Goal: Information Seeking & Learning: Learn about a topic

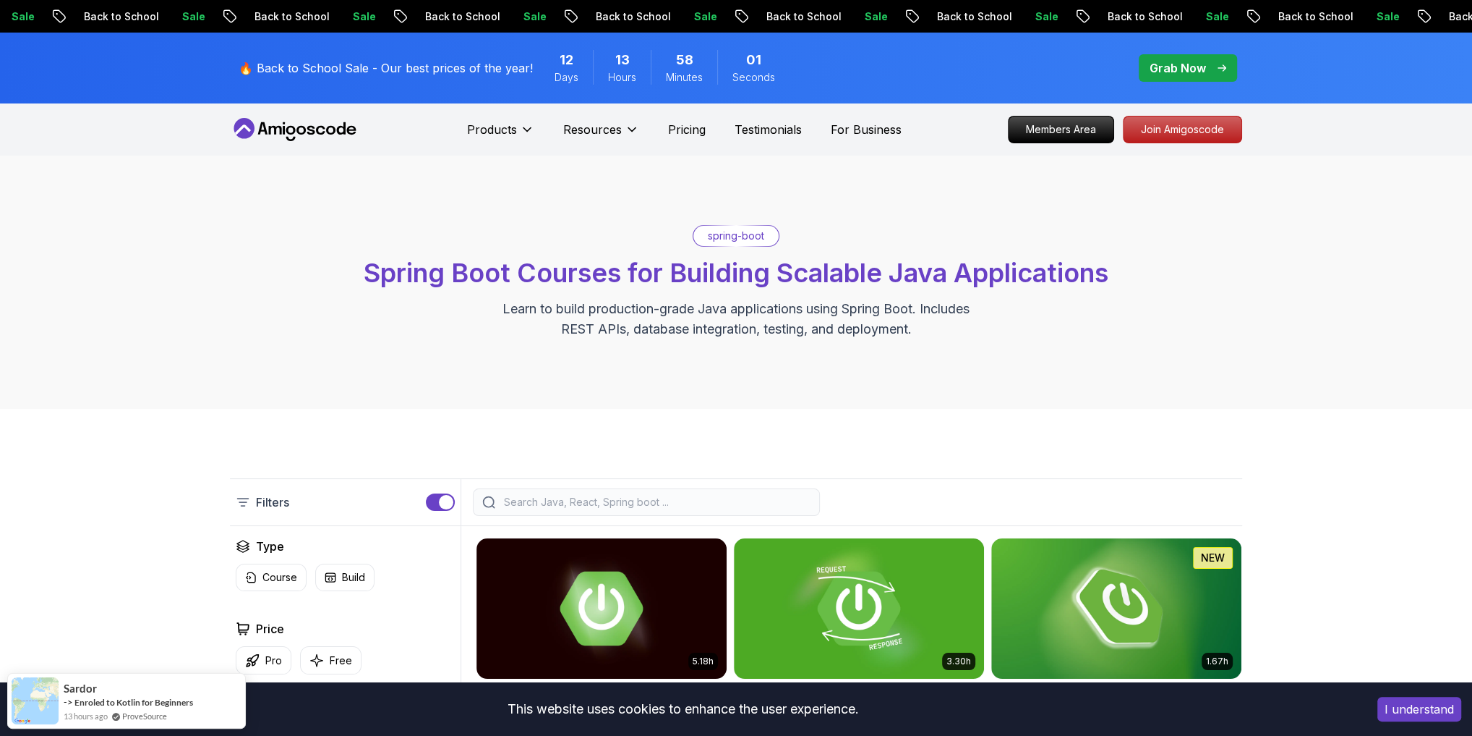
click at [477, 64] on p "🔥 Back to School Sale - Our best prices of the year!" at bounding box center [386, 67] width 294 height 17
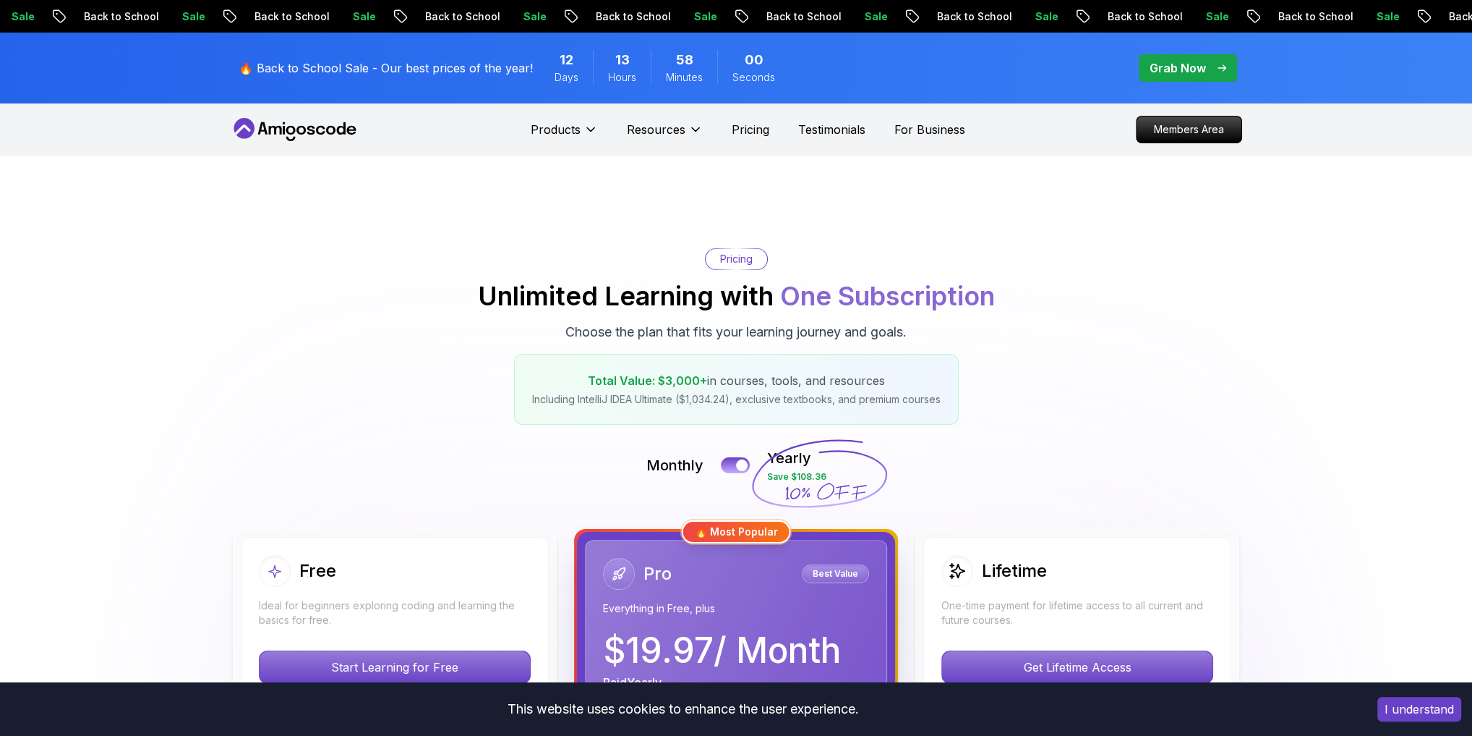
click at [1169, 72] on p "Grab Now" at bounding box center [1178, 67] width 56 height 17
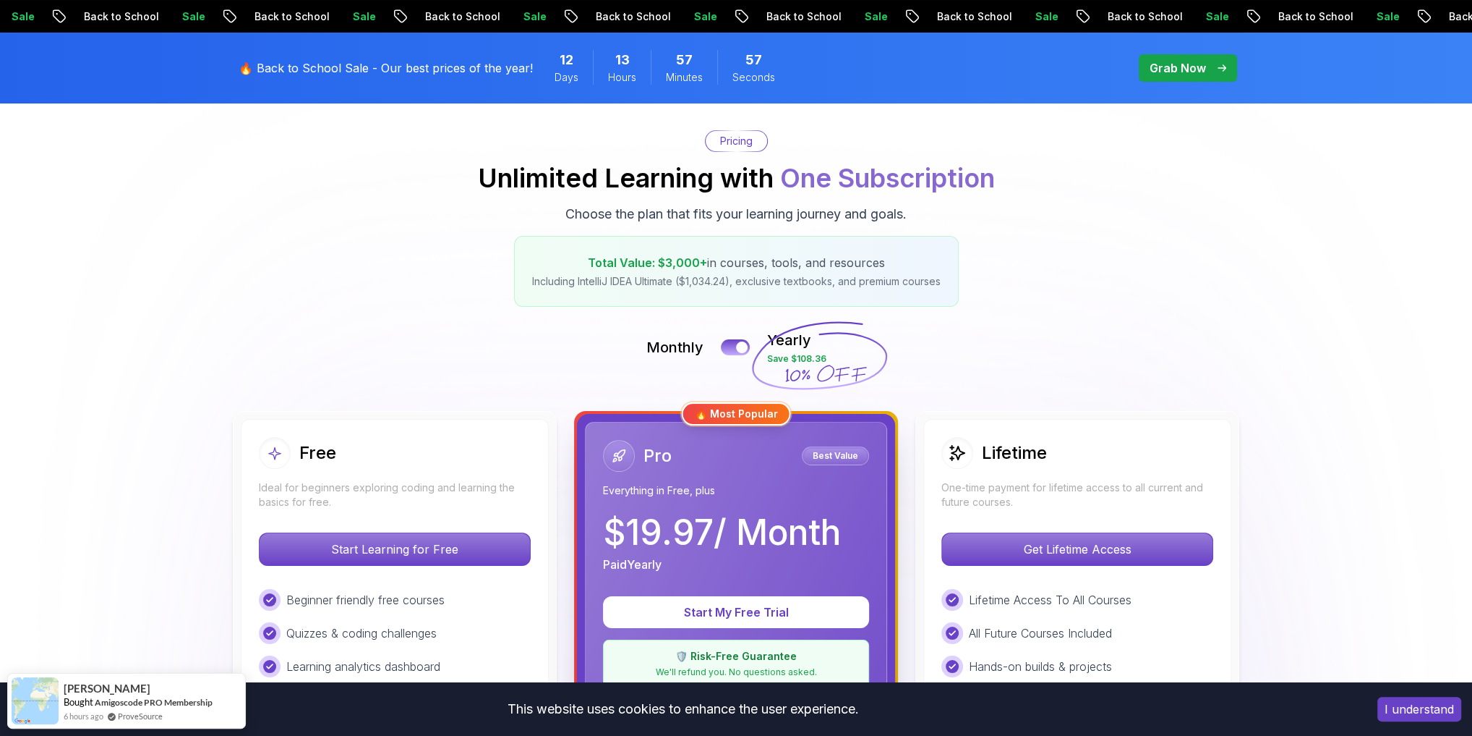
scroll to position [58, 0]
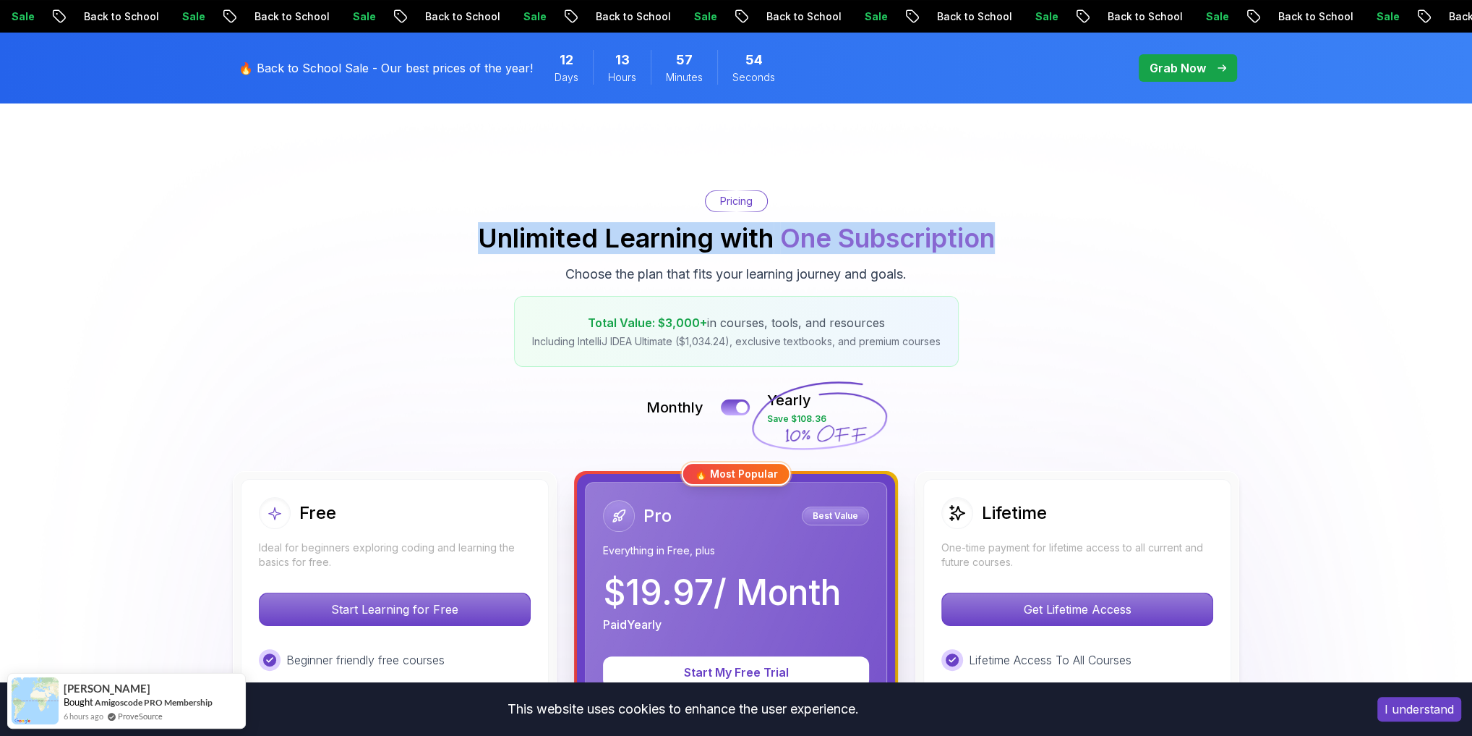
drag, startPoint x: 482, startPoint y: 233, endPoint x: 1007, endPoint y: 243, distance: 525.2
click at [1007, 243] on div "Pricing Unlimited Learning with One Subscription Choose the plan that fits your…" at bounding box center [736, 278] width 1013 height 176
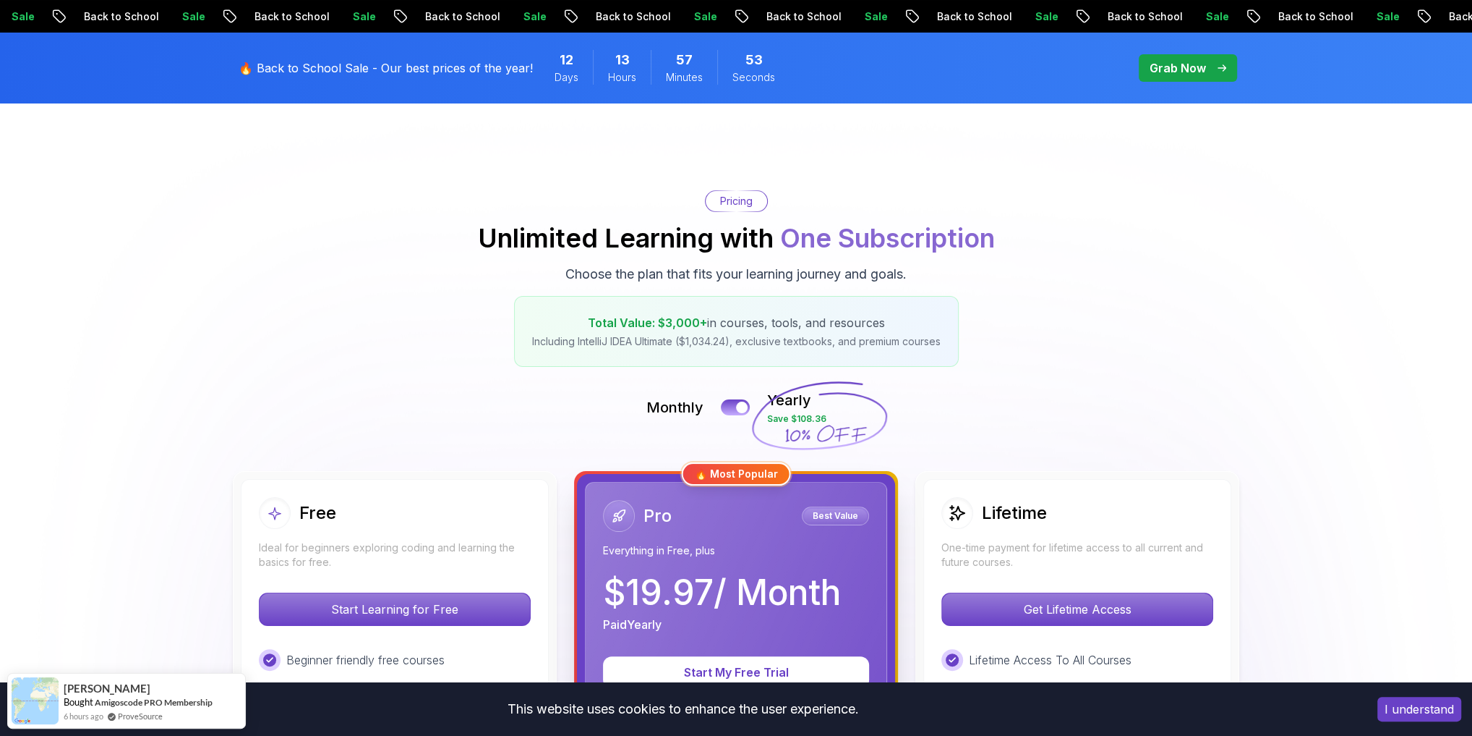
drag, startPoint x: 597, startPoint y: 279, endPoint x: 961, endPoint y: 273, distance: 363.8
click at [961, 273] on div "Pricing Unlimited Learning with One Subscription Choose the plan that fits your…" at bounding box center [736, 278] width 1013 height 176
click at [707, 314] on p "Total Value: $3,000+ in courses, tools, and resources" at bounding box center [736, 322] width 409 height 17
click at [671, 336] on p "Including IntelliJ IDEA Ultimate ($1,034.24), exclusive textbooks, and premium …" at bounding box center [736, 341] width 409 height 14
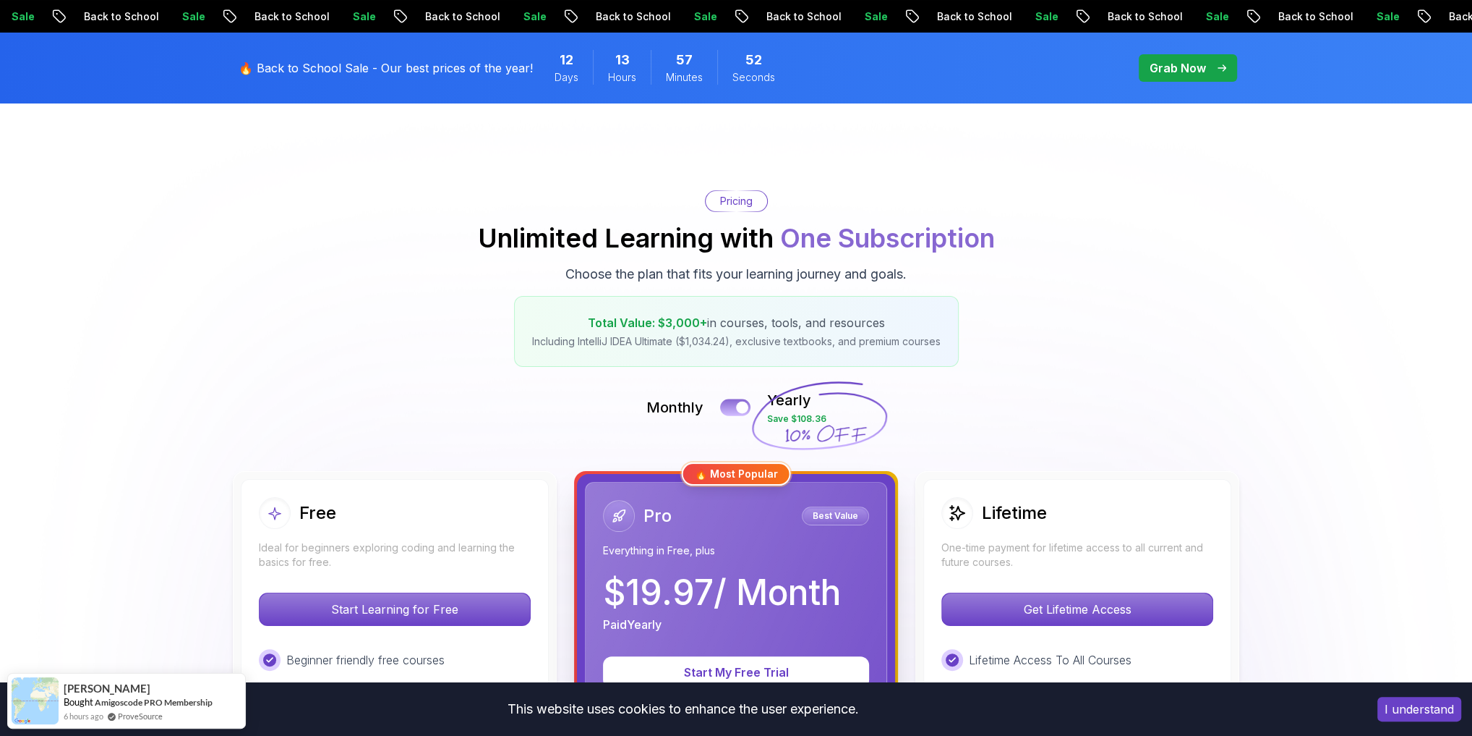
click at [739, 406] on div at bounding box center [742, 407] width 12 height 12
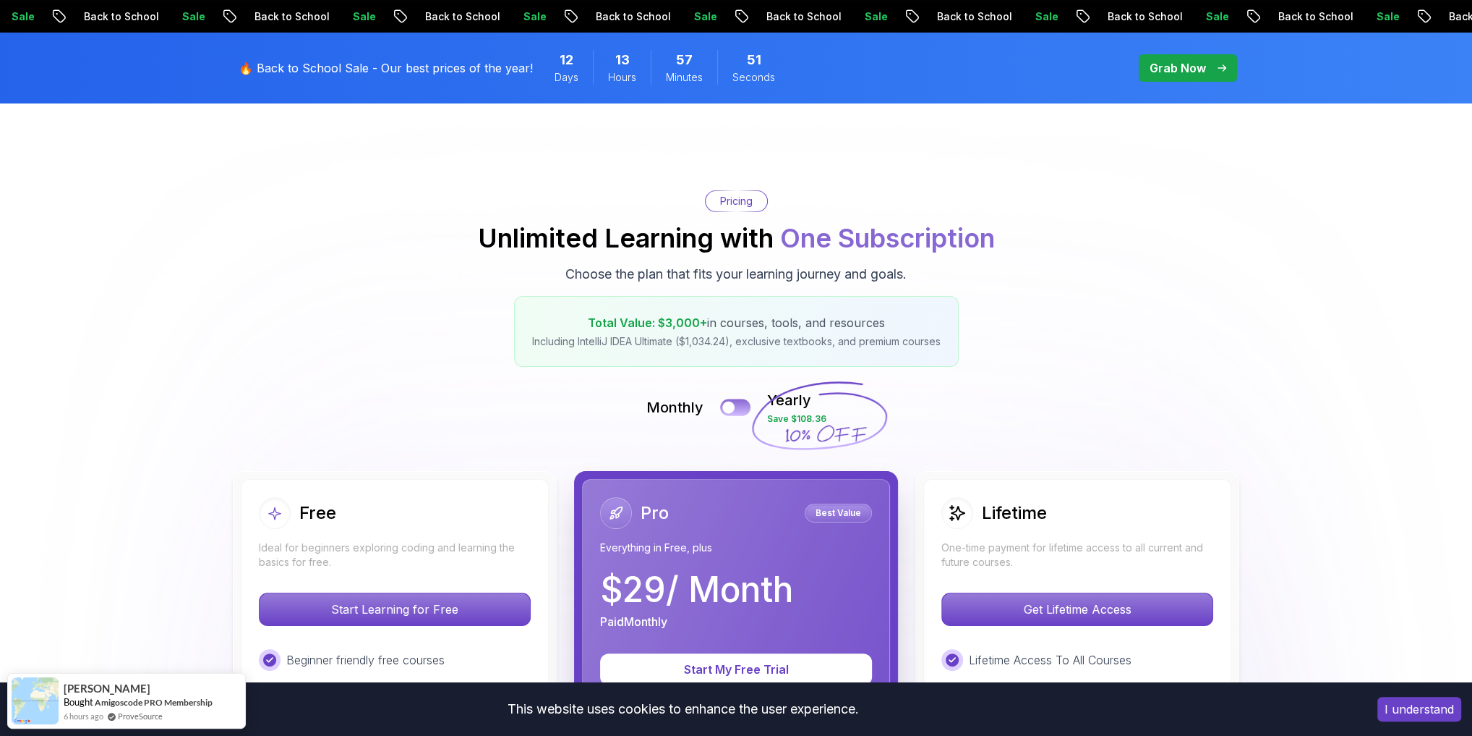
click at [735, 406] on div at bounding box center [729, 407] width 12 height 12
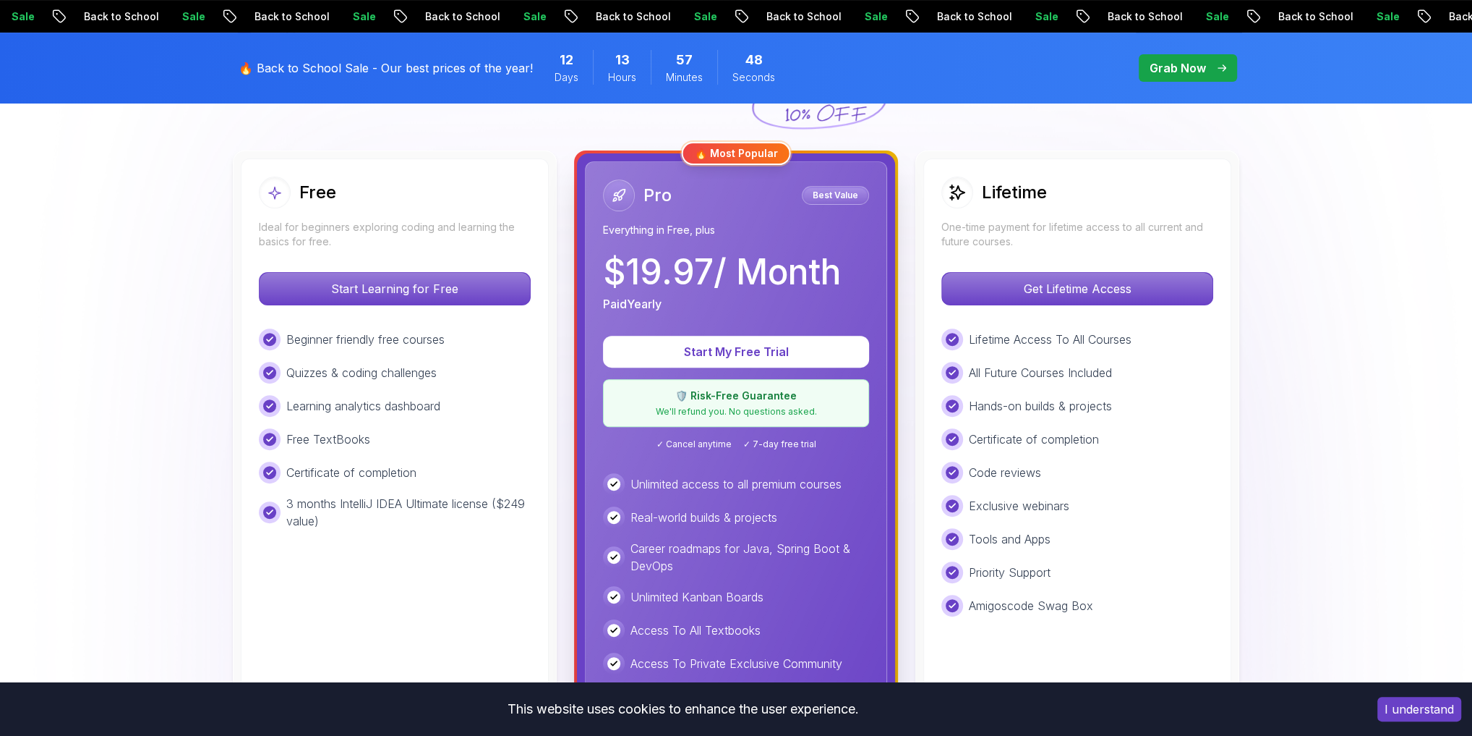
scroll to position [405, 0]
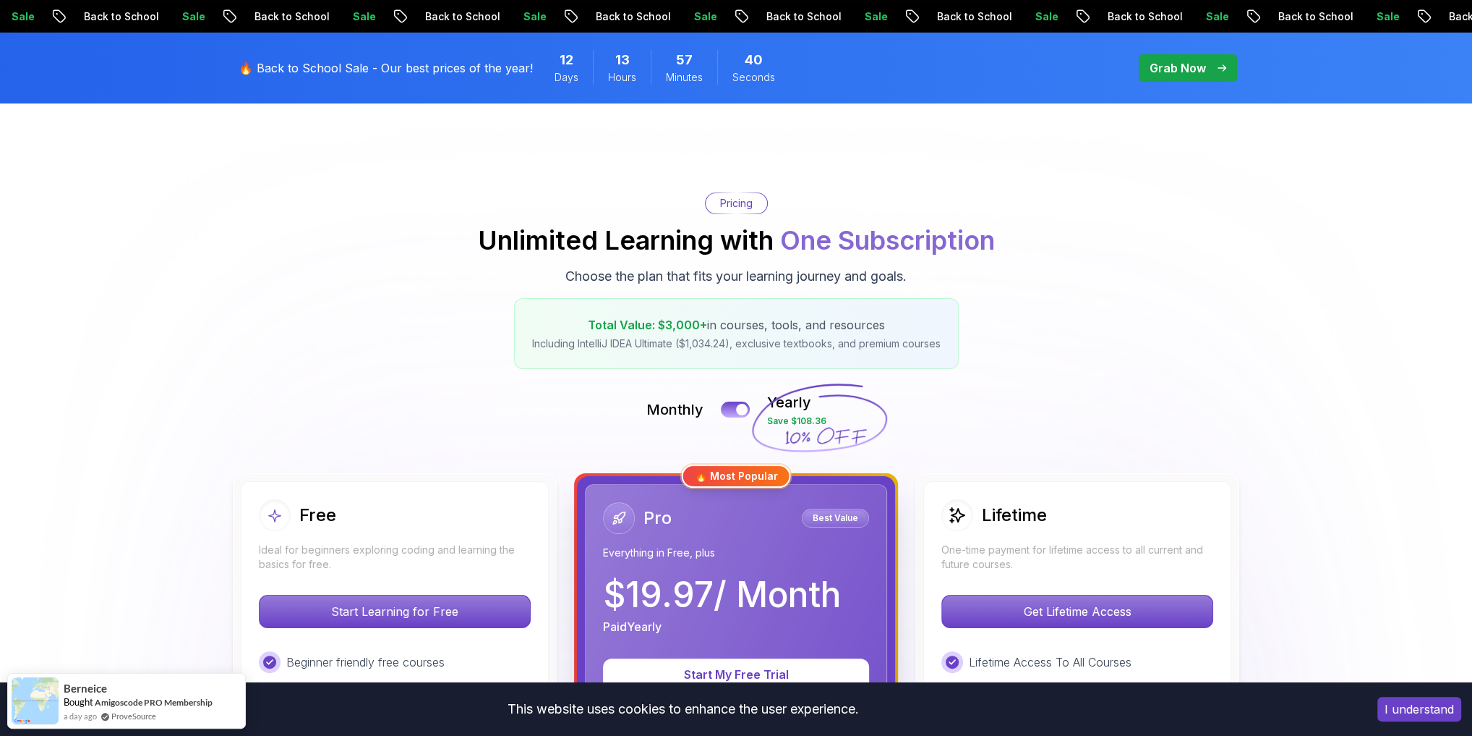
scroll to position [0, 0]
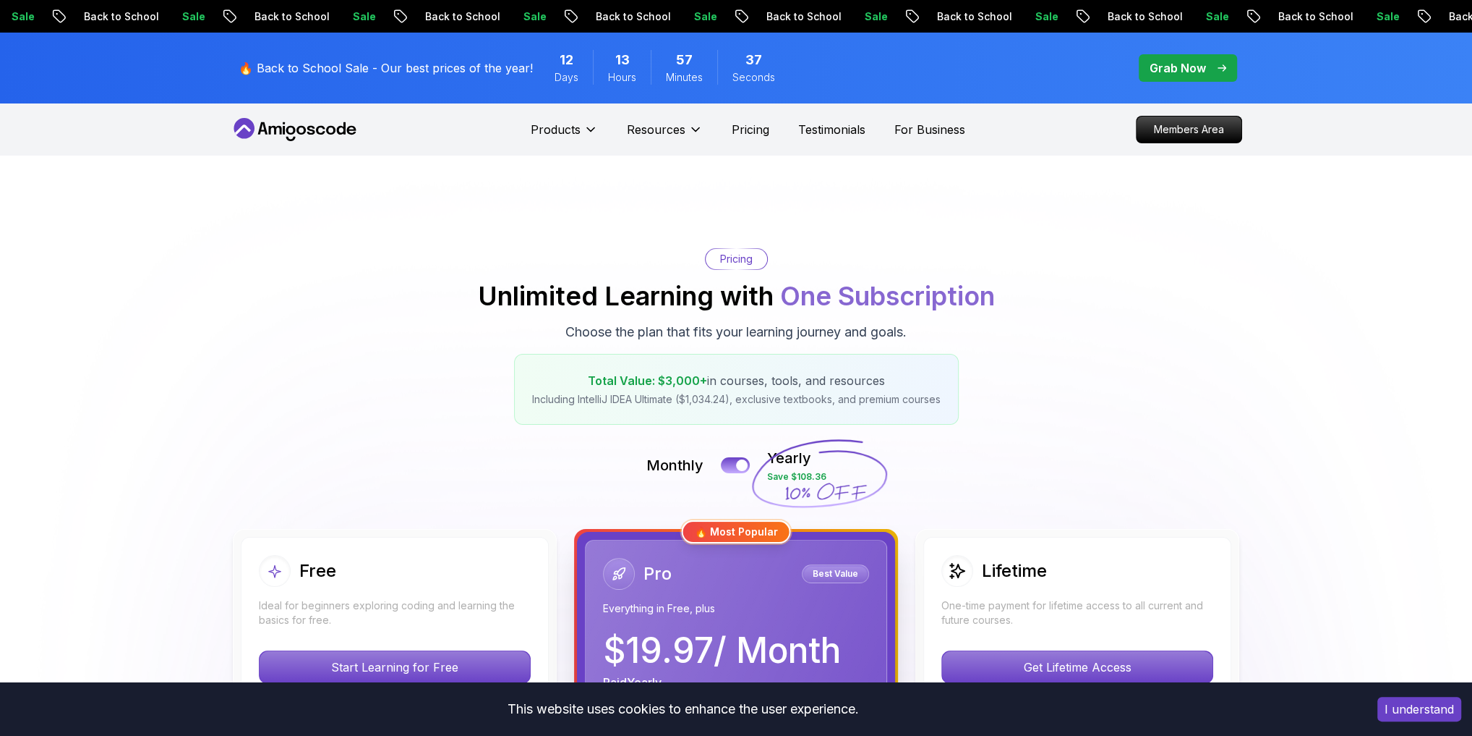
click at [296, 121] on icon at bounding box center [295, 129] width 130 height 23
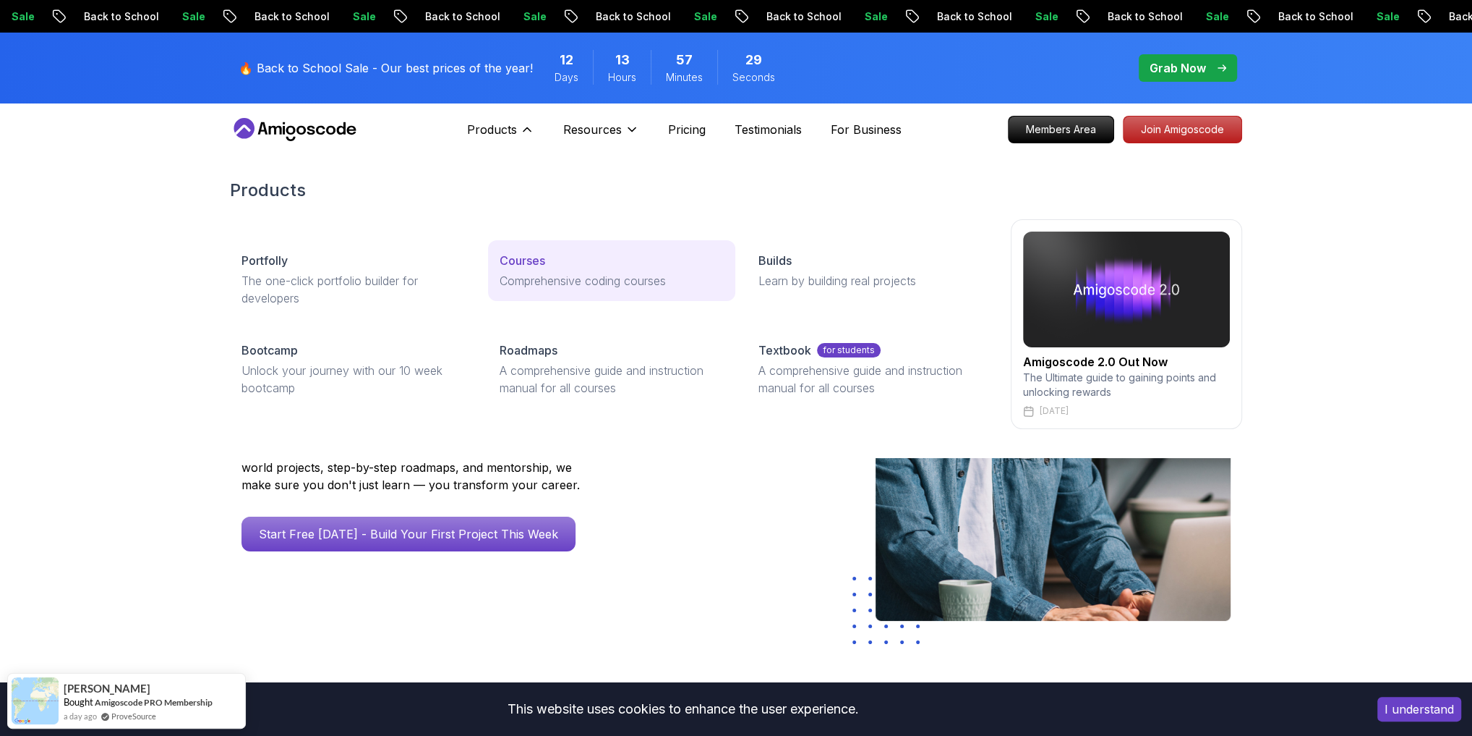
click at [525, 260] on p "Courses" at bounding box center [523, 260] width 46 height 17
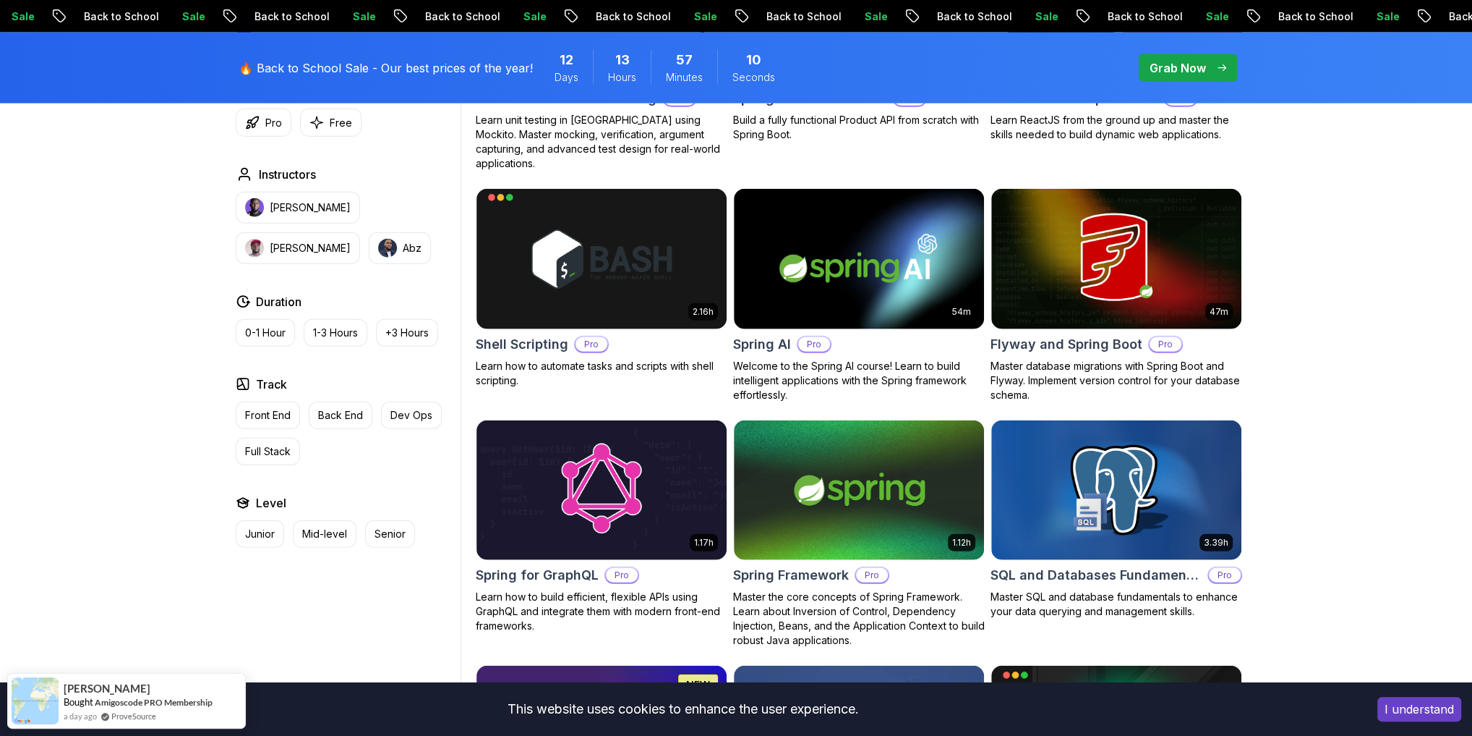
scroll to position [3356, 0]
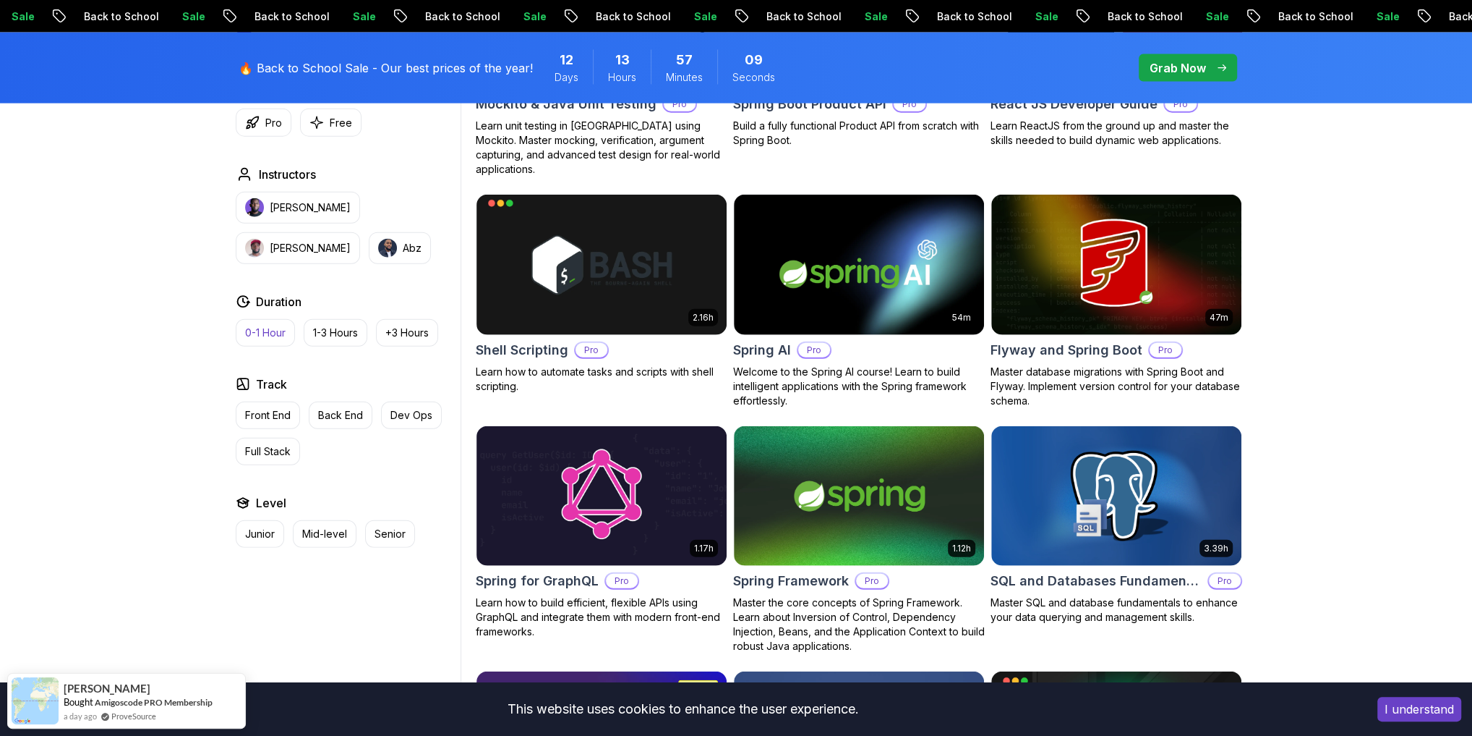
click at [282, 412] on p "Front End" at bounding box center [268, 415] width 46 height 14
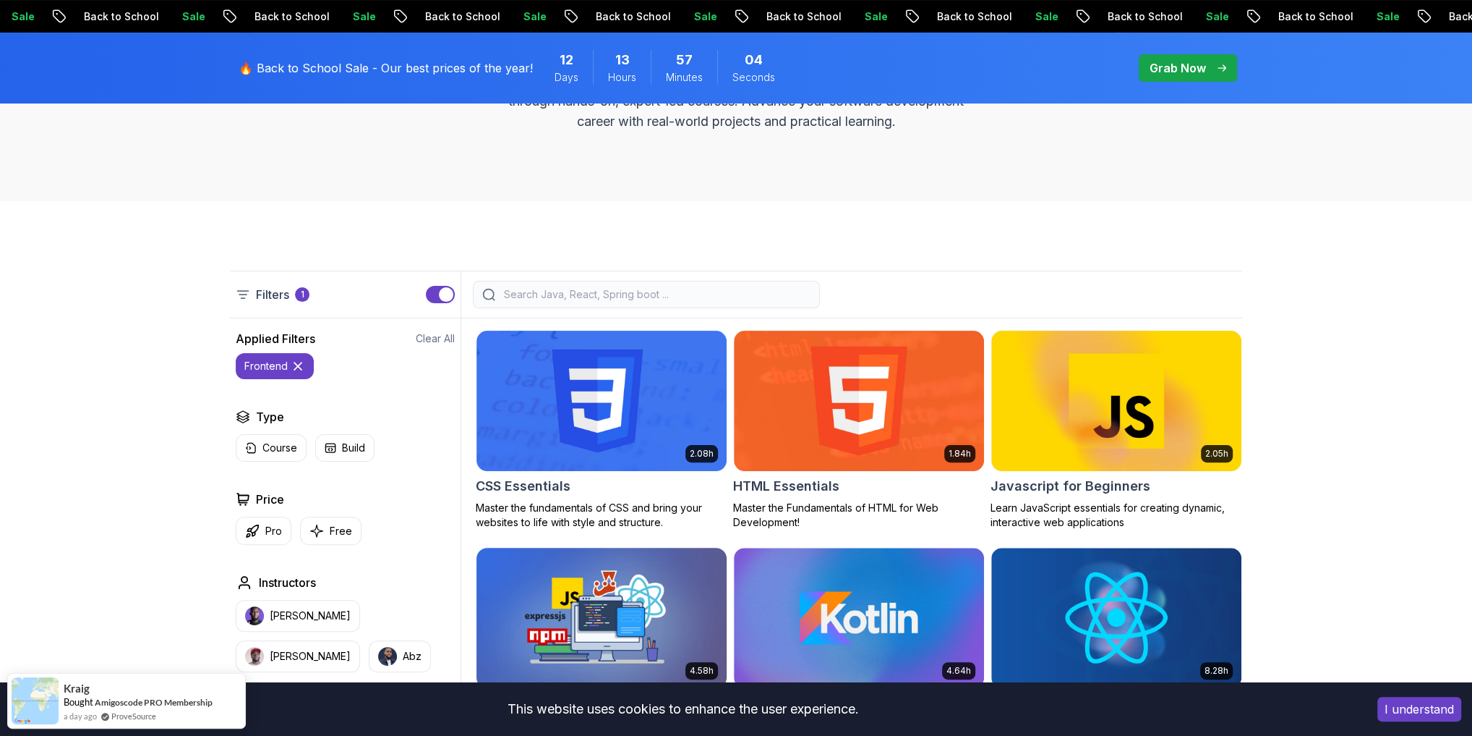
scroll to position [405, 0]
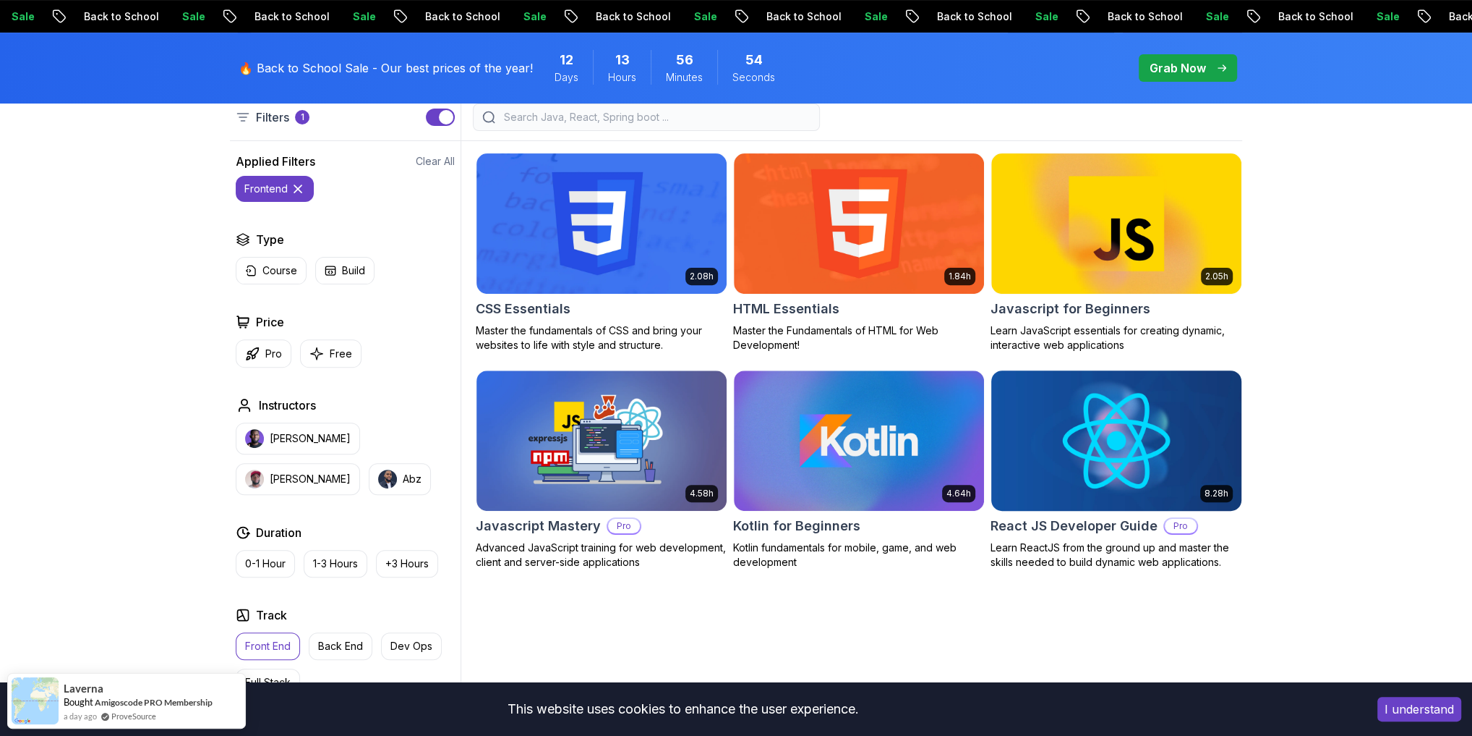
click at [1056, 542] on p "Learn ReactJS from the ground up and master the skills needed to build dynamic …" at bounding box center [1117, 554] width 252 height 29
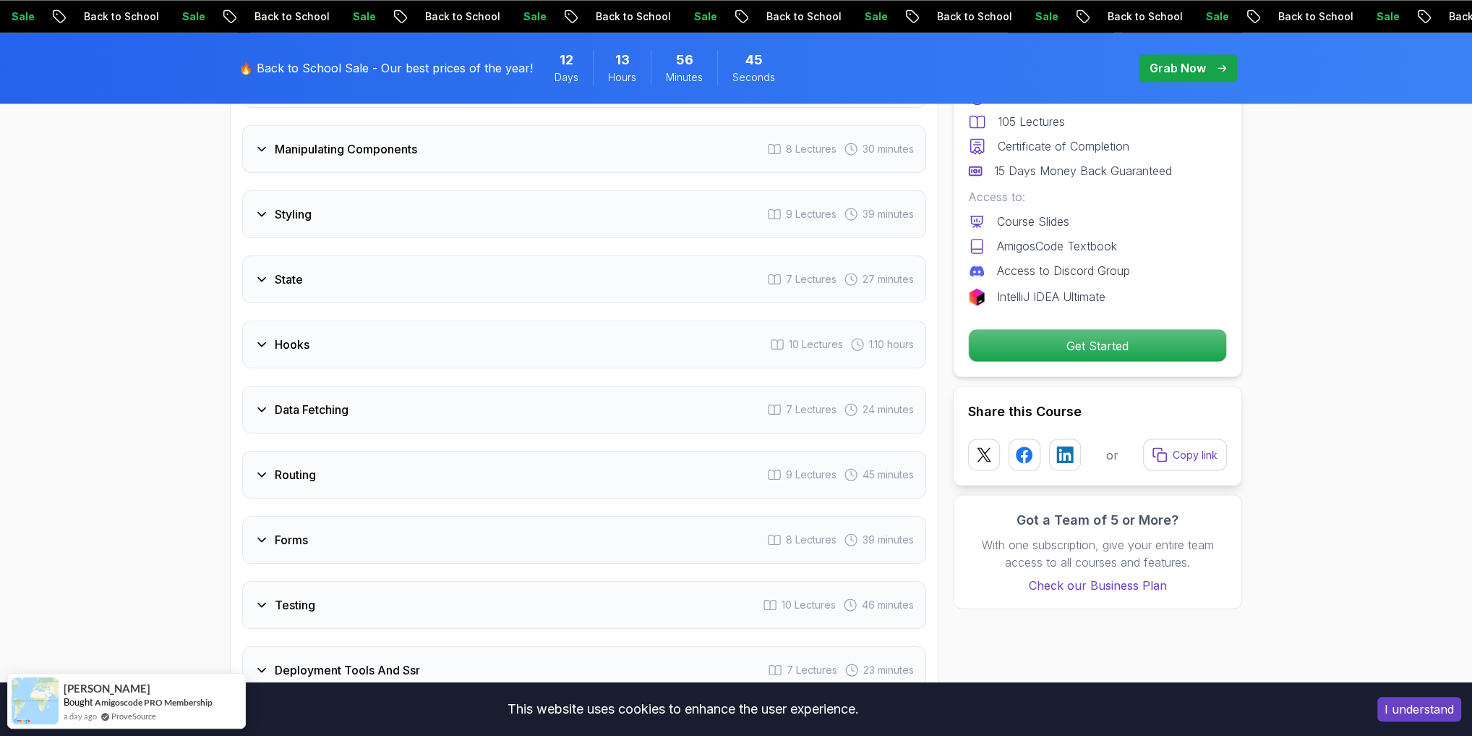
scroll to position [2546, 0]
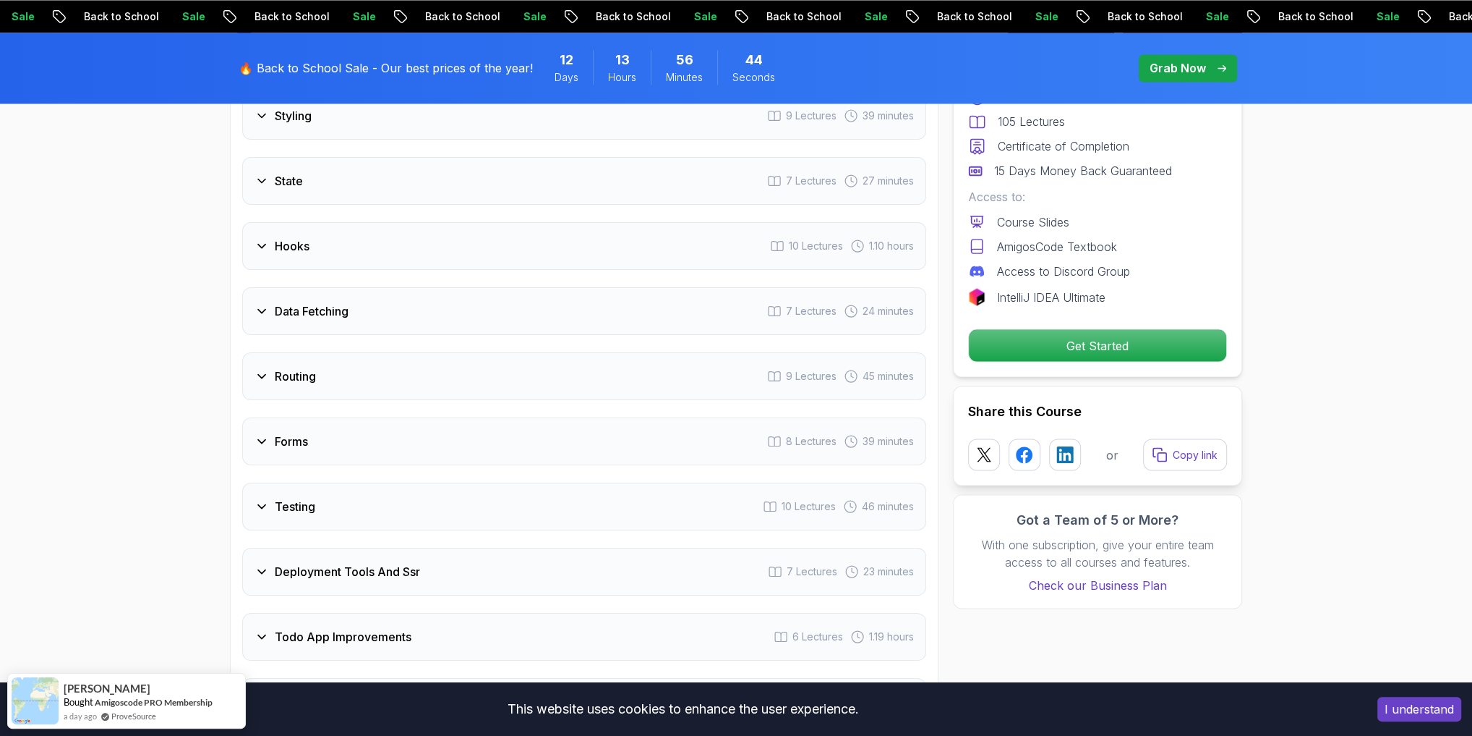
click at [267, 252] on div "Hooks" at bounding box center [282, 245] width 55 height 17
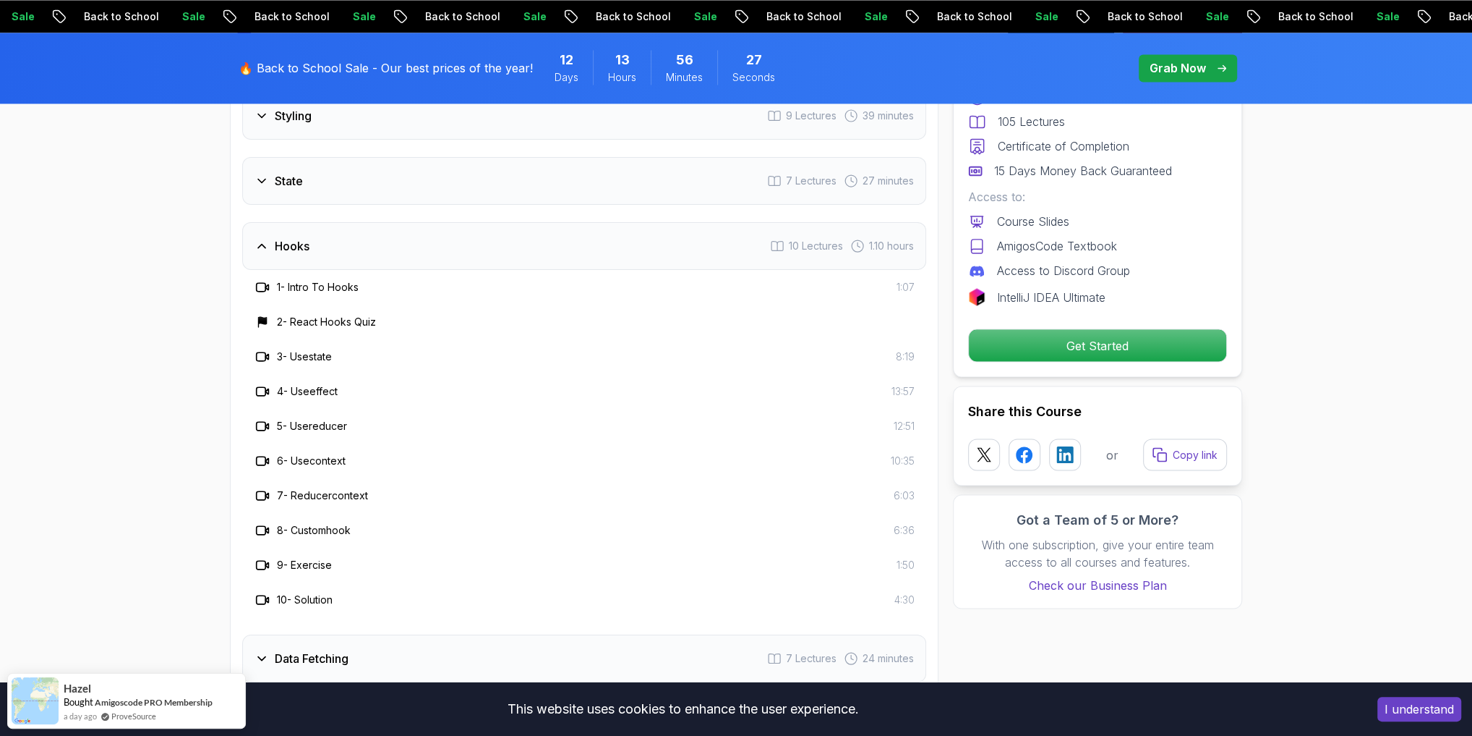
click at [266, 253] on icon at bounding box center [262, 246] width 14 height 14
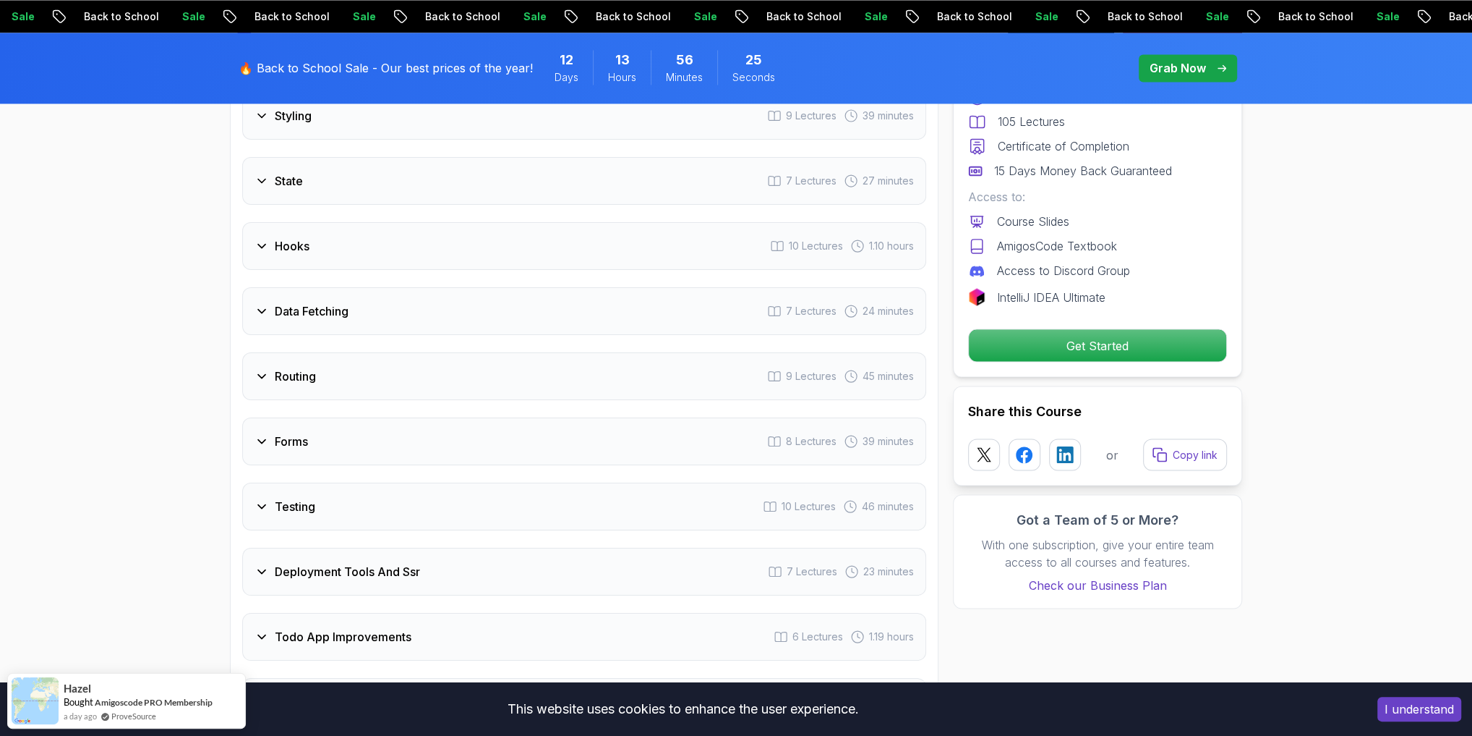
scroll to position [2592, 0]
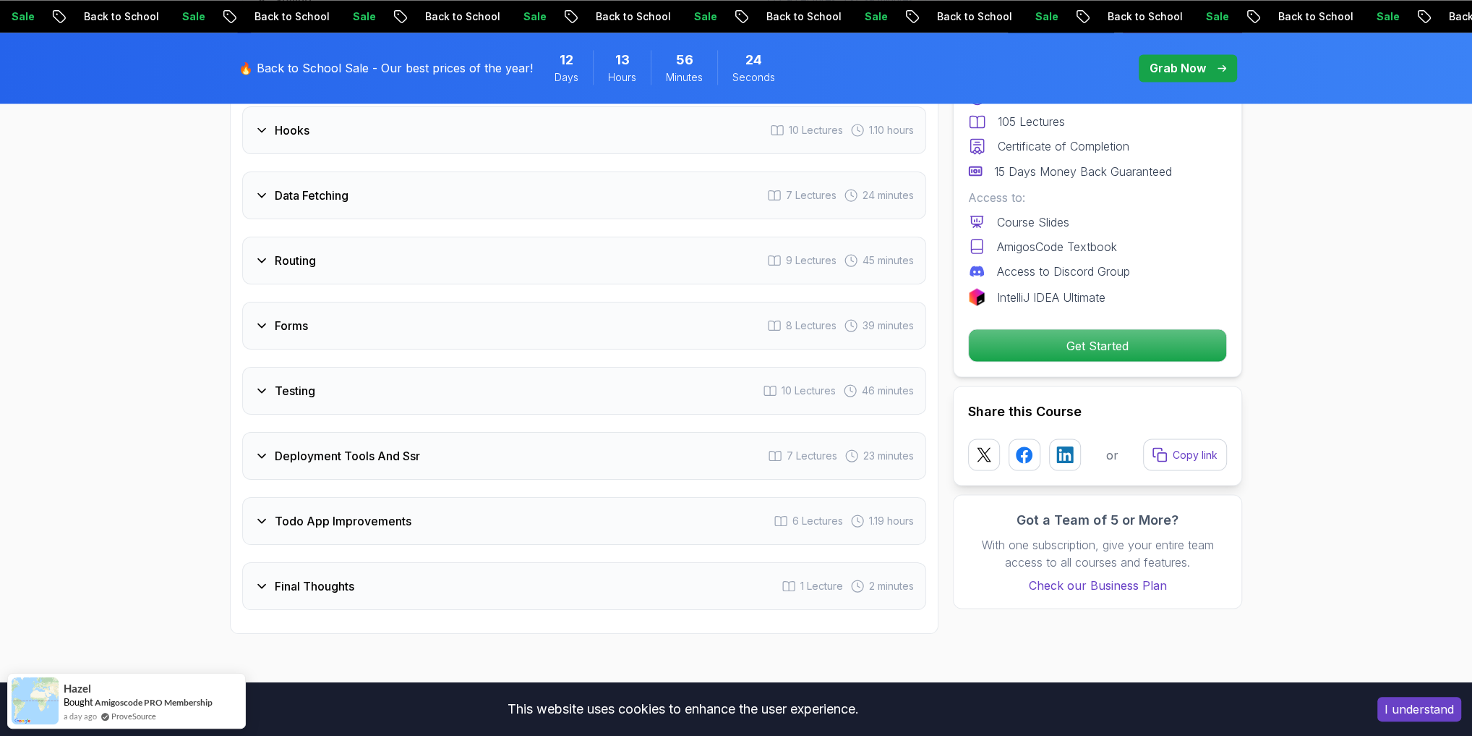
click at [263, 333] on icon at bounding box center [262, 325] width 14 height 14
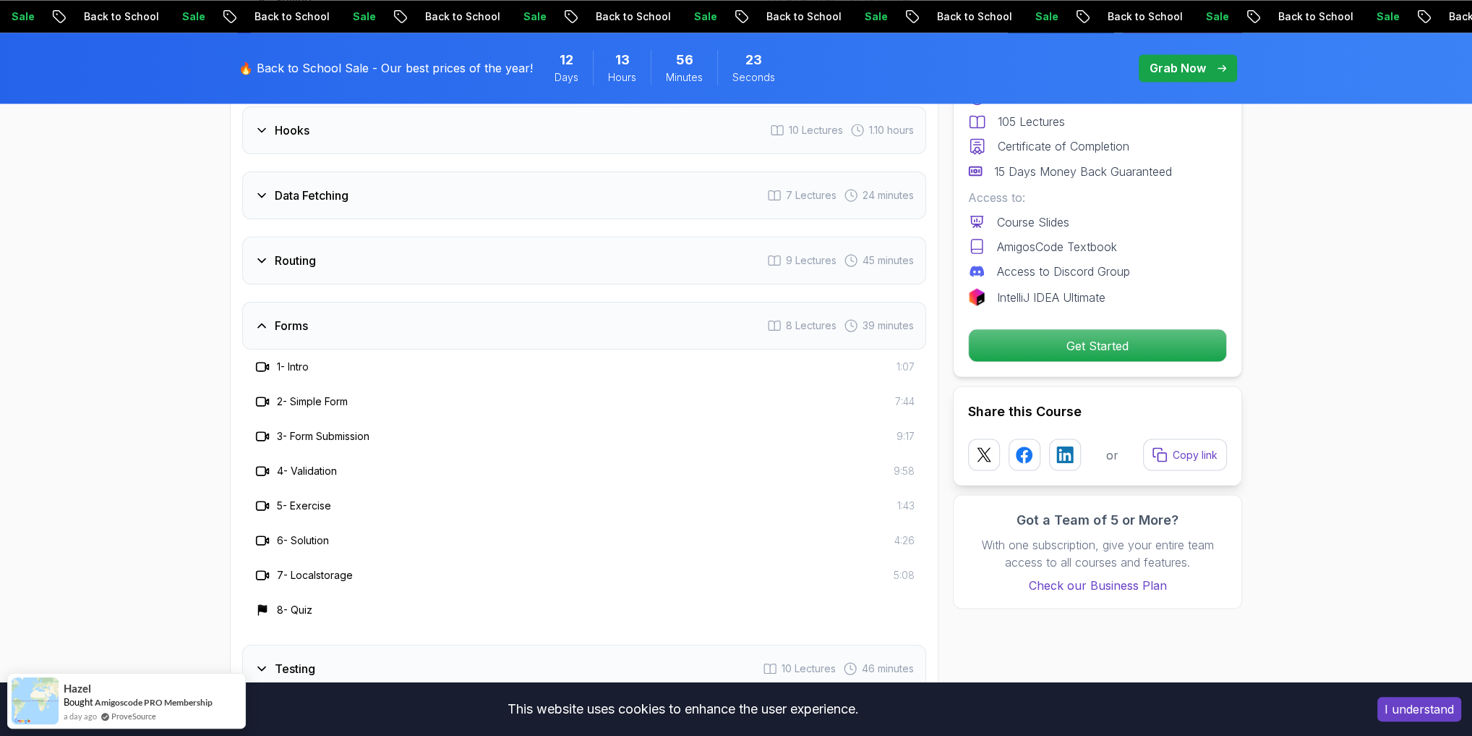
click at [278, 334] on h3 "Forms" at bounding box center [291, 325] width 33 height 17
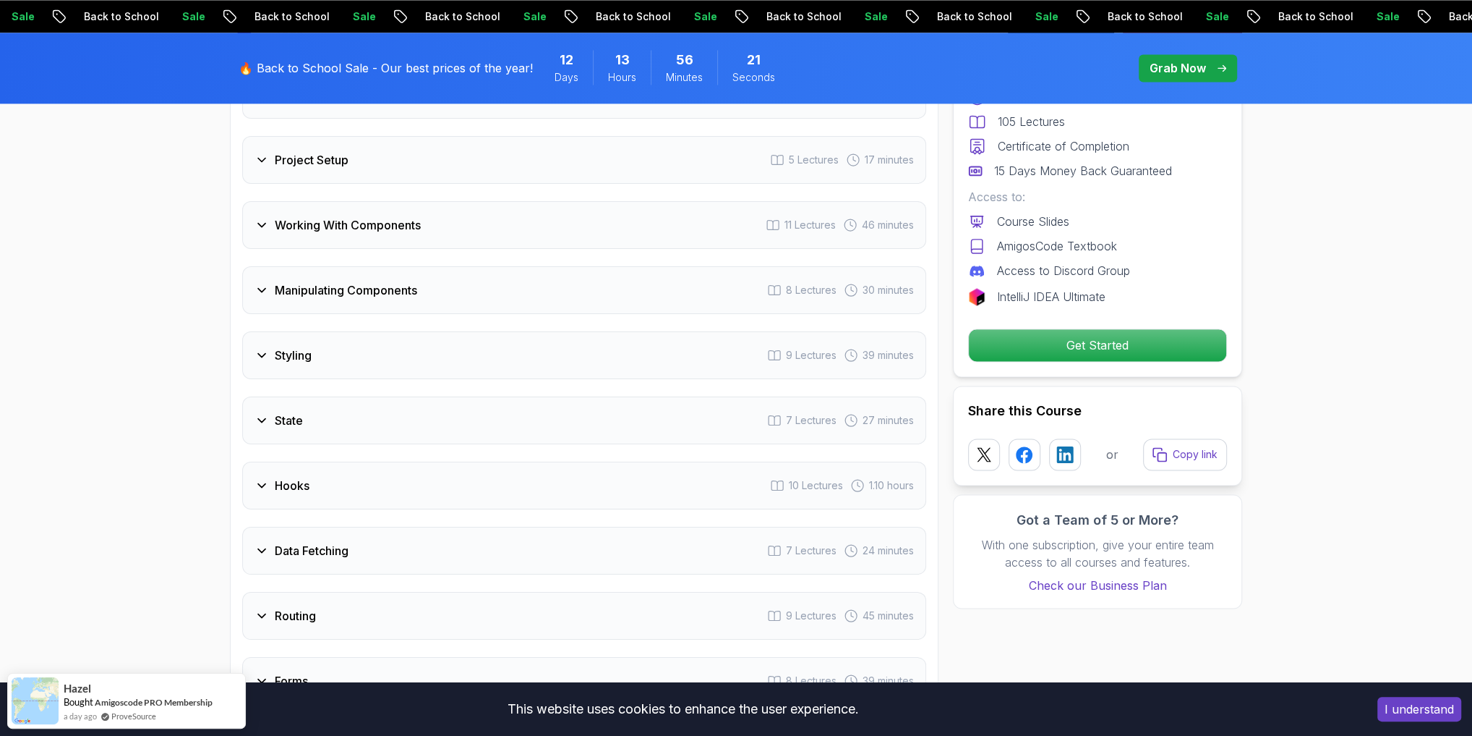
scroll to position [1956, 0]
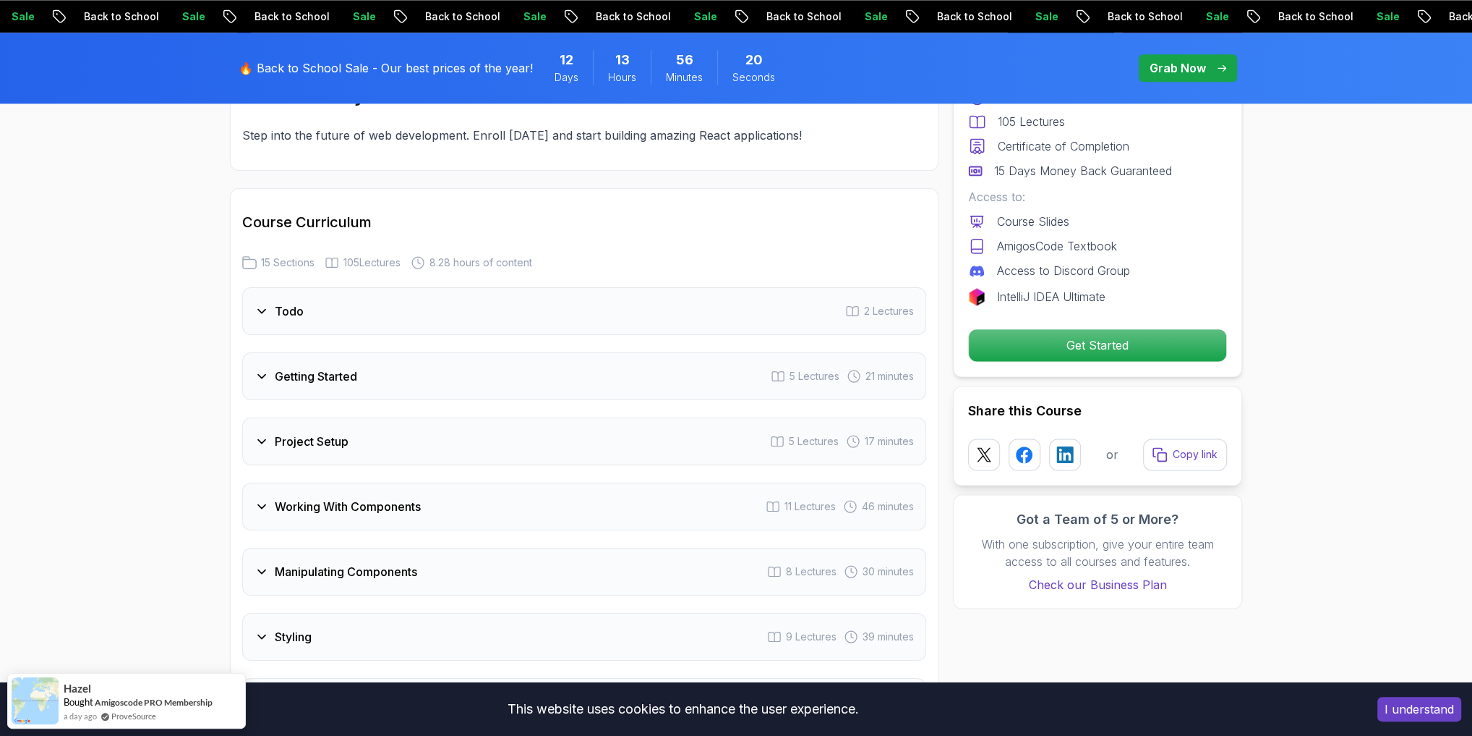
click at [260, 383] on icon at bounding box center [262, 376] width 14 height 14
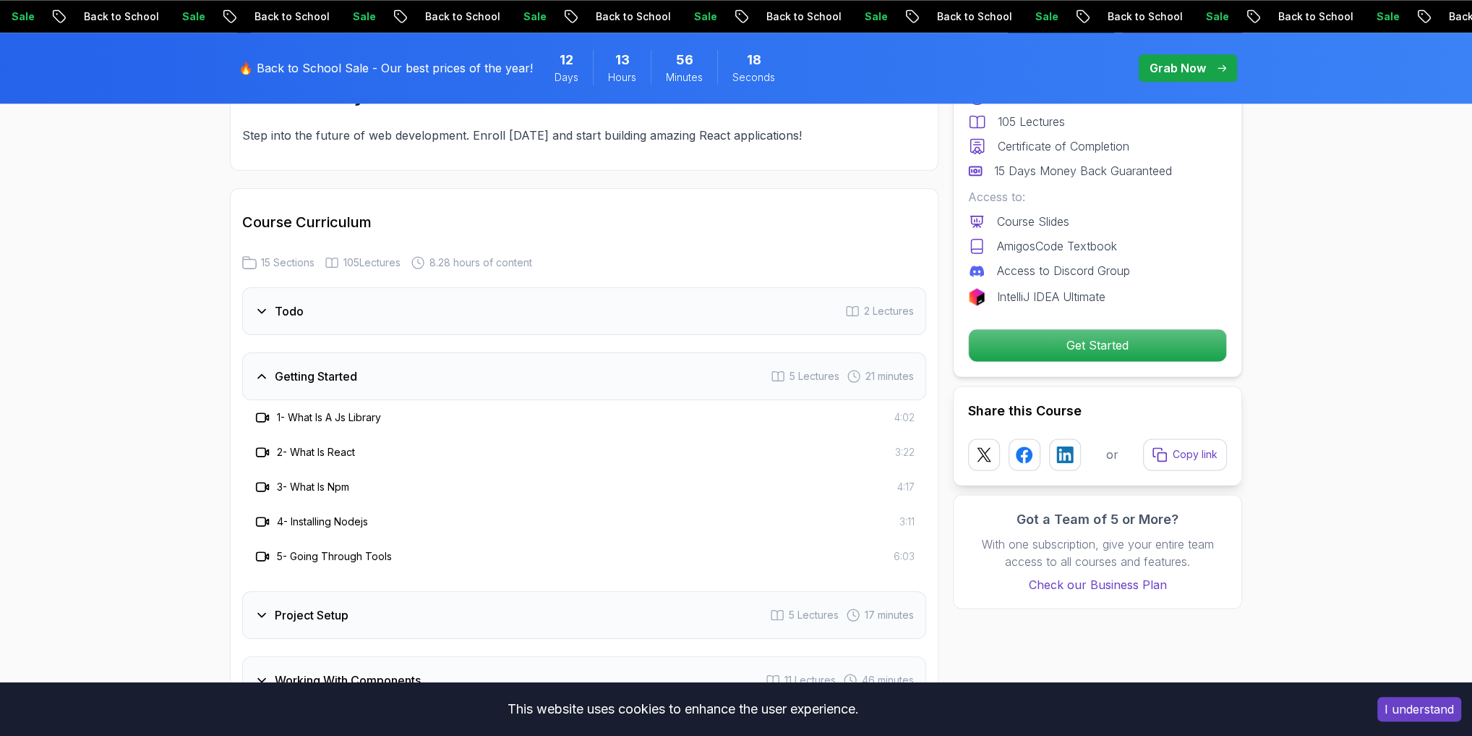
click at [268, 383] on icon at bounding box center [262, 376] width 14 height 14
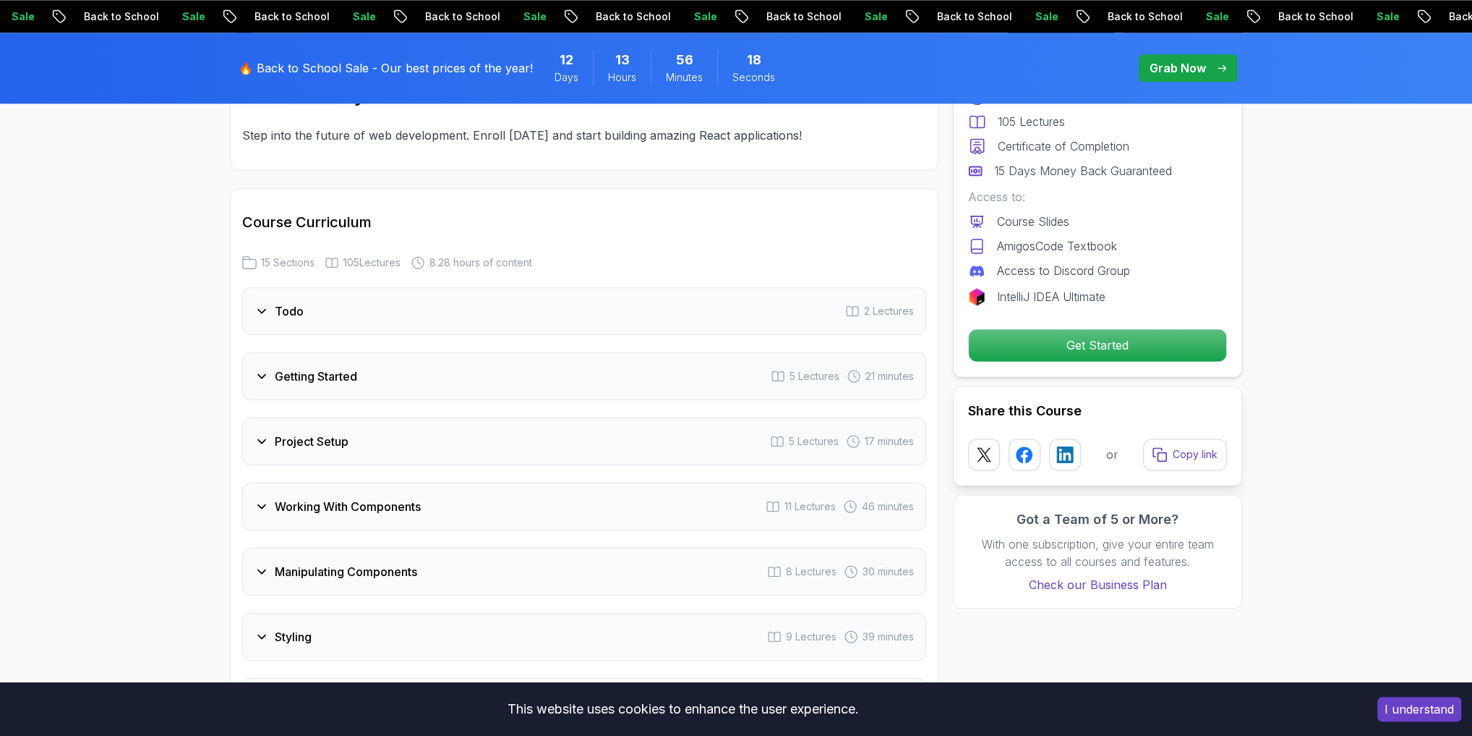
click at [273, 450] on div "Project Setup" at bounding box center [302, 440] width 94 height 17
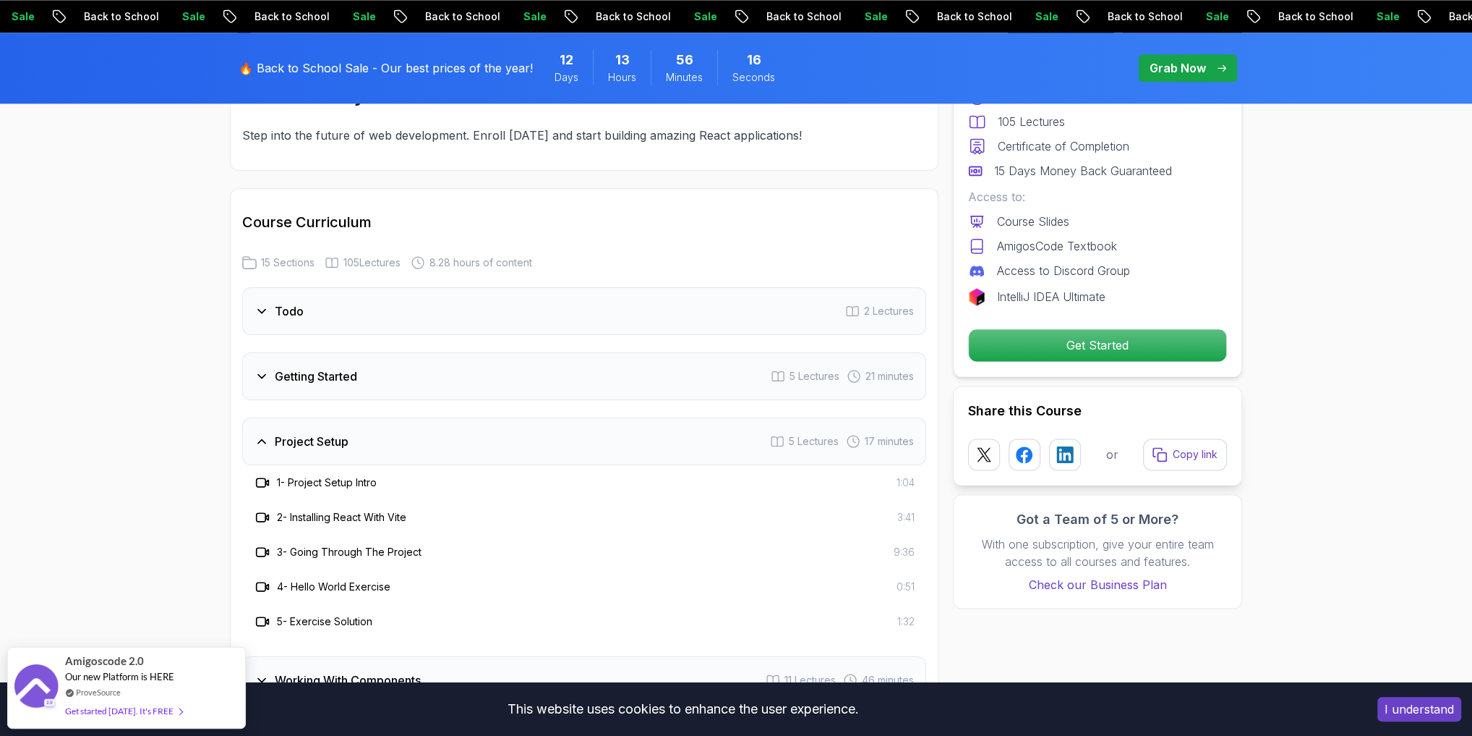
click at [265, 448] on icon at bounding box center [262, 441] width 14 height 14
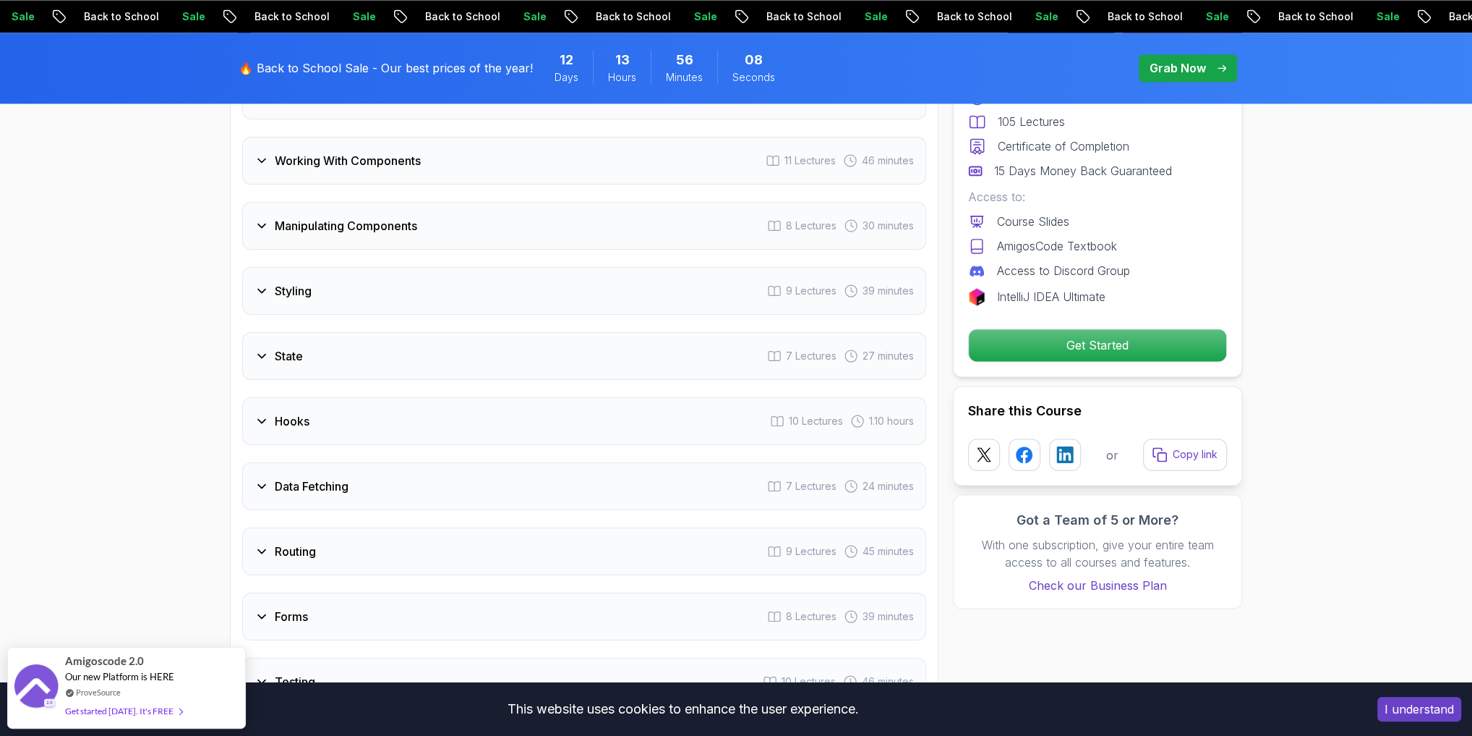
scroll to position [2303, 0]
click at [255, 231] on icon at bounding box center [262, 224] width 14 height 14
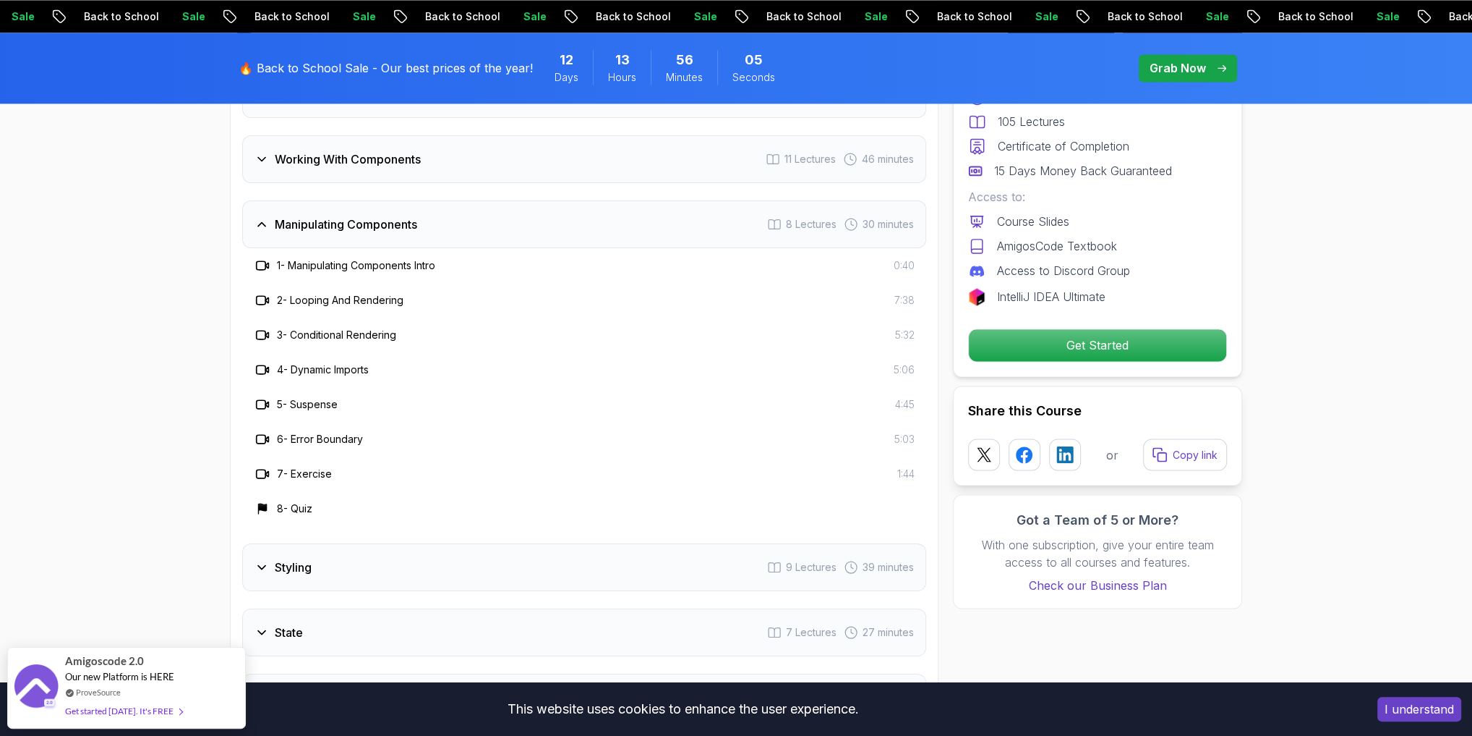
click at [267, 231] on icon at bounding box center [262, 224] width 14 height 14
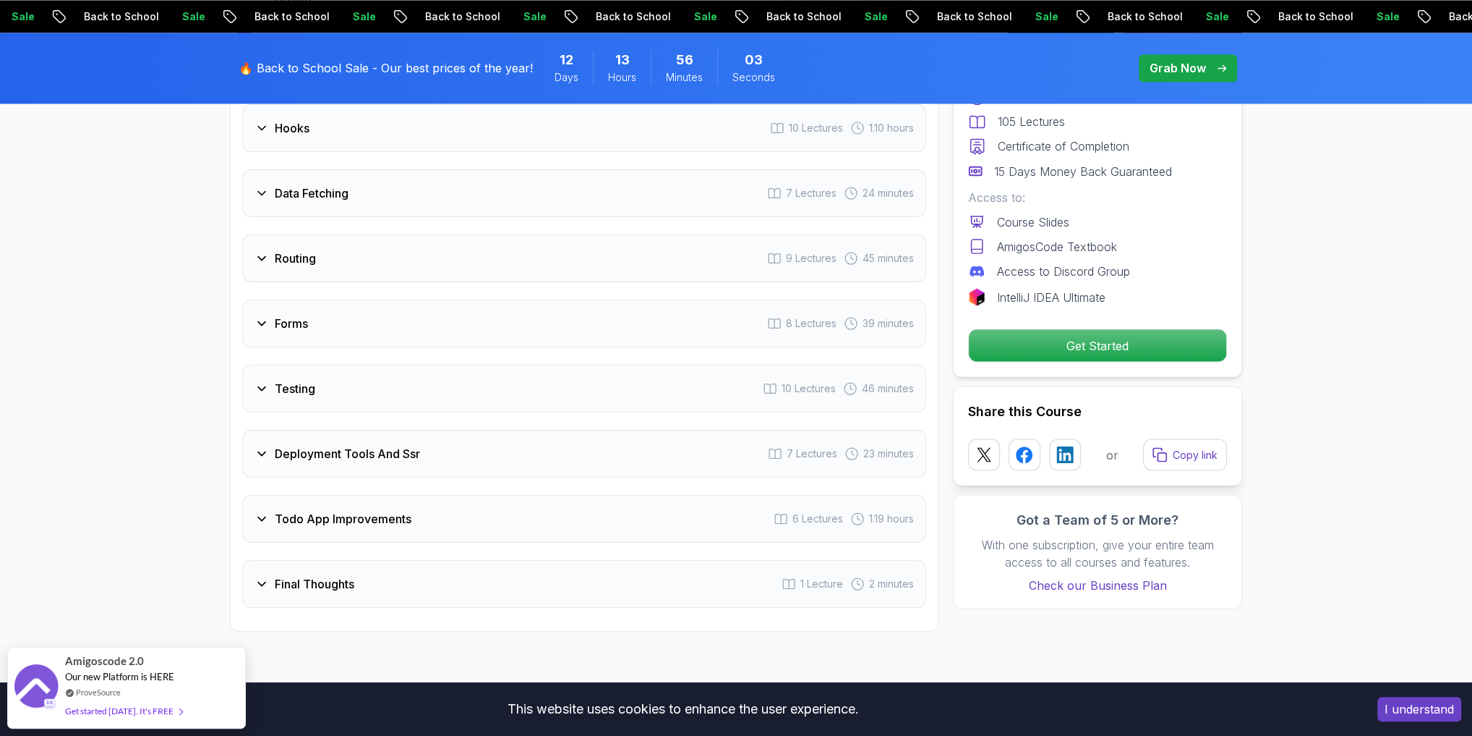
scroll to position [2708, 0]
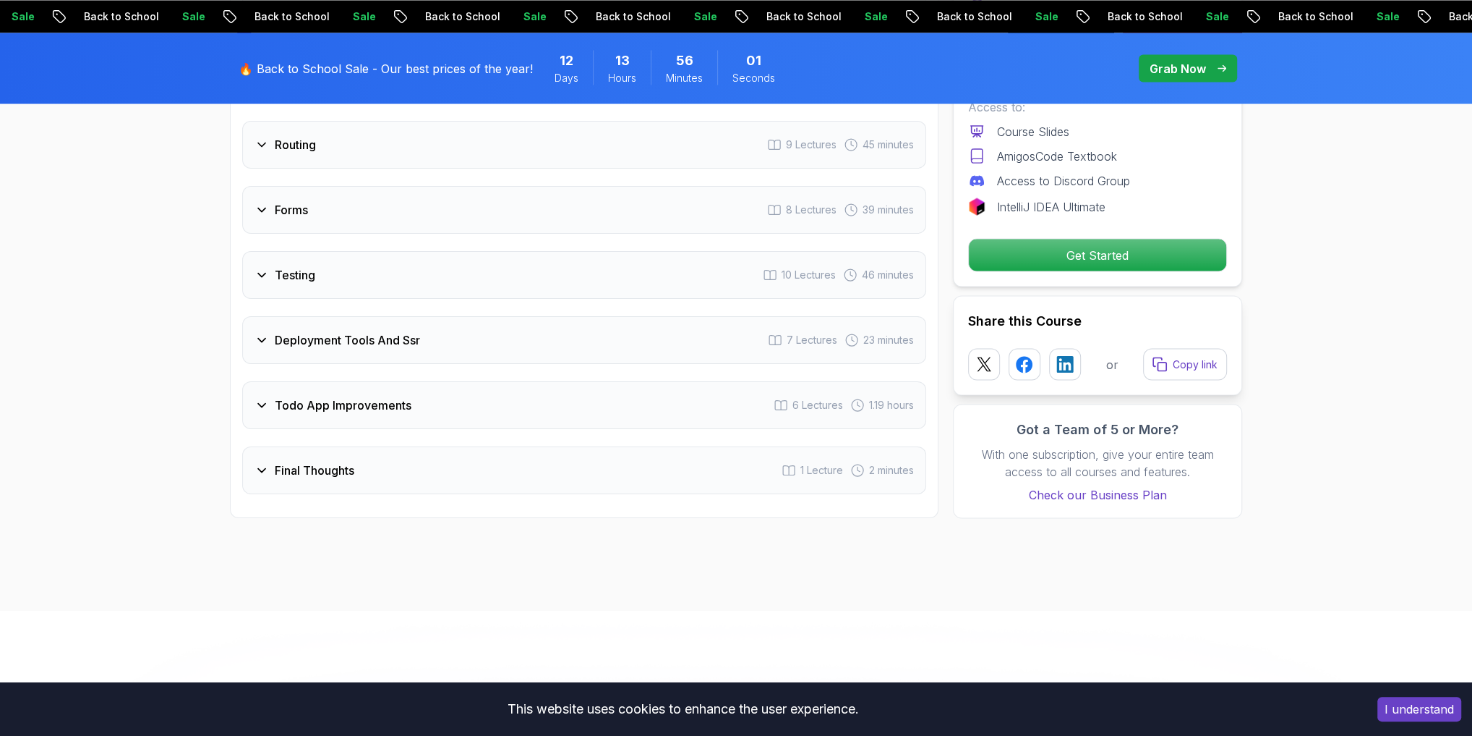
click at [264, 412] on icon at bounding box center [262, 405] width 14 height 14
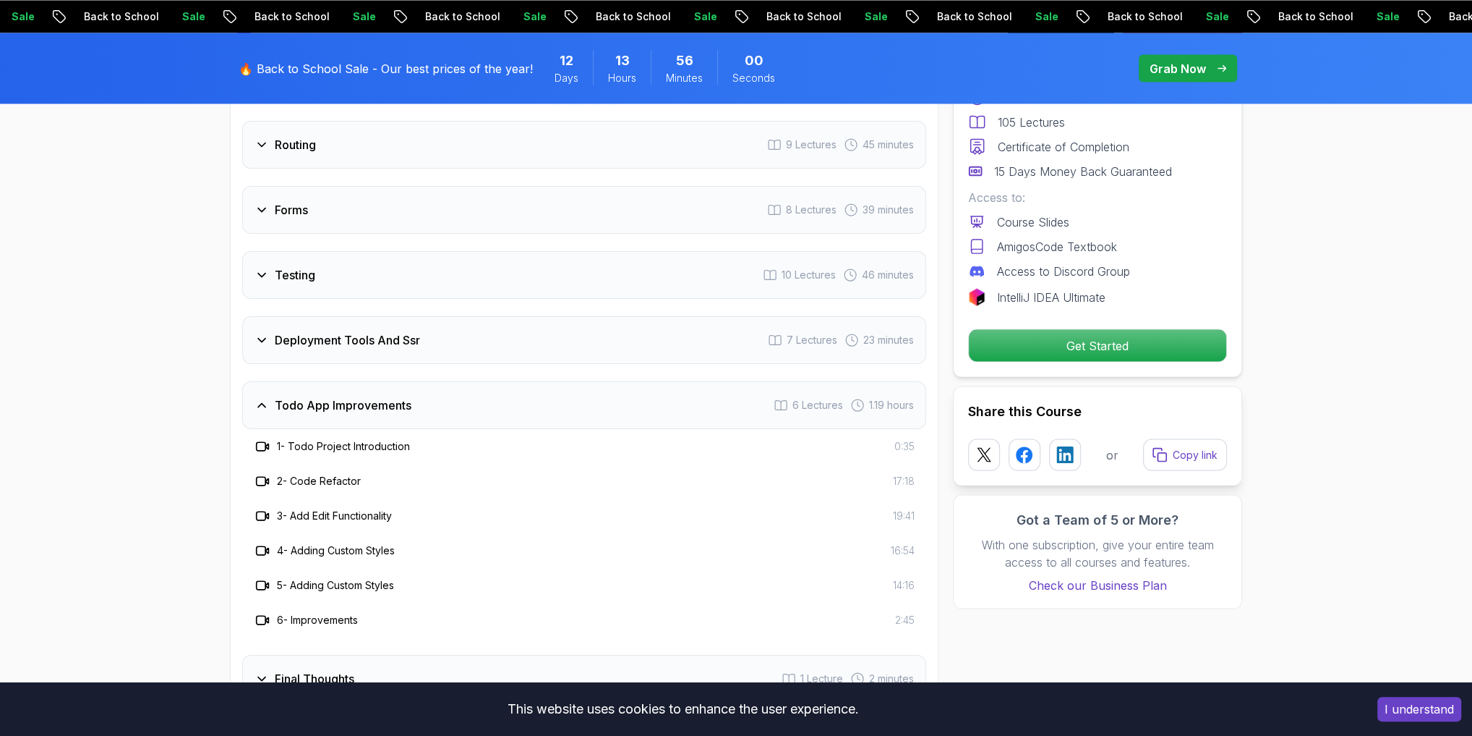
click at [267, 410] on icon at bounding box center [262, 405] width 14 height 14
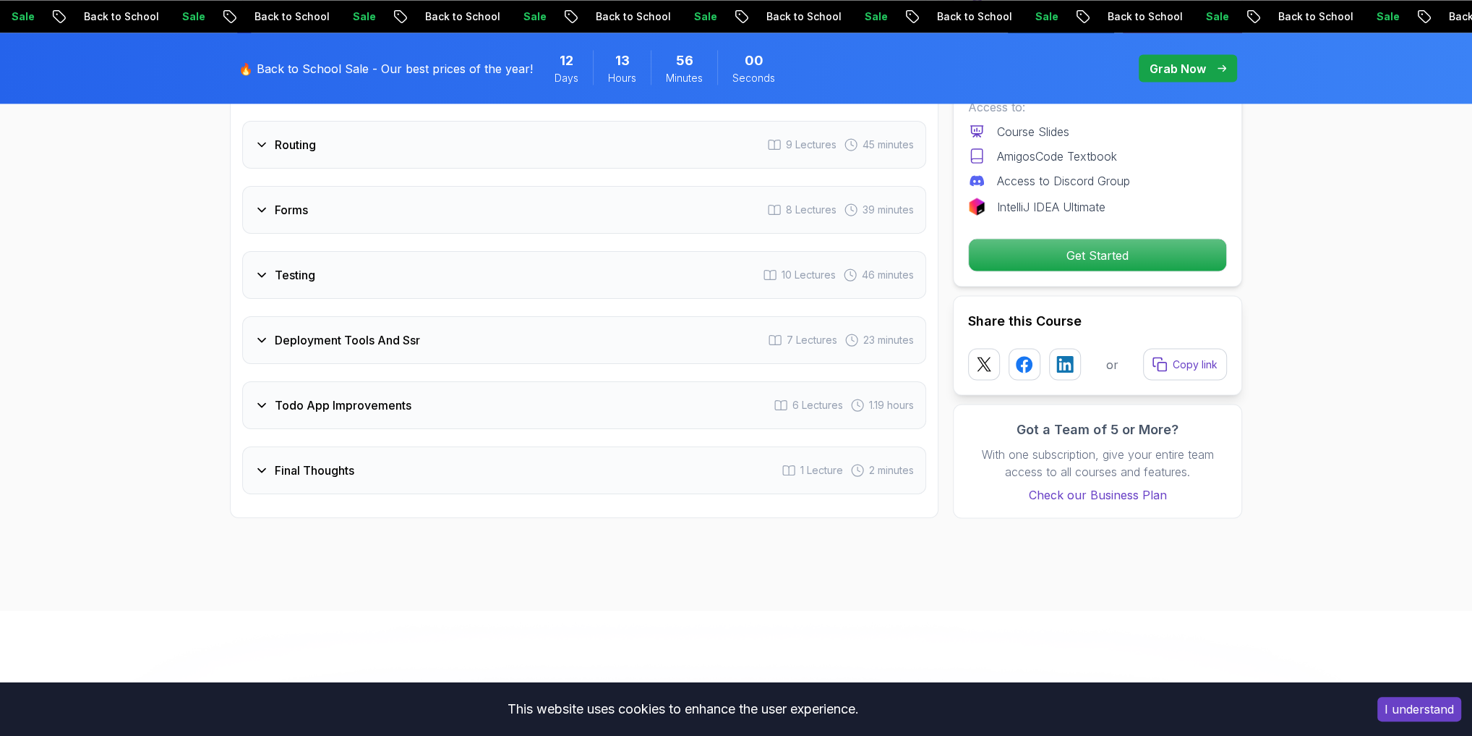
click at [261, 277] on div "Testing 10 Lectures 46 minutes" at bounding box center [584, 275] width 684 height 48
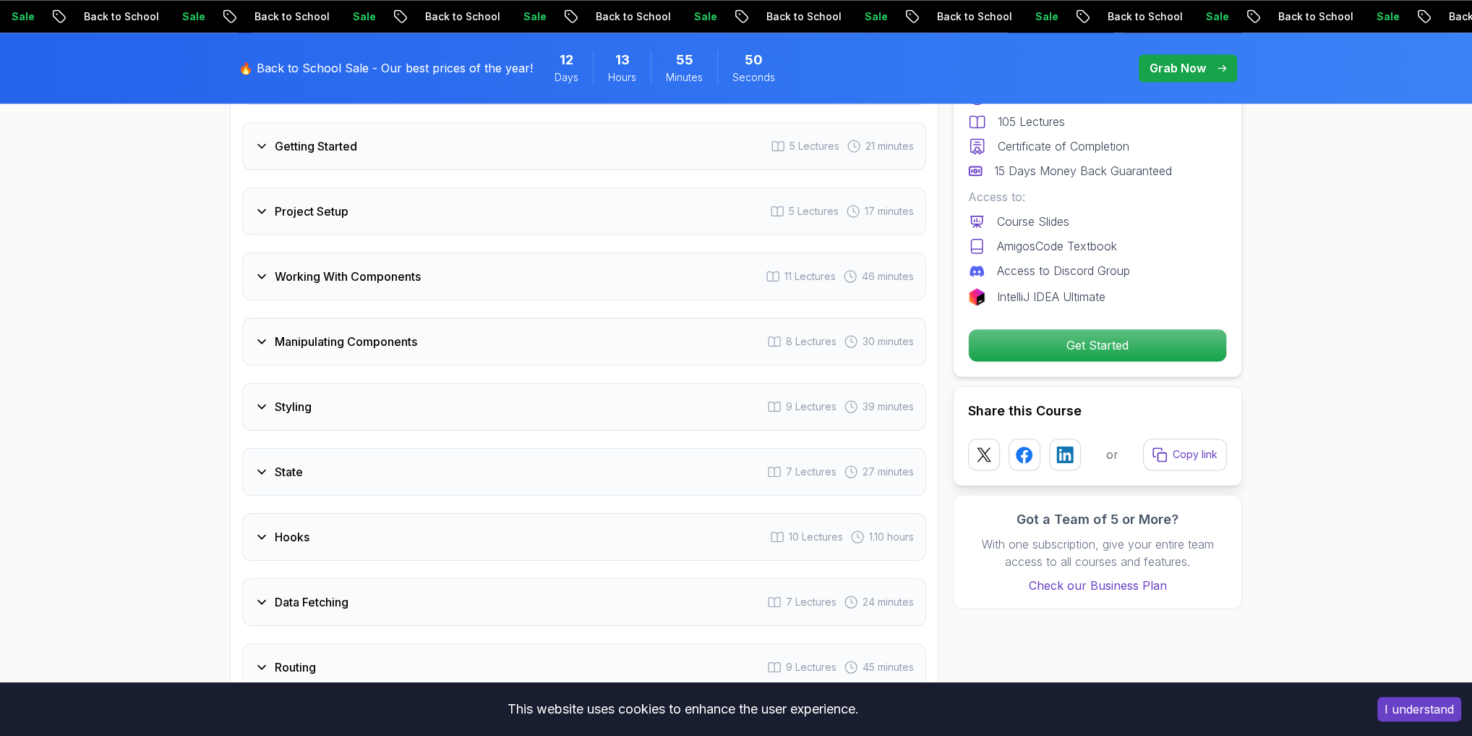
scroll to position [2187, 0]
click at [251, 299] on div "Working With Components 11 Lectures 46 minutes" at bounding box center [584, 275] width 684 height 48
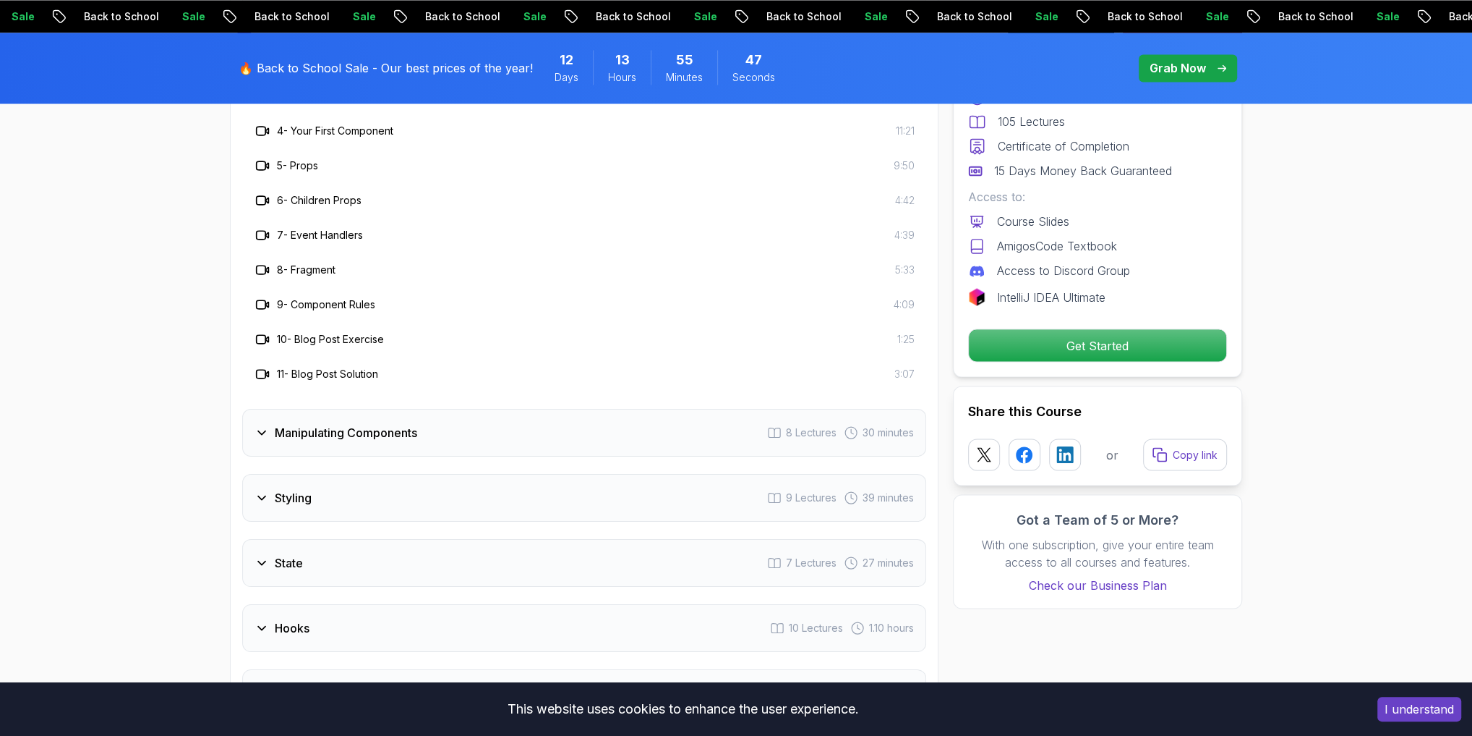
scroll to position [2303, 0]
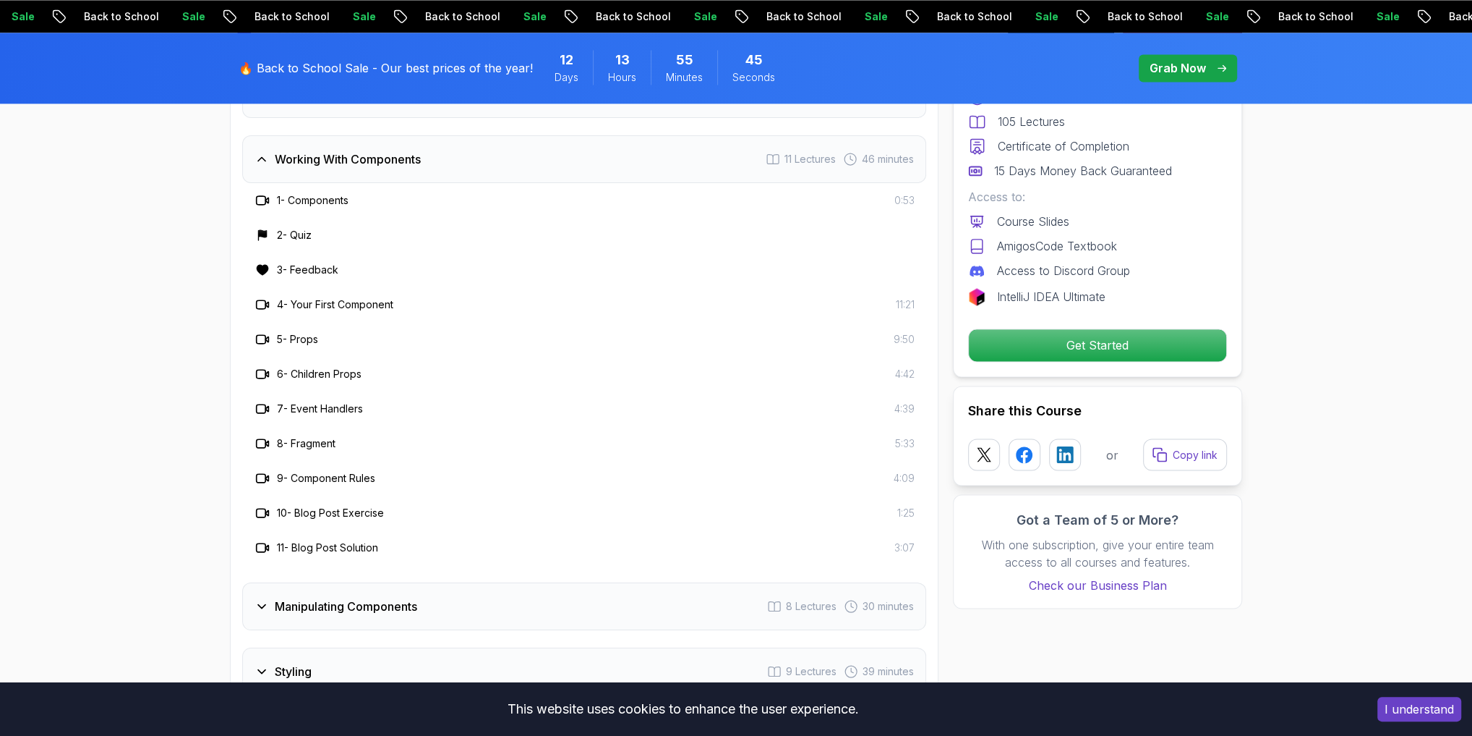
click at [255, 166] on icon at bounding box center [262, 159] width 14 height 14
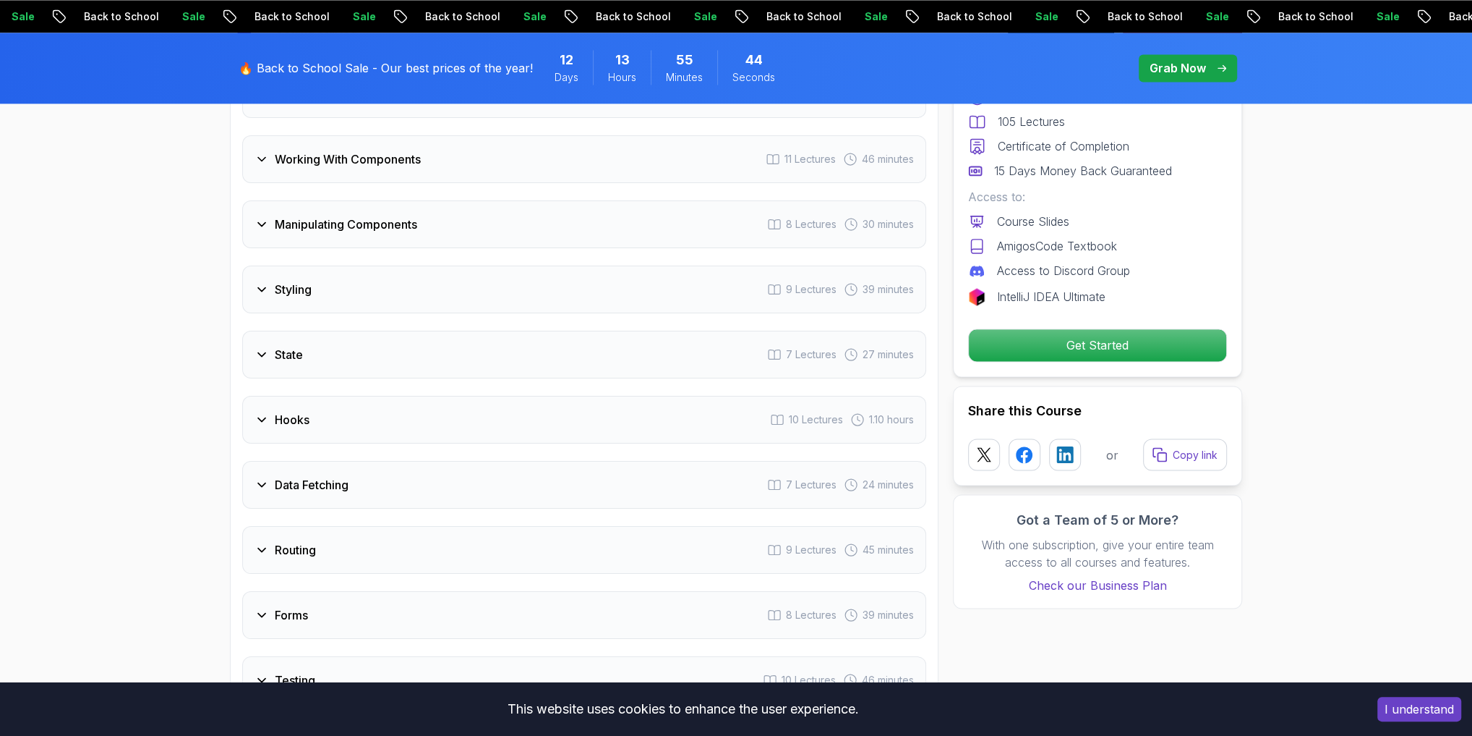
click at [265, 297] on icon at bounding box center [262, 289] width 14 height 14
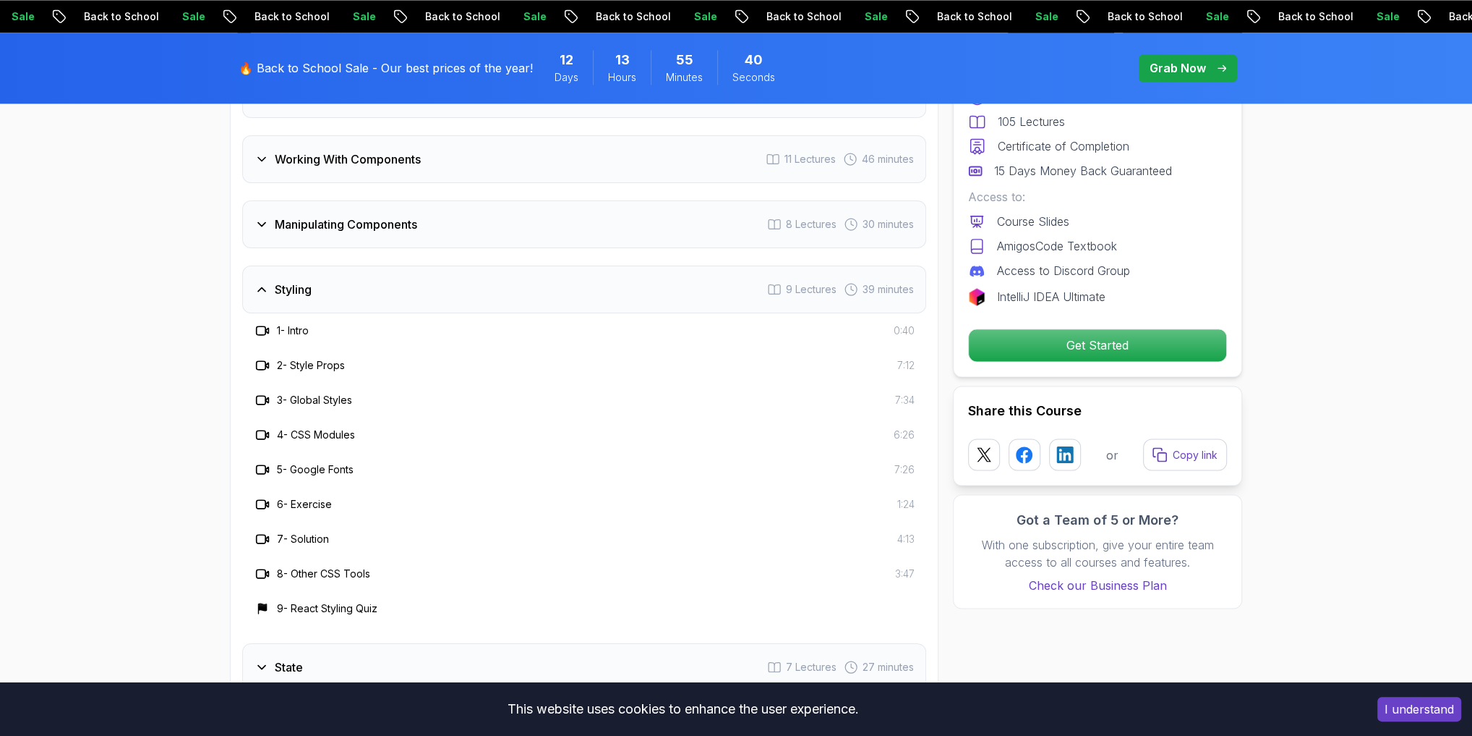
click at [255, 297] on icon at bounding box center [262, 289] width 14 height 14
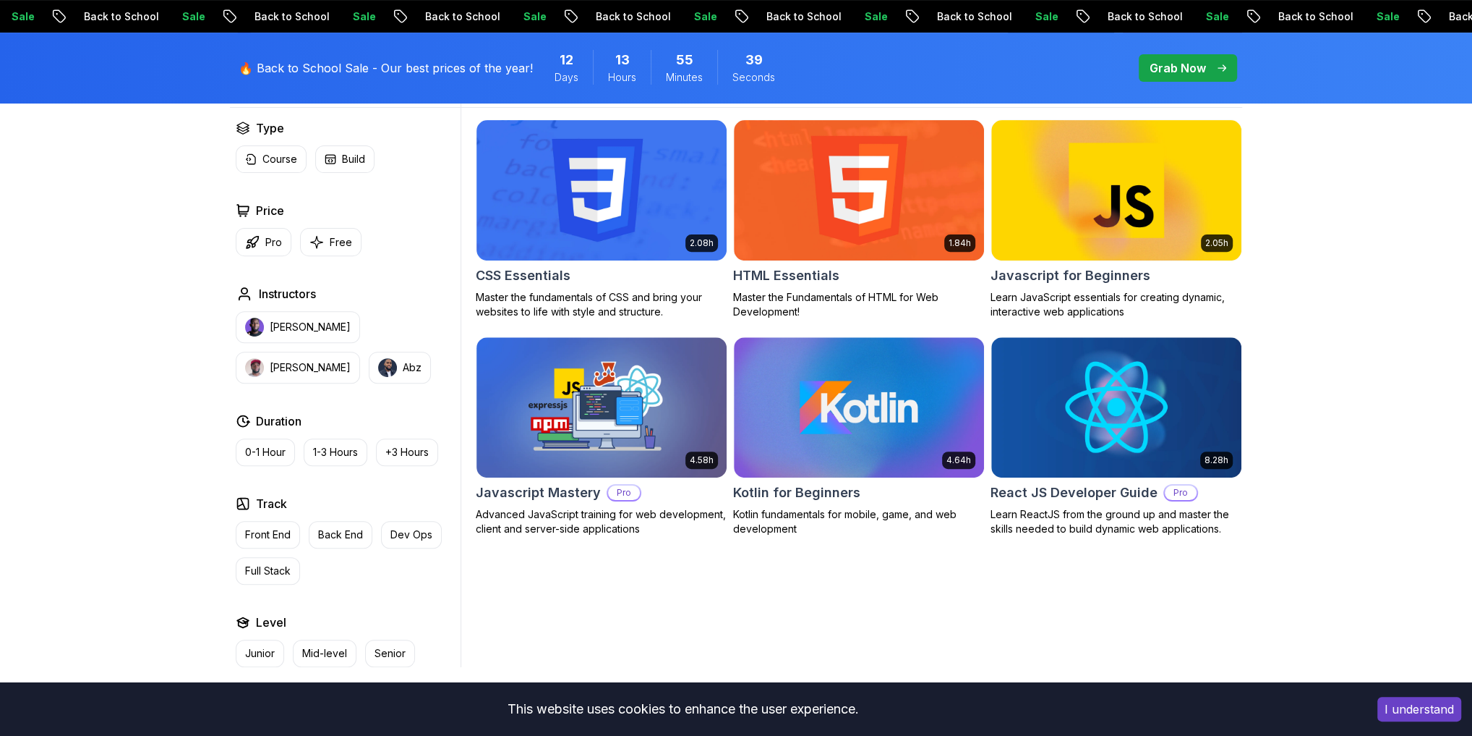
scroll to position [405, 0]
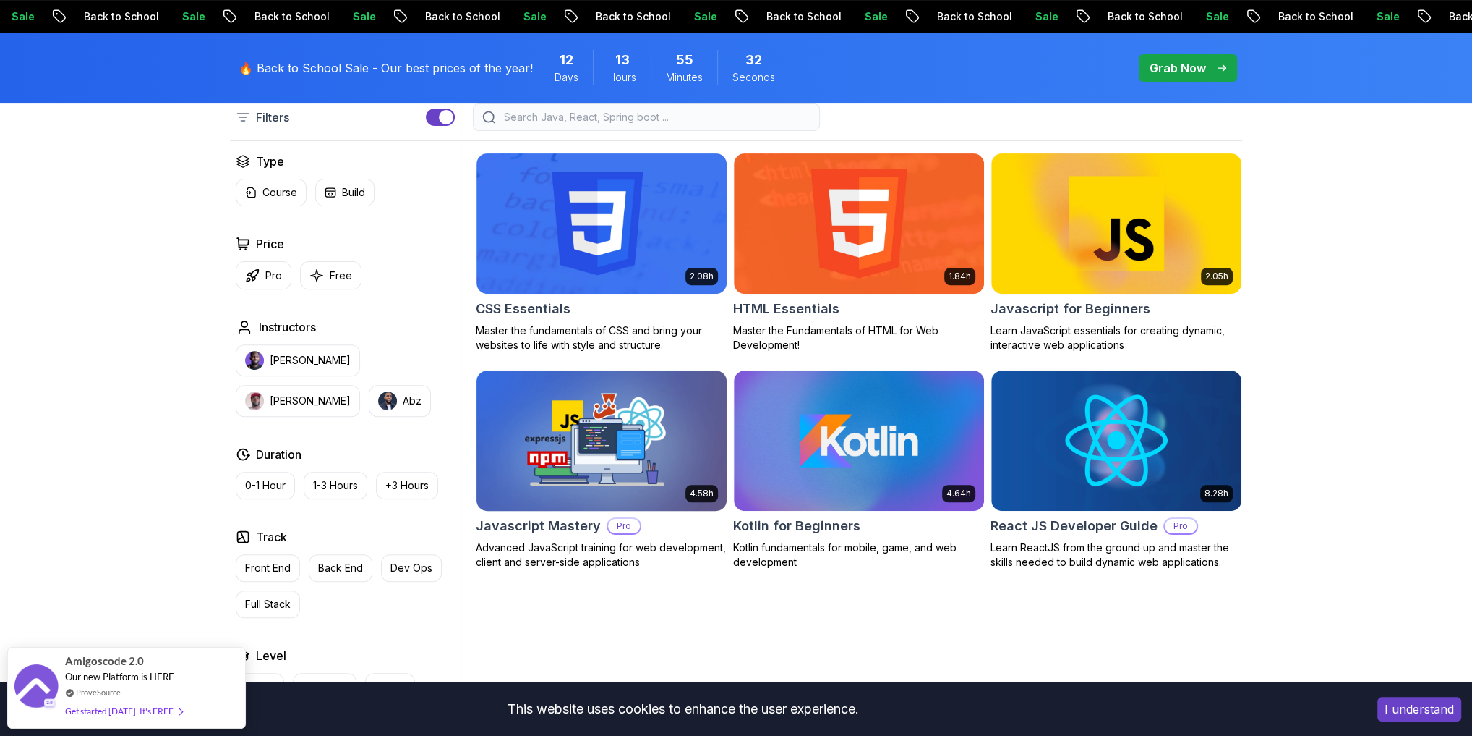
click at [548, 451] on img at bounding box center [601, 440] width 263 height 147
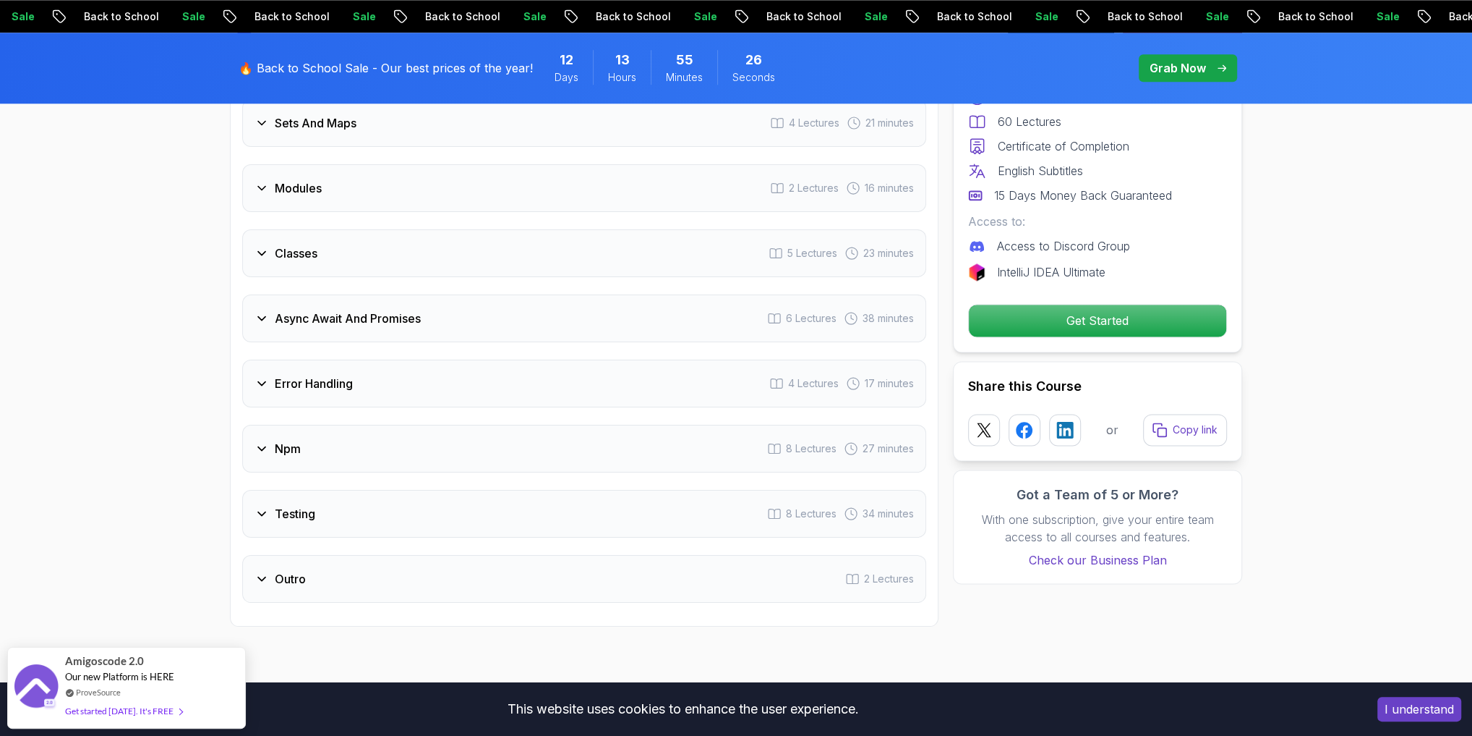
scroll to position [1851, 0]
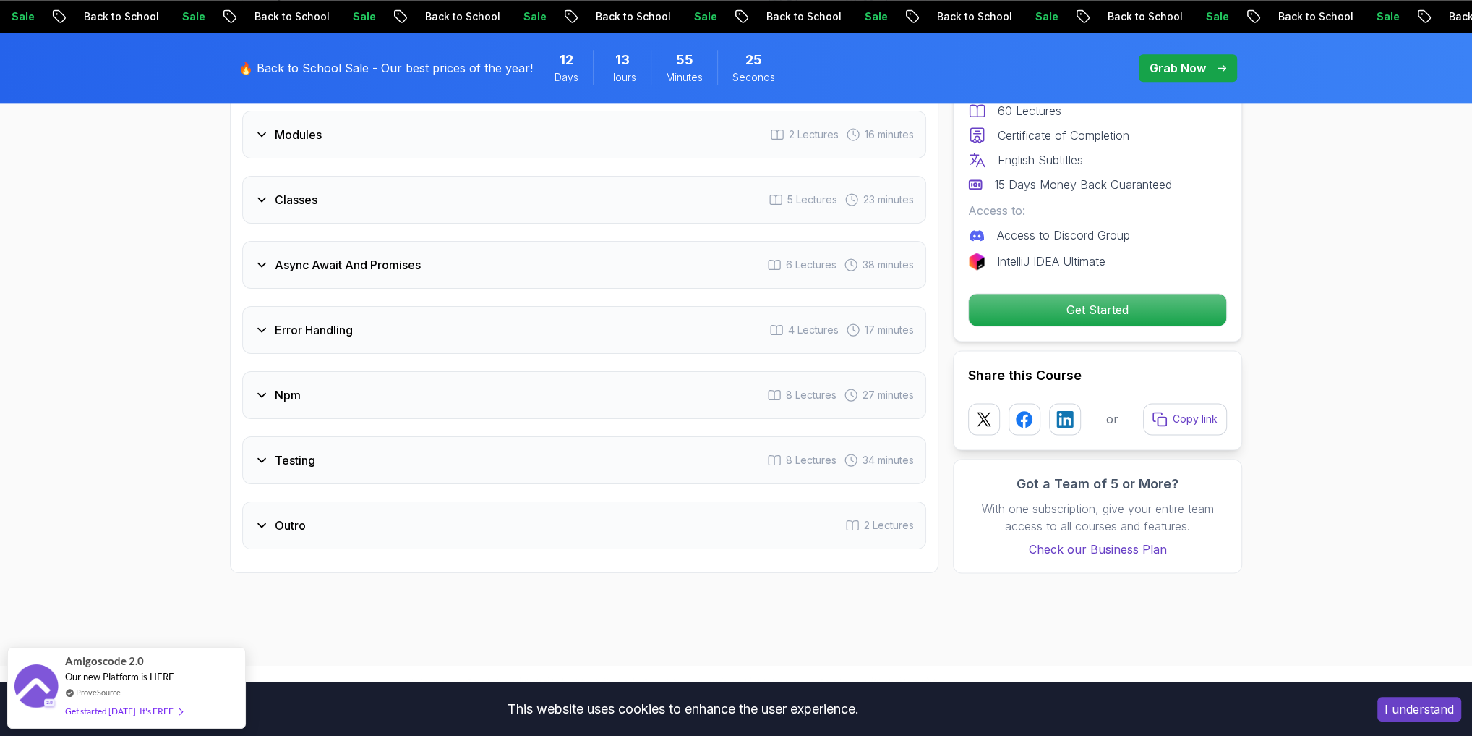
click at [291, 323] on h3 "Error Handling" at bounding box center [314, 329] width 78 height 17
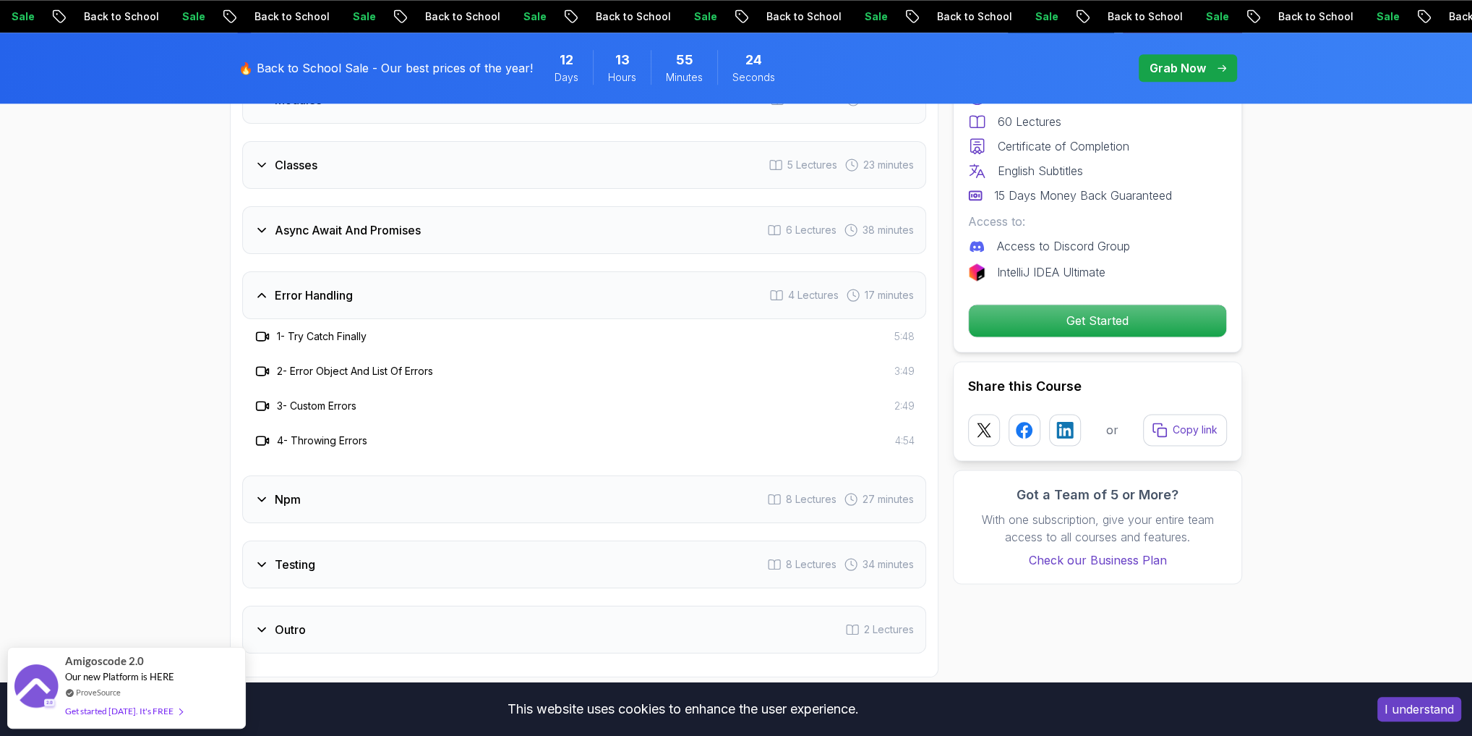
scroll to position [1817, 0]
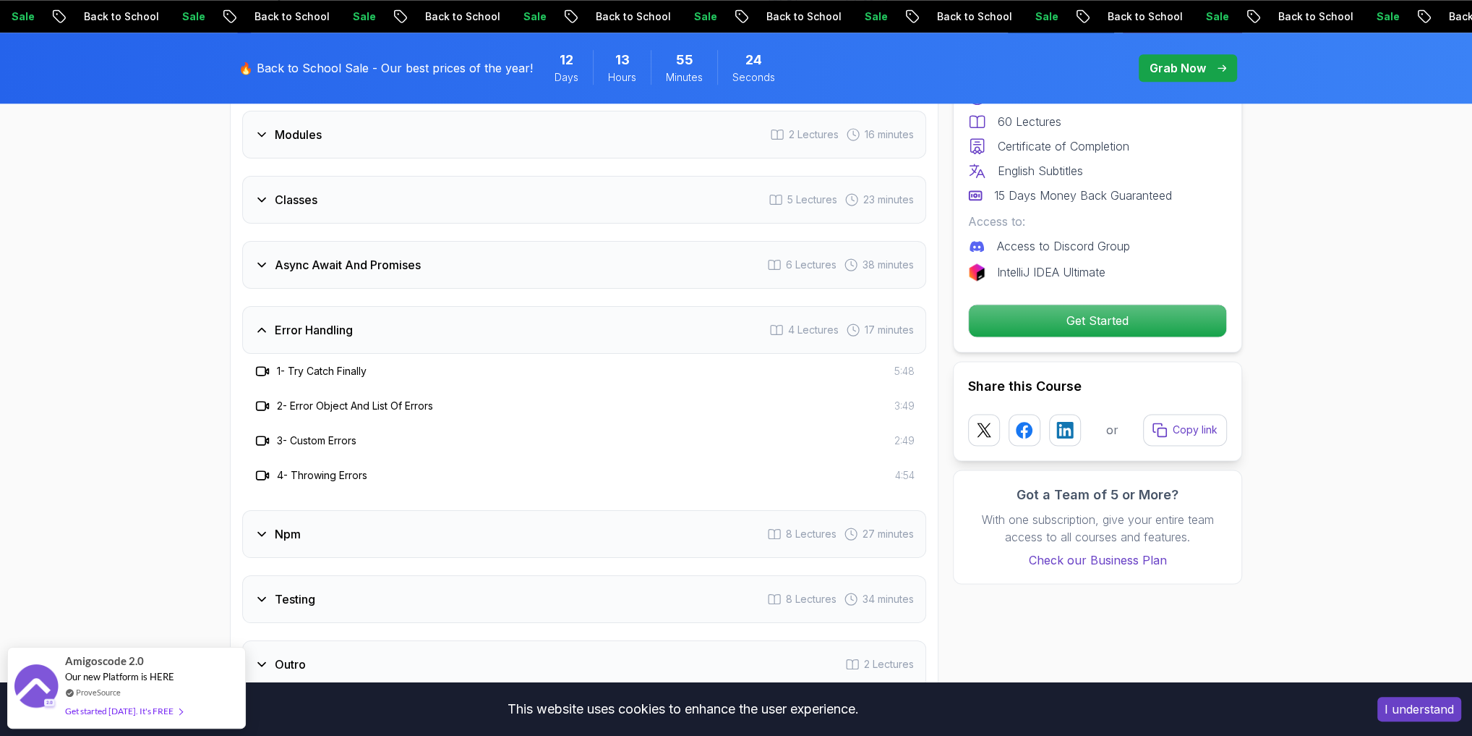
click at [299, 257] on h3 "Async Await And Promises" at bounding box center [348, 264] width 146 height 17
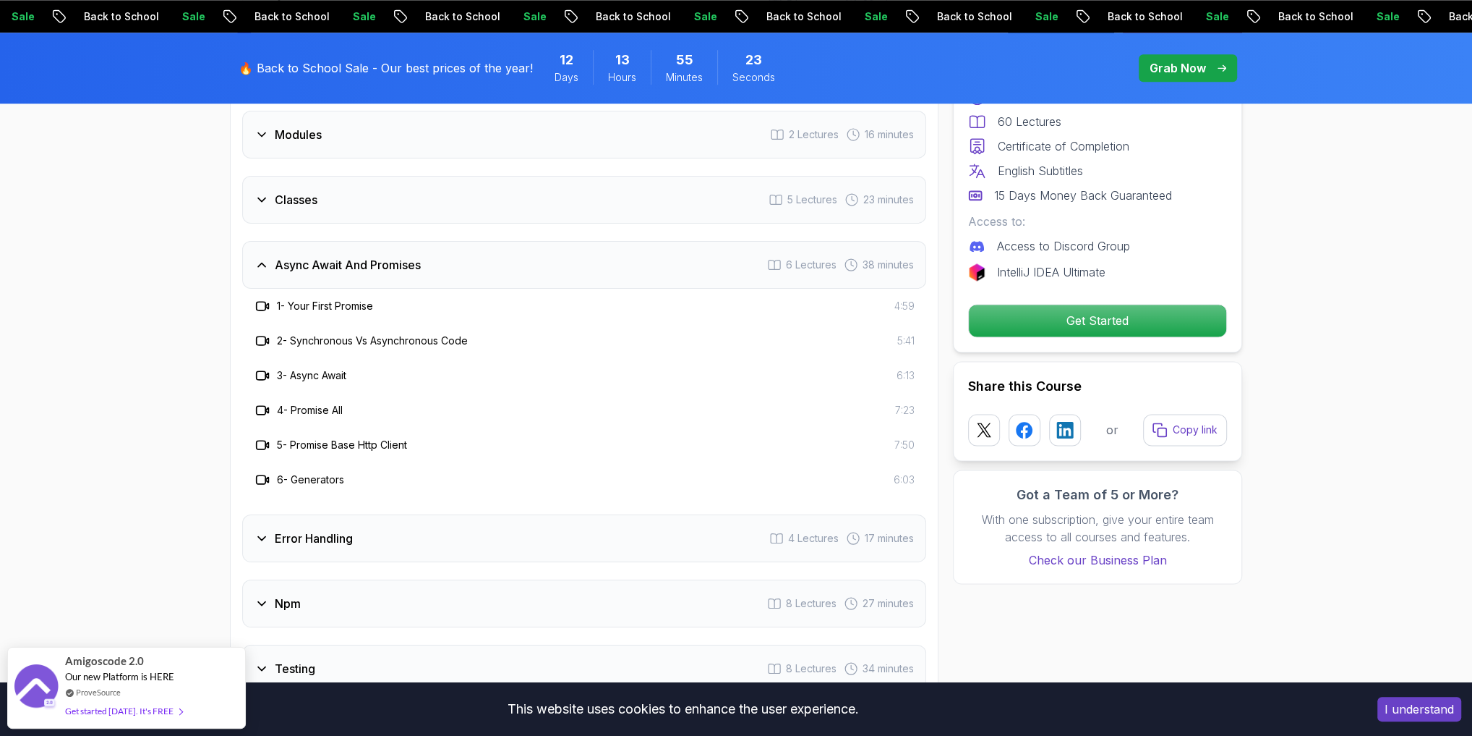
click at [299, 242] on div "Async Await And Promises 6 Lectures 38 minutes" at bounding box center [584, 265] width 684 height 48
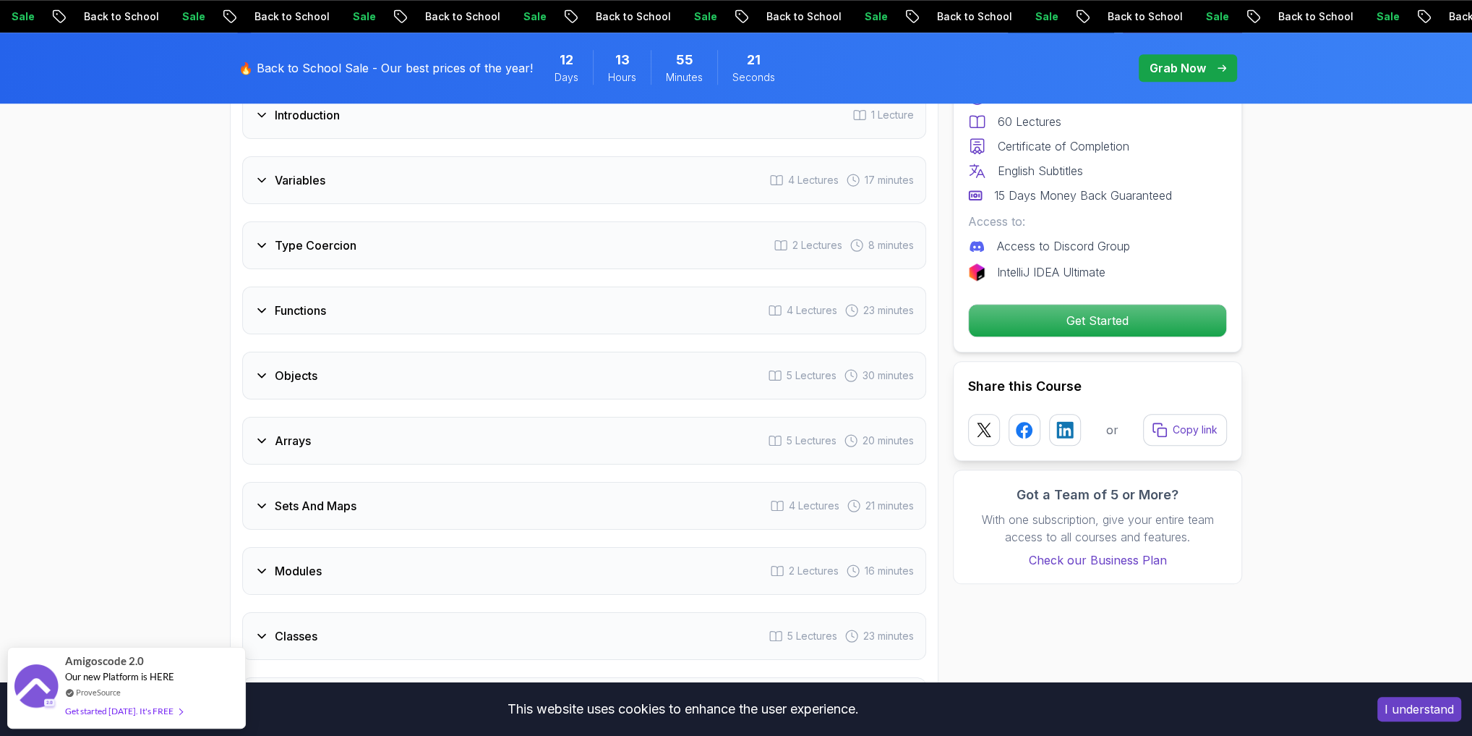
scroll to position [1296, 0]
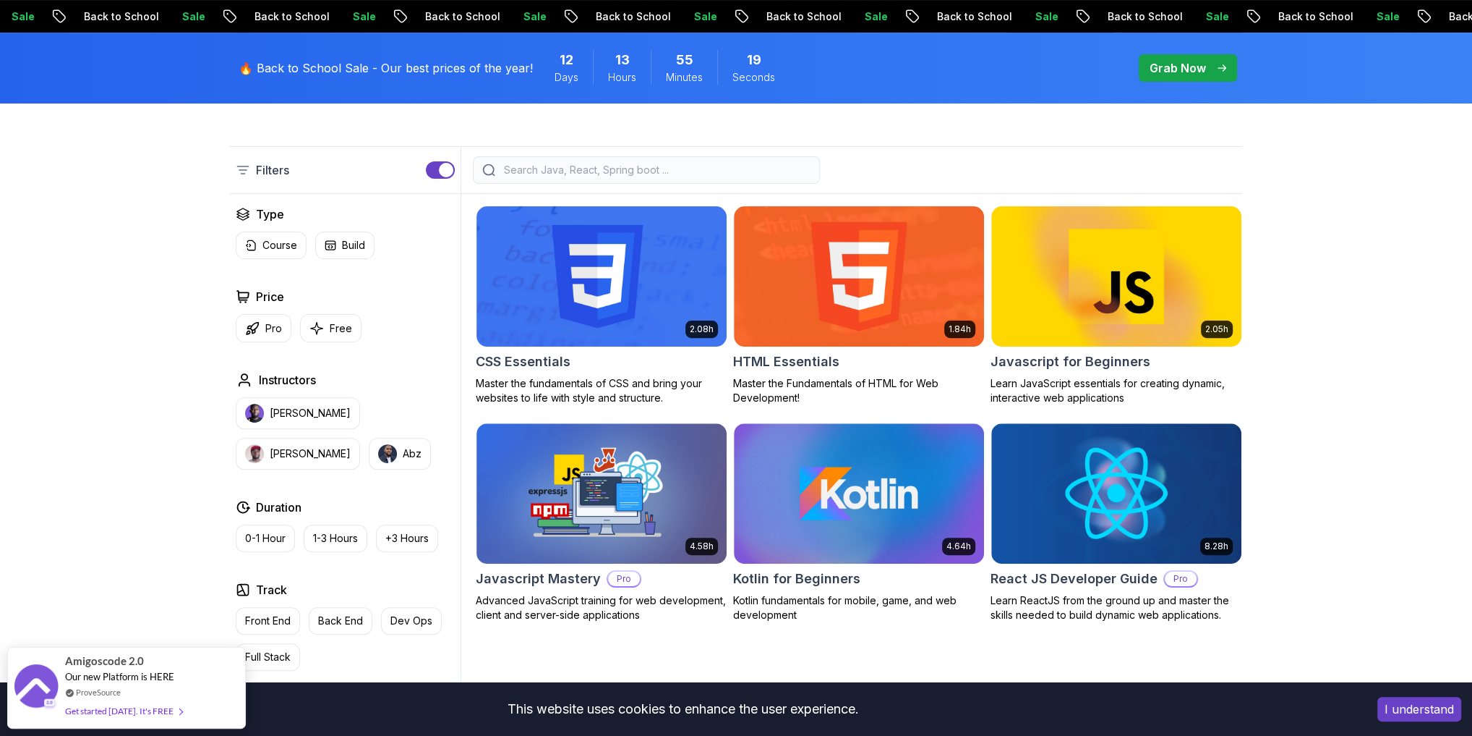
scroll to position [289, 0]
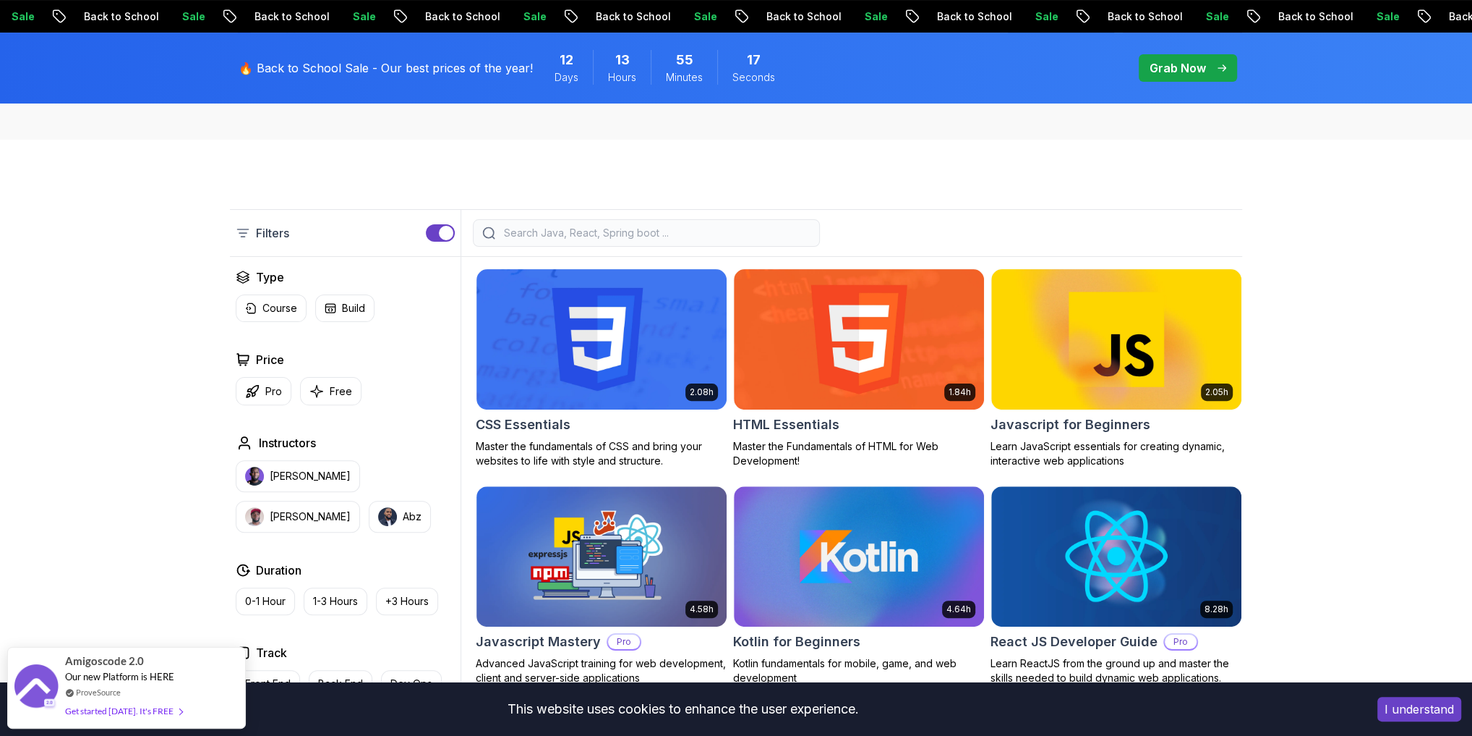
click at [432, 231] on button "button" at bounding box center [440, 232] width 29 height 17
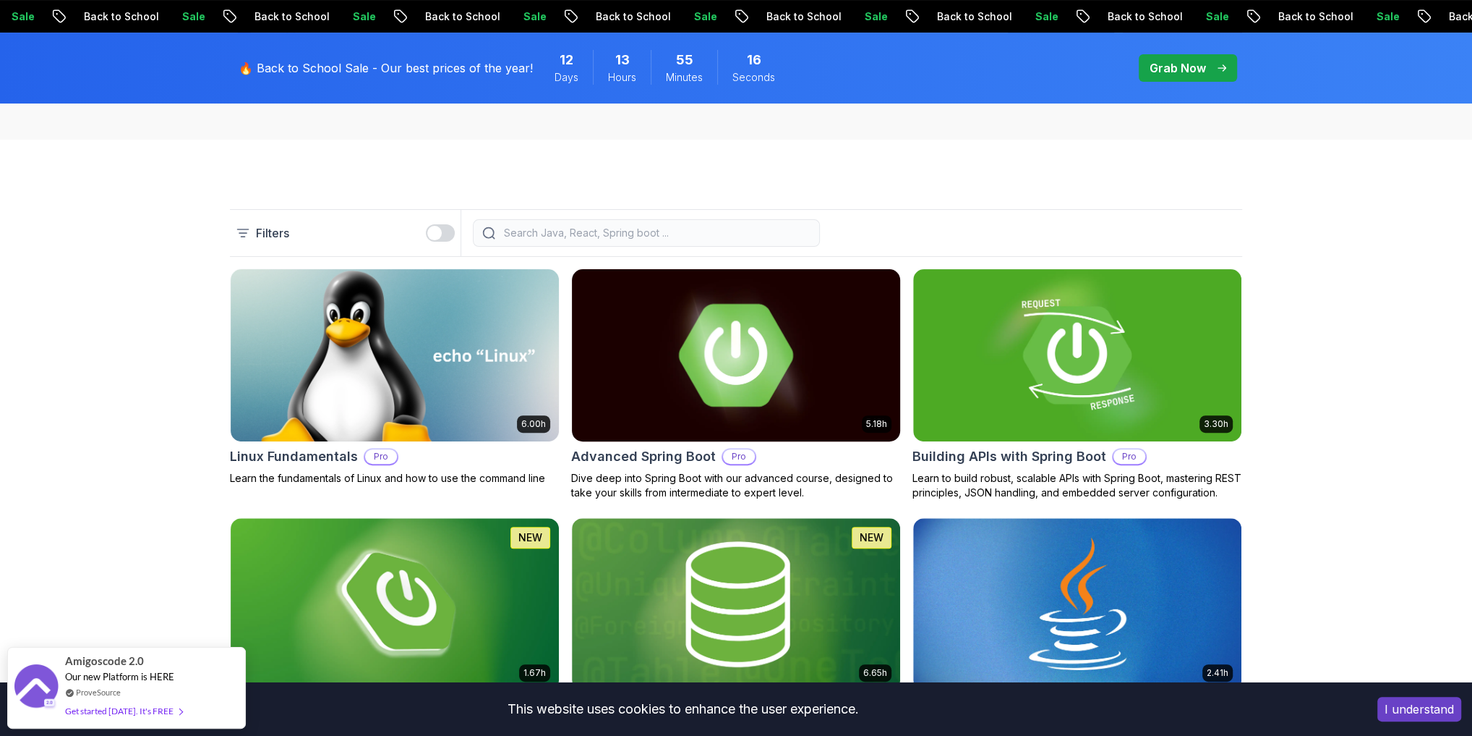
click at [787, 354] on img at bounding box center [736, 355] width 345 height 181
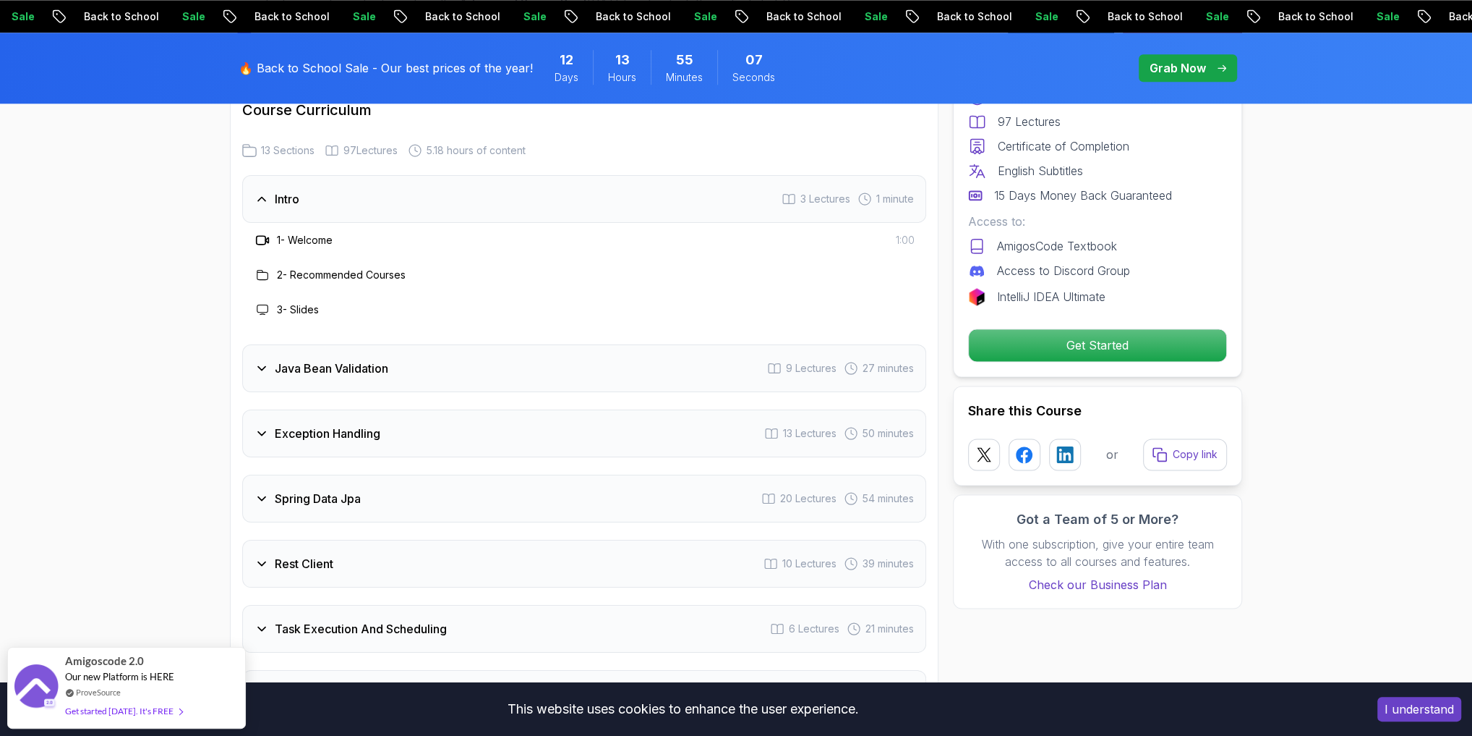
scroll to position [2083, 0]
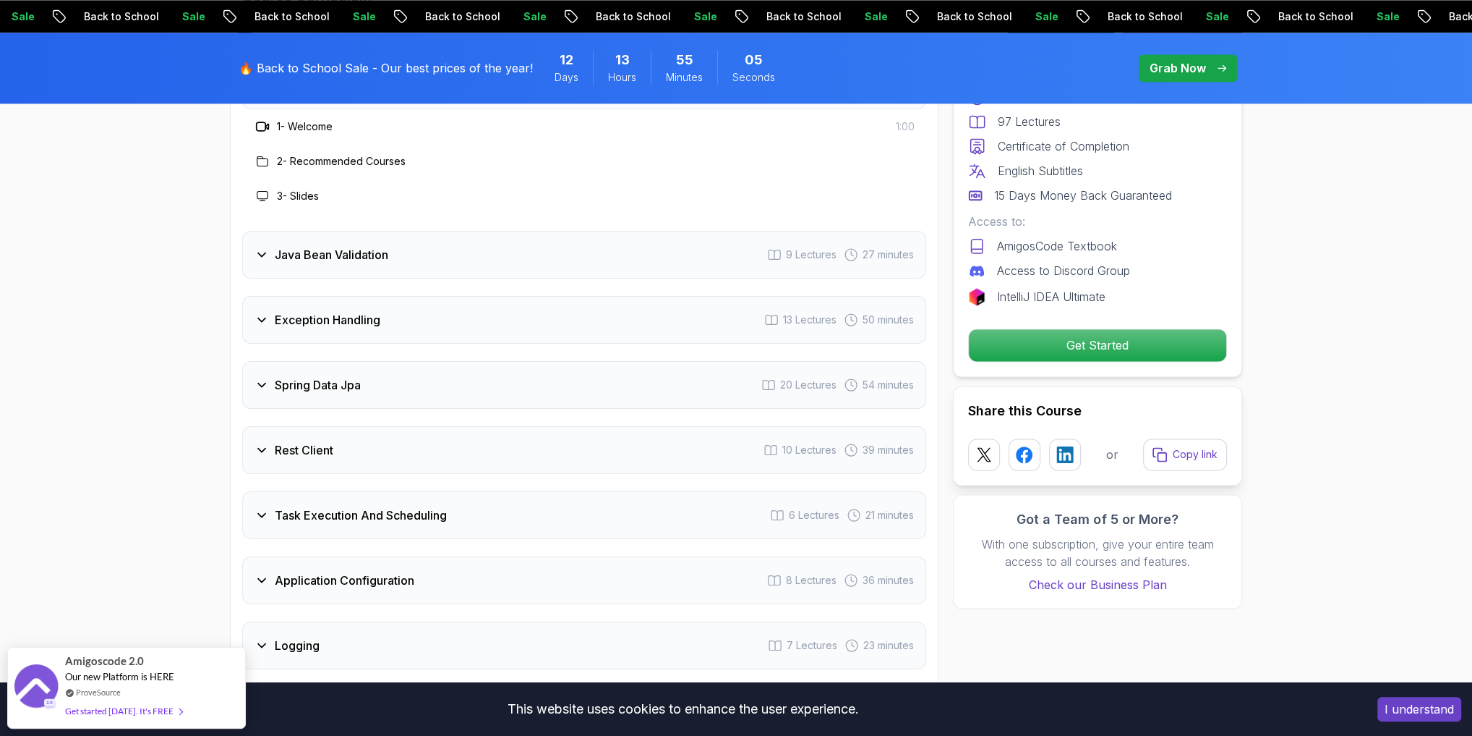
click at [287, 311] on h3 "Exception Handling" at bounding box center [328, 319] width 106 height 17
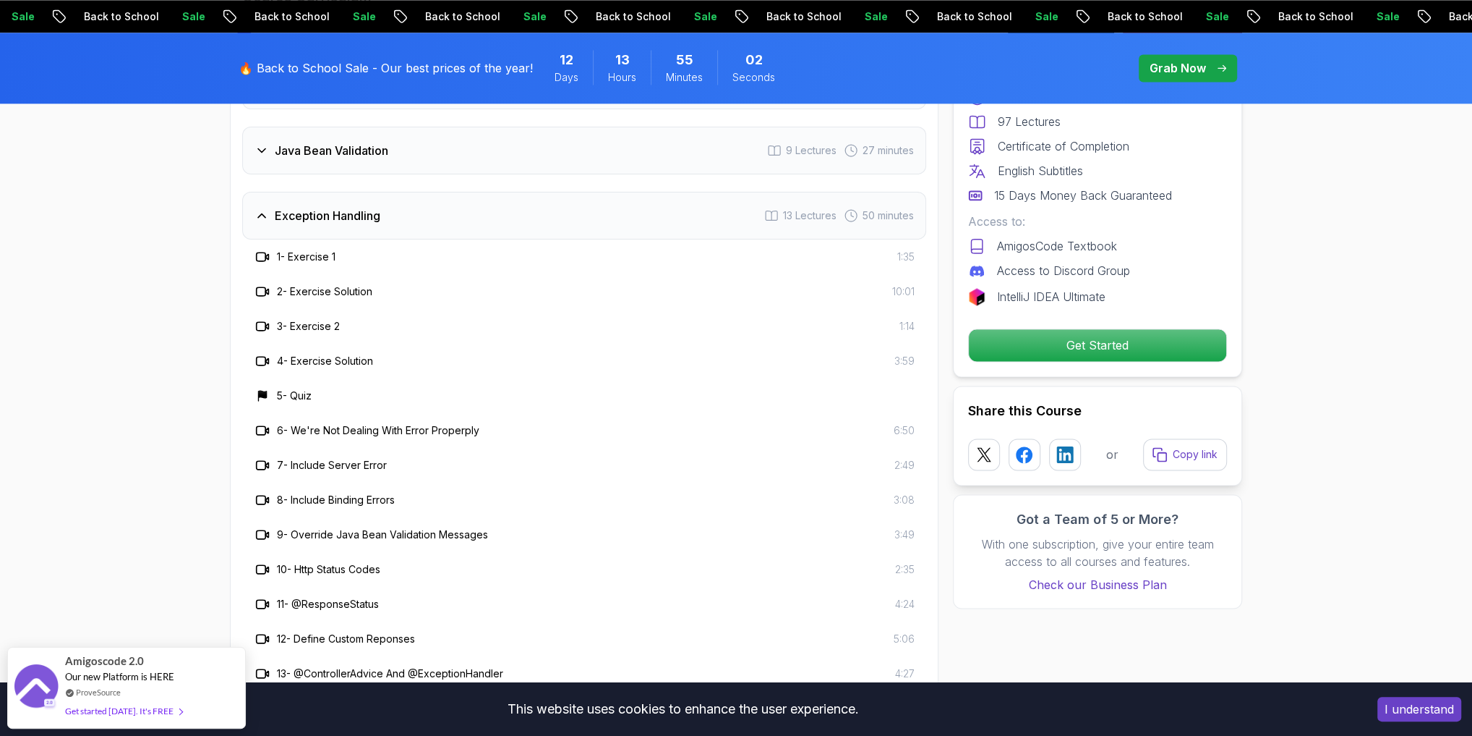
click at [328, 207] on h3 "Exception Handling" at bounding box center [328, 215] width 106 height 17
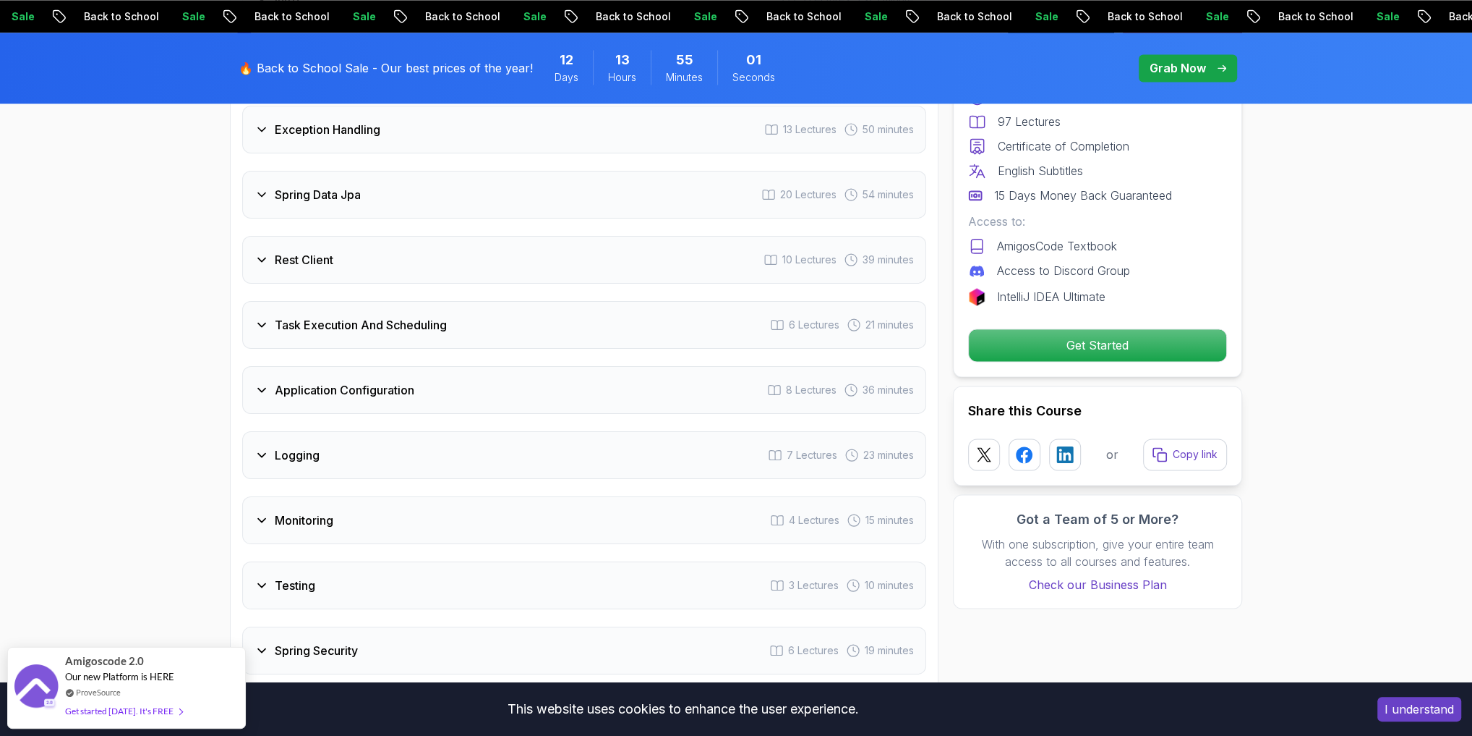
scroll to position [2256, 0]
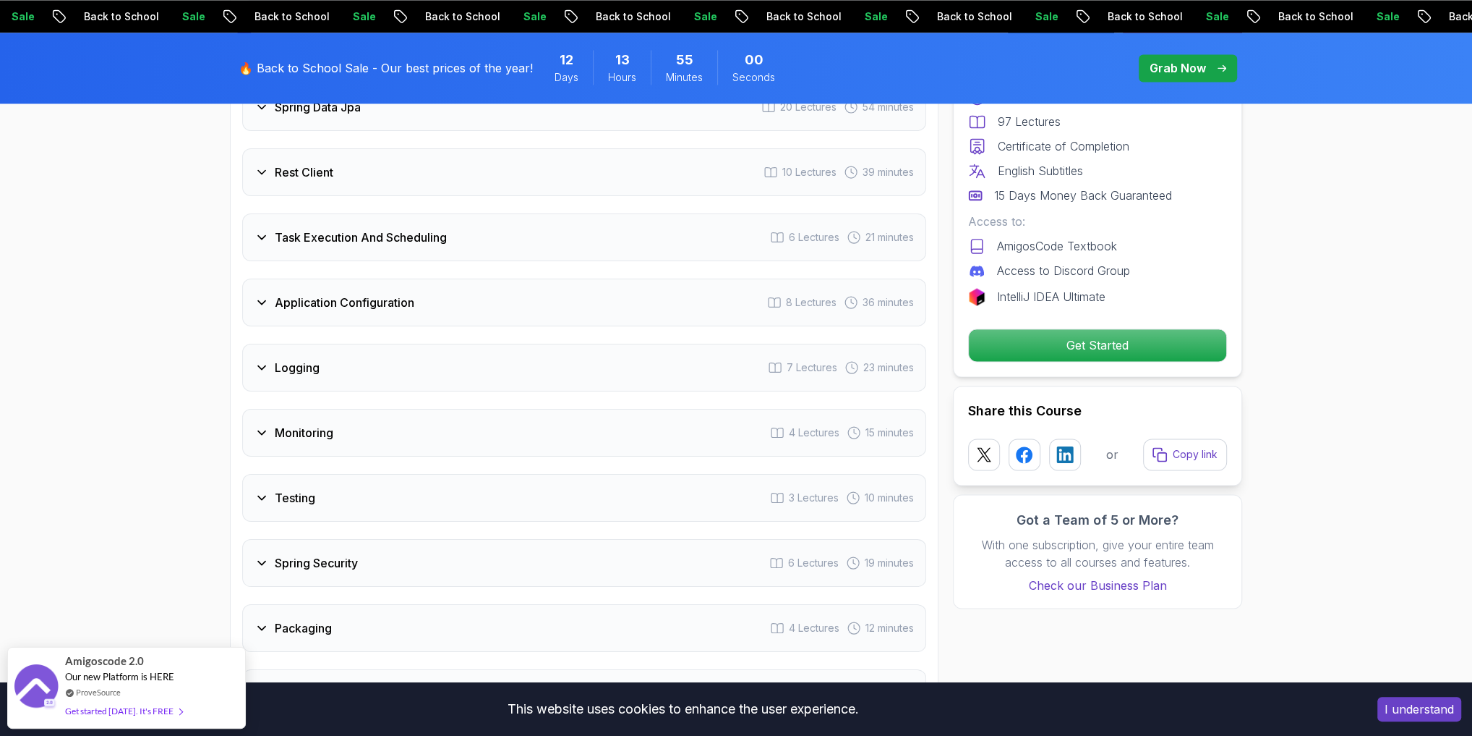
click at [312, 344] on div "Logging 7 Lectures 23 minutes" at bounding box center [584, 368] width 684 height 48
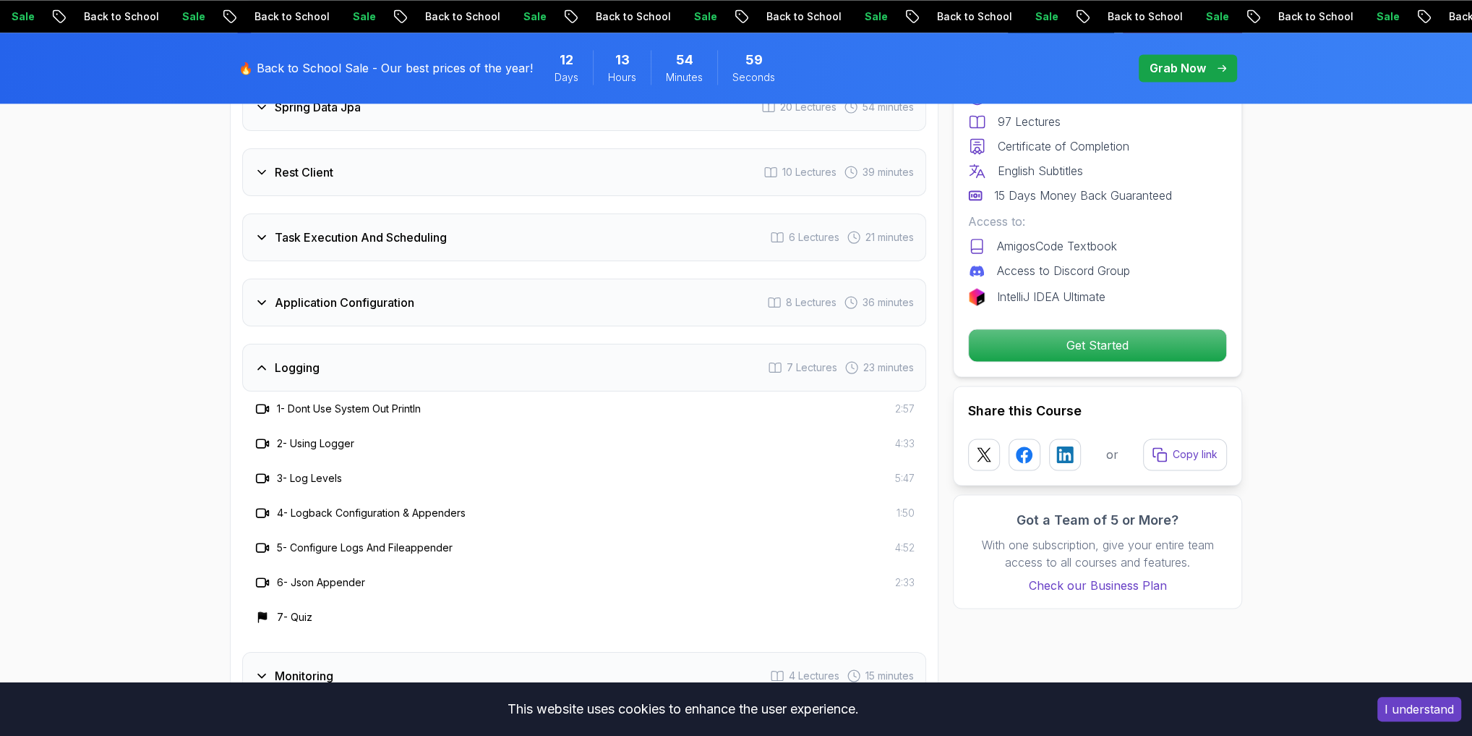
click at [312, 359] on h3 "Logging" at bounding box center [297, 367] width 45 height 17
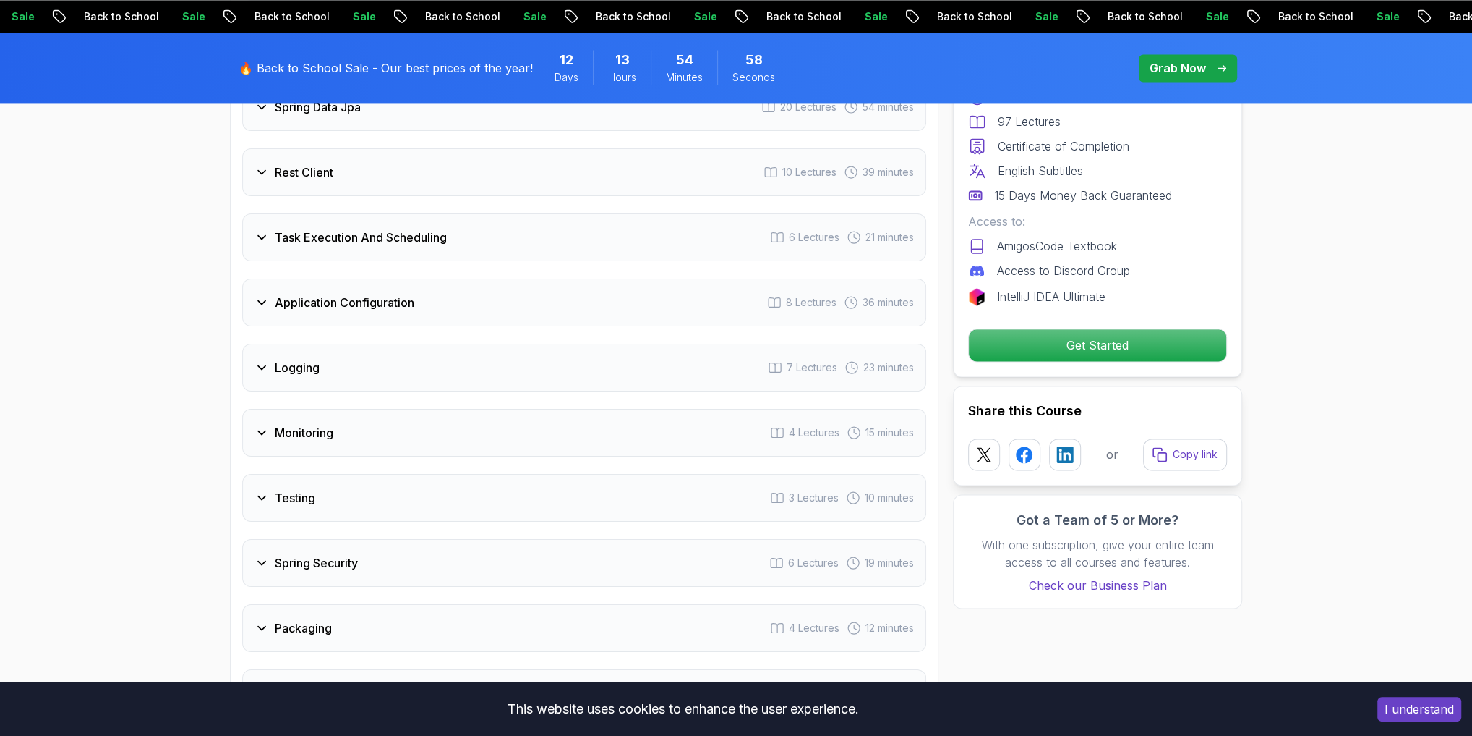
click at [321, 424] on h3 "Monitoring" at bounding box center [304, 432] width 59 height 17
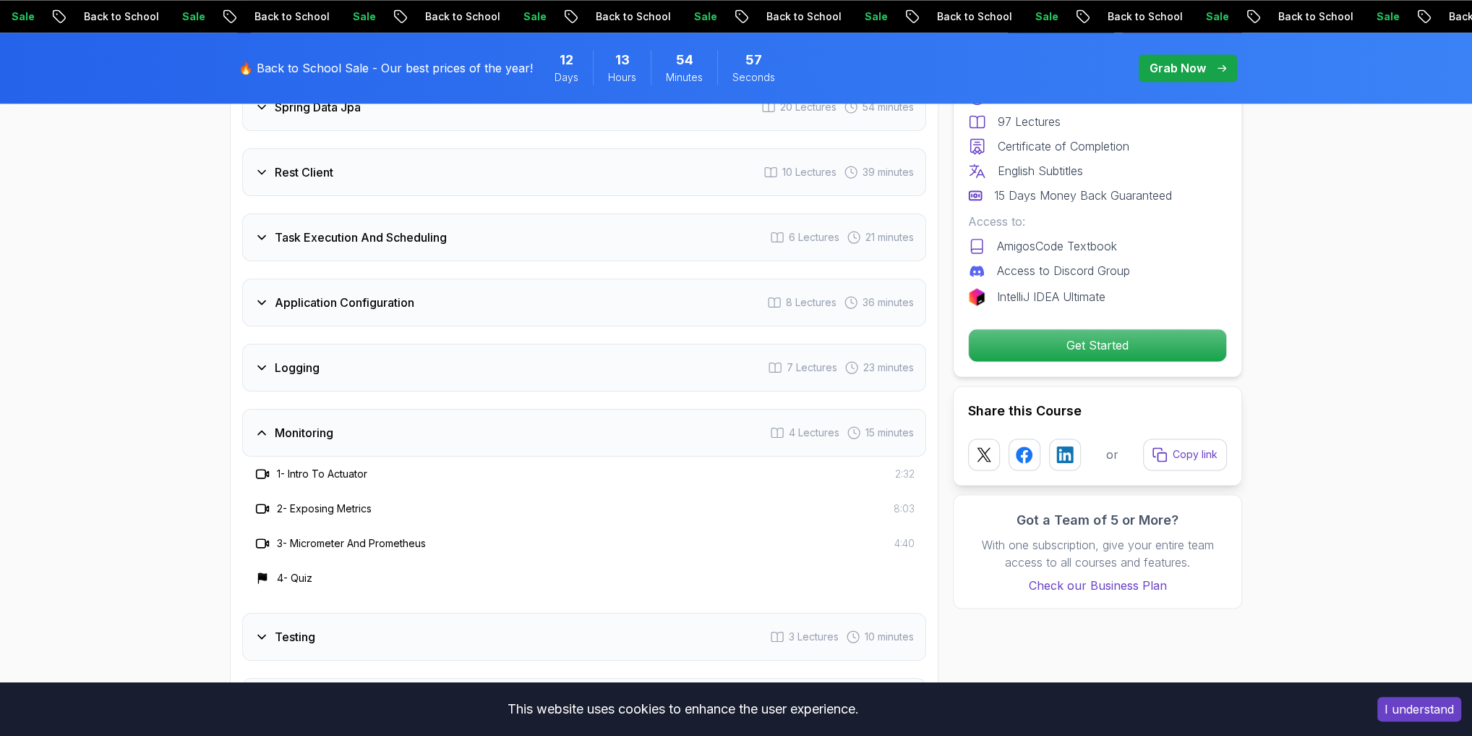
click at [320, 424] on h3 "Monitoring" at bounding box center [304, 432] width 59 height 17
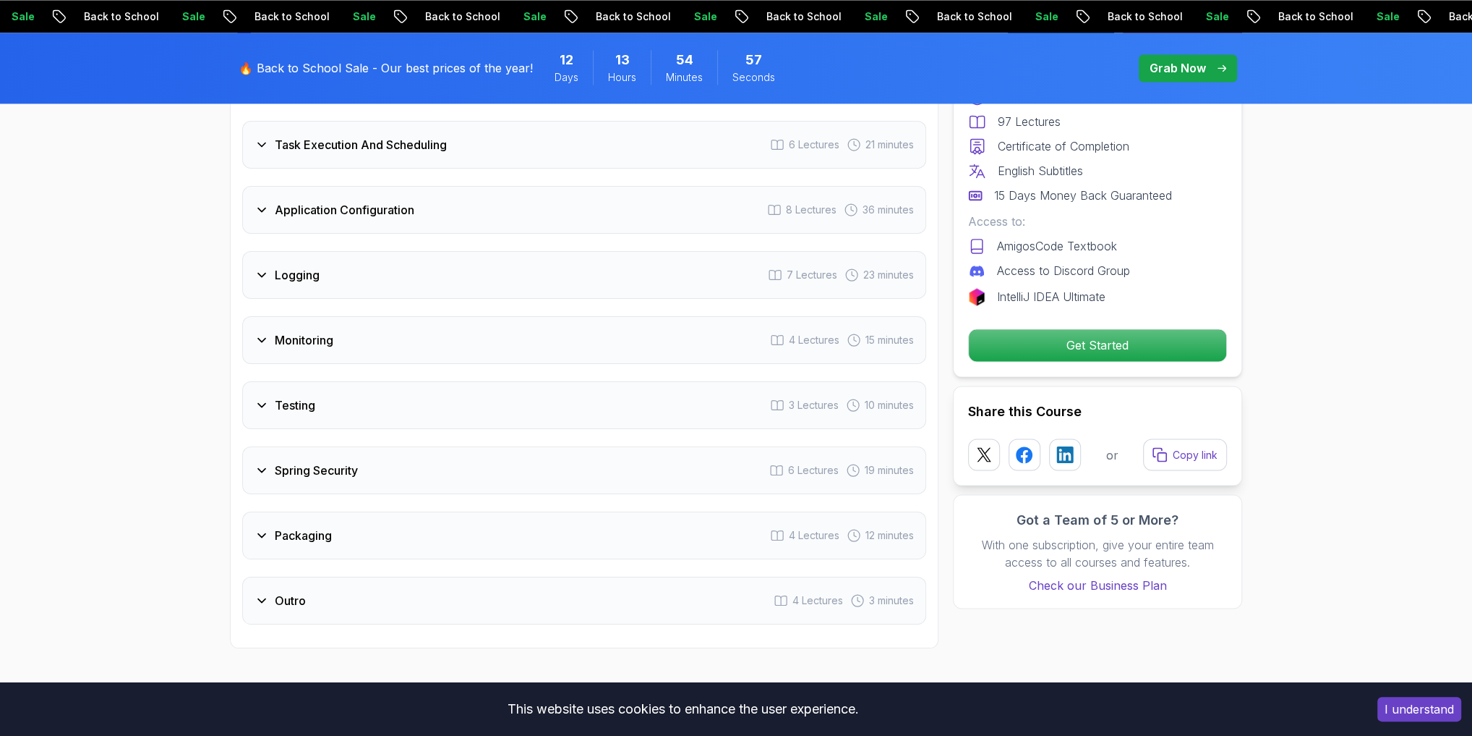
scroll to position [2430, 0]
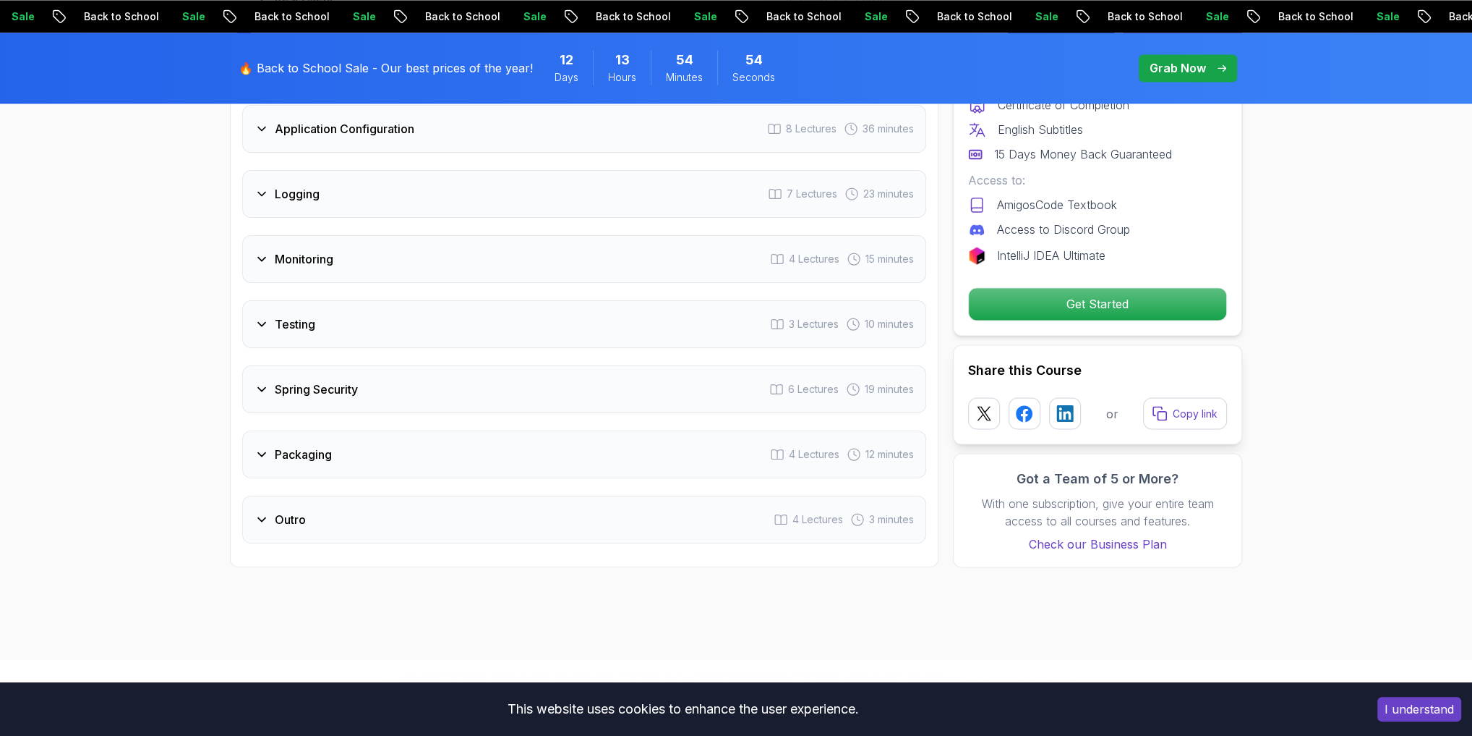
click at [314, 430] on div "Packaging 4 Lectures 12 minutes" at bounding box center [584, 454] width 684 height 48
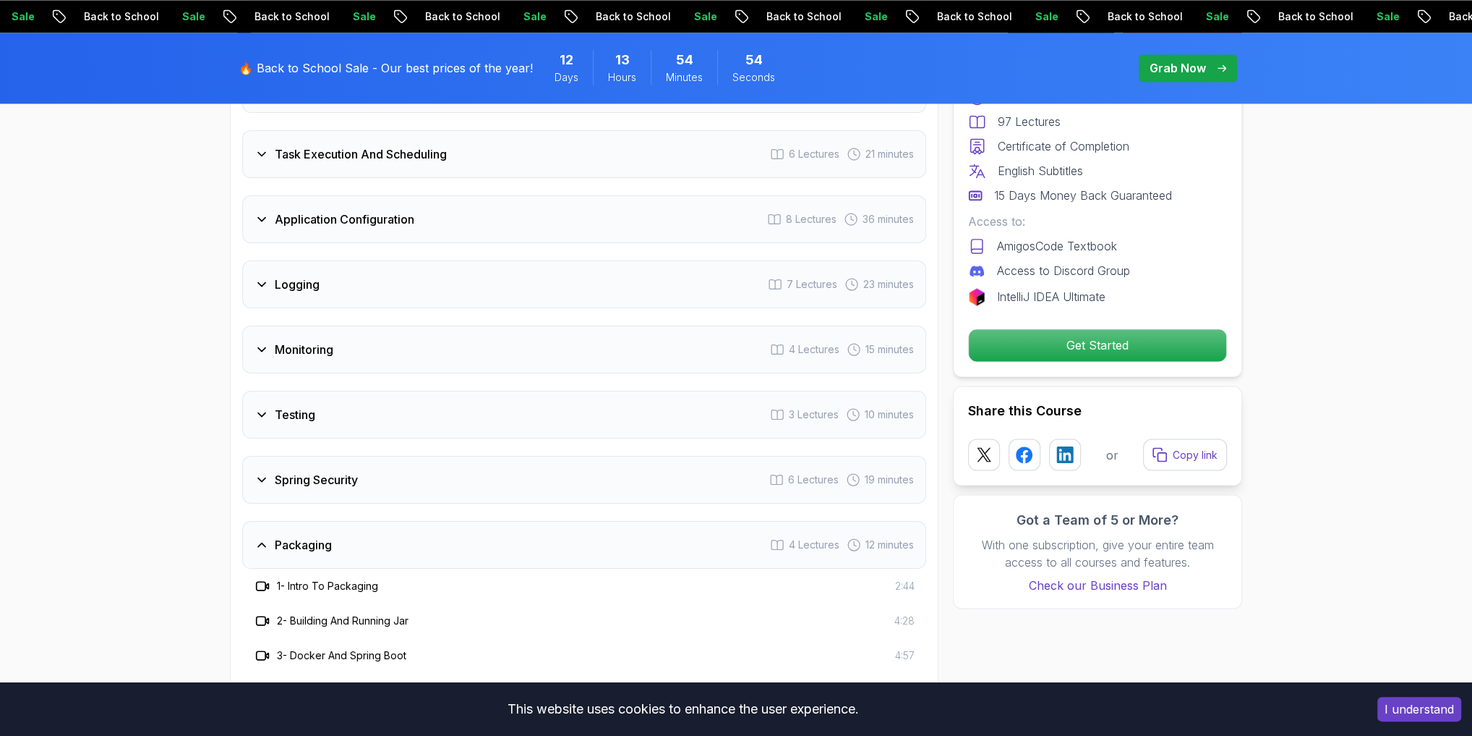
scroll to position [2314, 0]
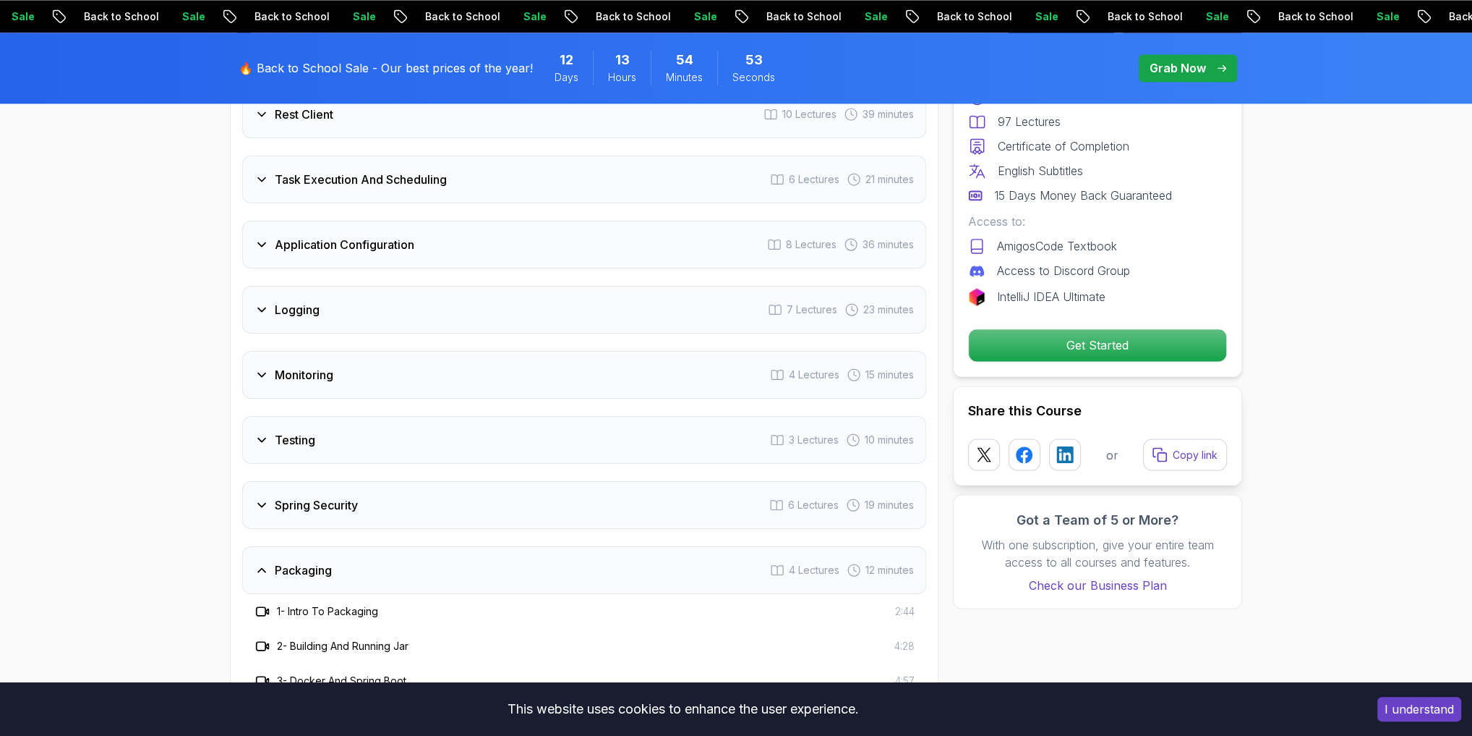
click at [312, 366] on h3 "Monitoring" at bounding box center [304, 374] width 59 height 17
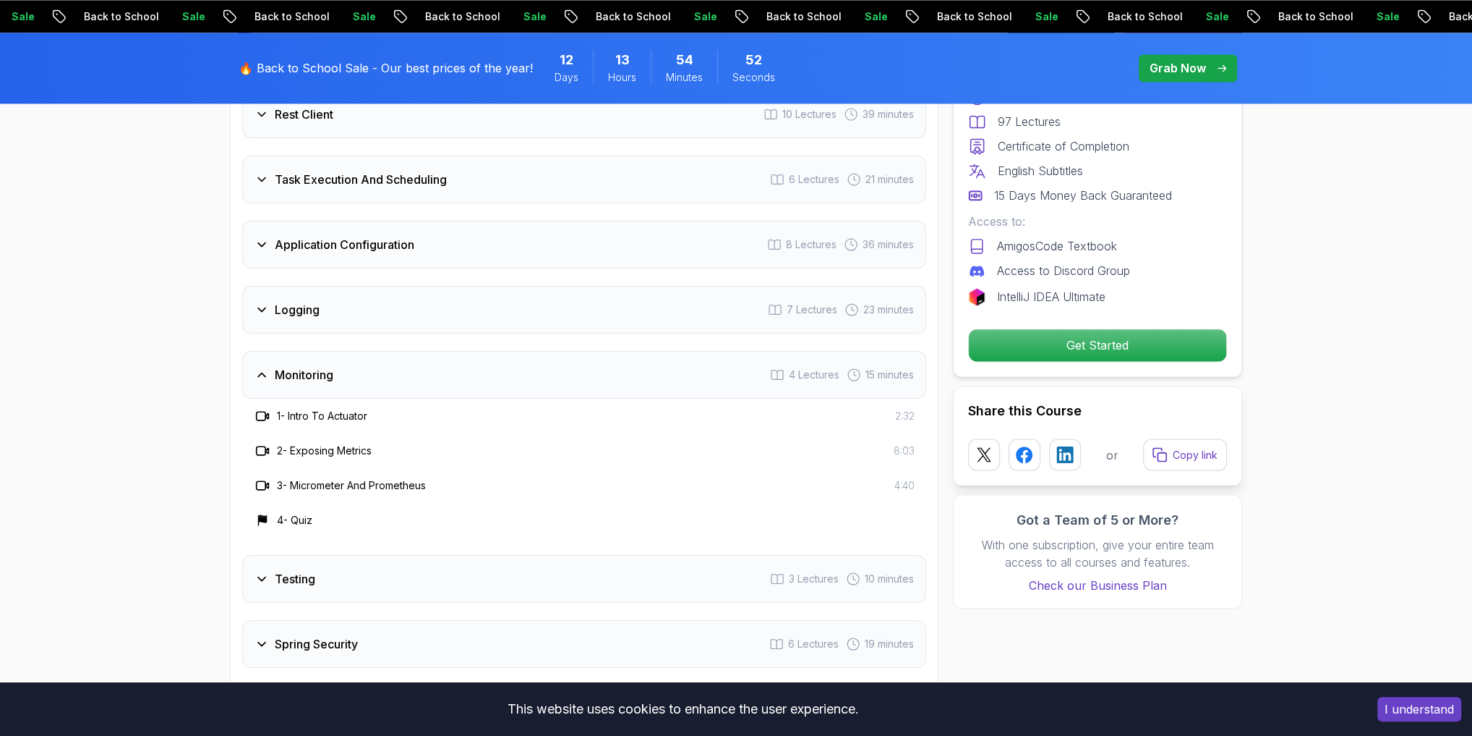
click at [320, 286] on div "Logging 7 Lectures 23 minutes" at bounding box center [584, 310] width 684 height 48
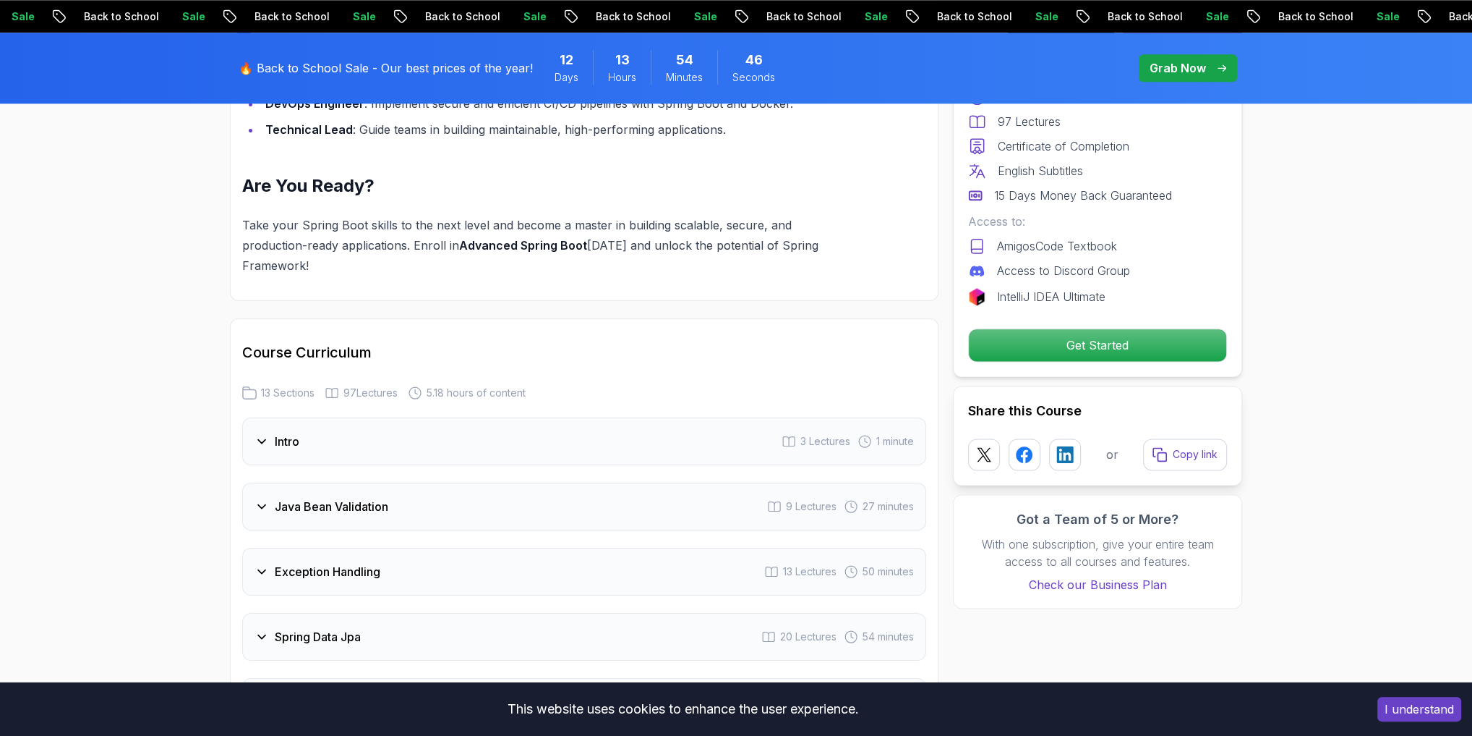
scroll to position [1794, 0]
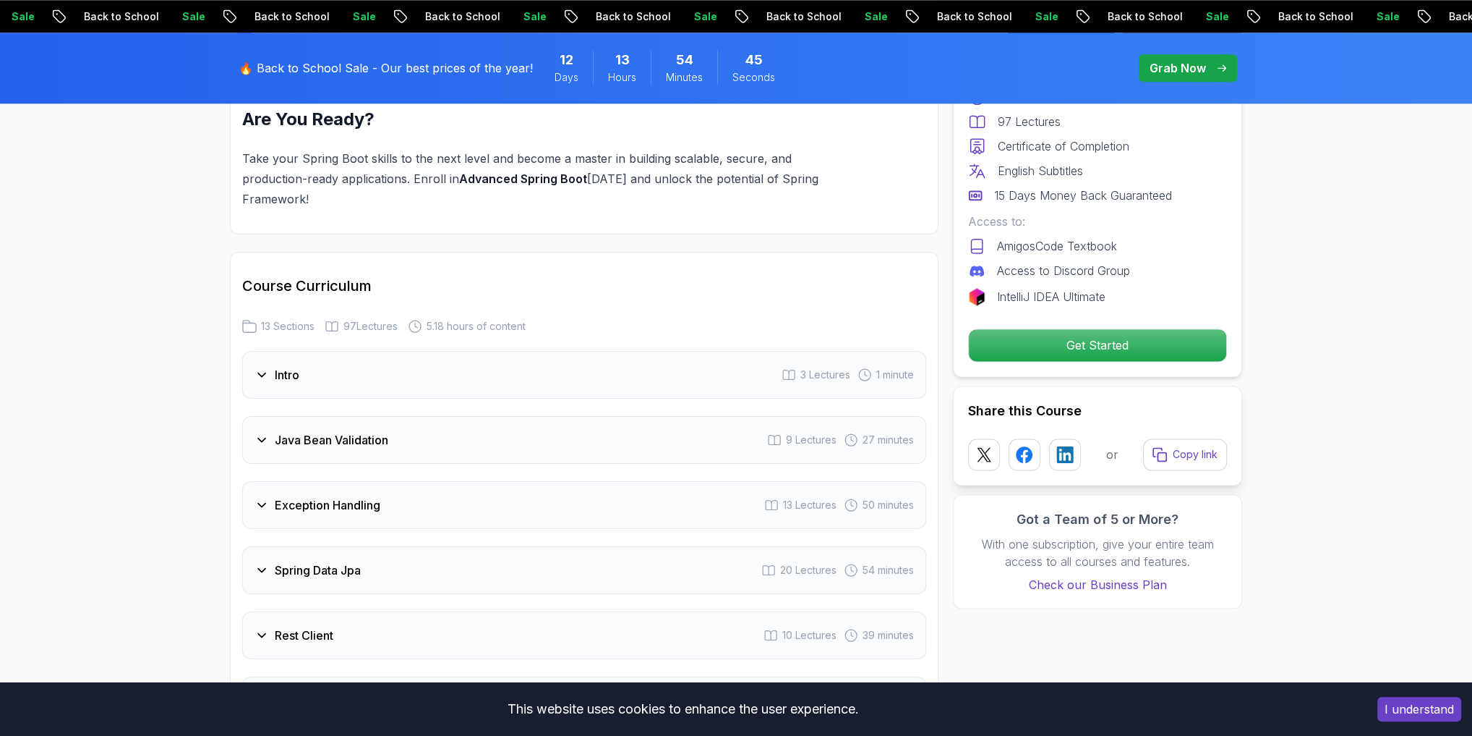
click at [363, 431] on h3 "Java Bean Validation" at bounding box center [332, 439] width 114 height 17
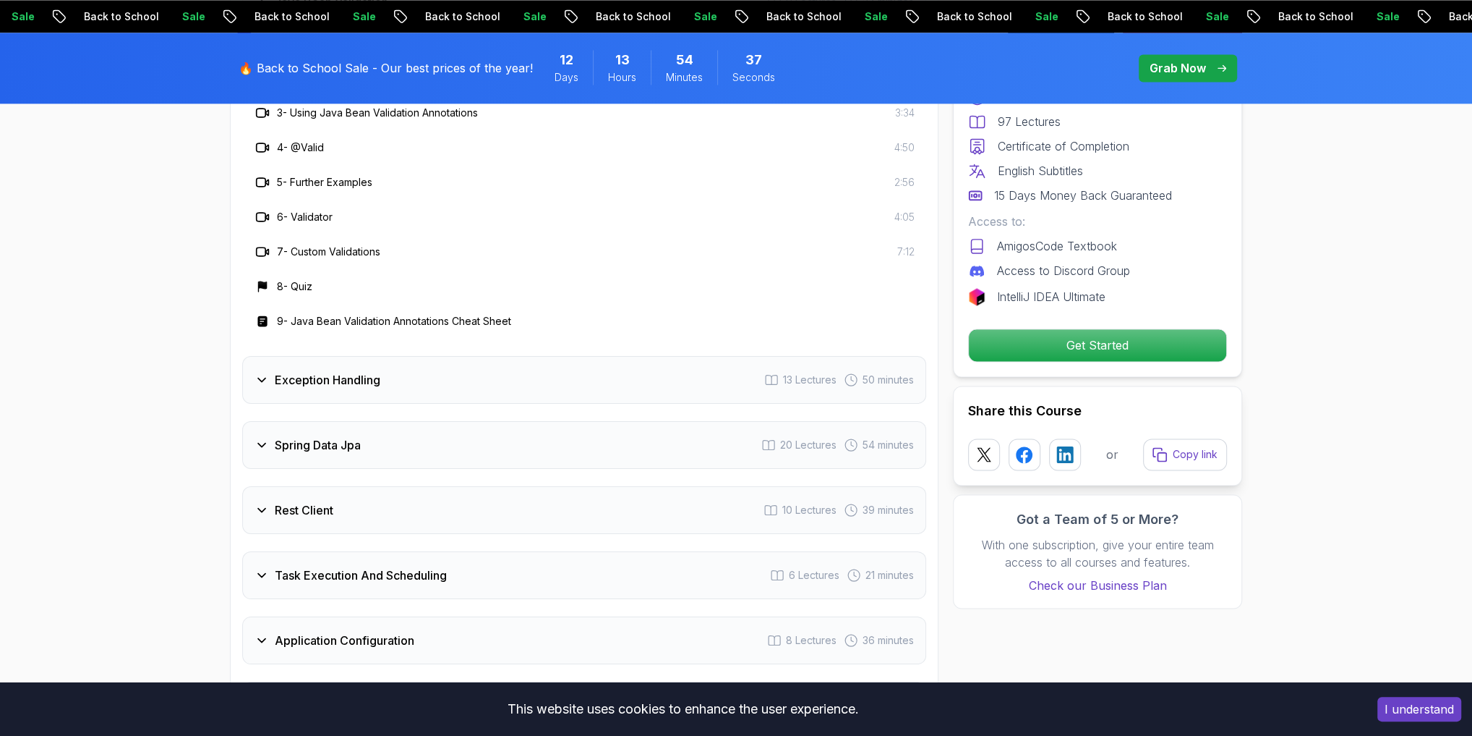
scroll to position [2372, 0]
